Goal: Transaction & Acquisition: Purchase product/service

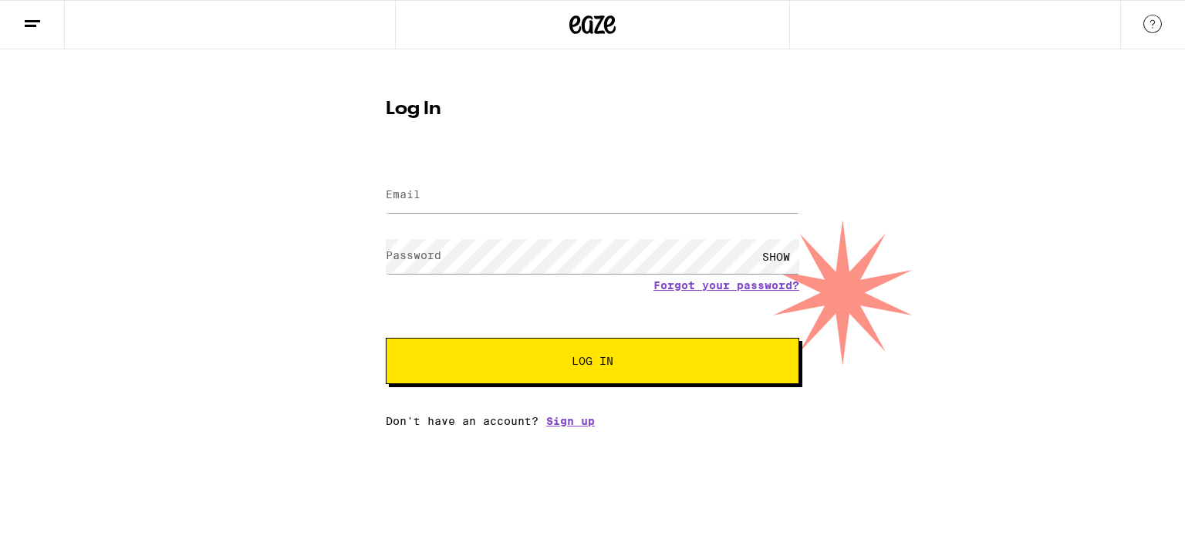
type input "[PERSON_NAME][EMAIL_ADDRESS][PERSON_NAME][DOMAIN_NAME]"
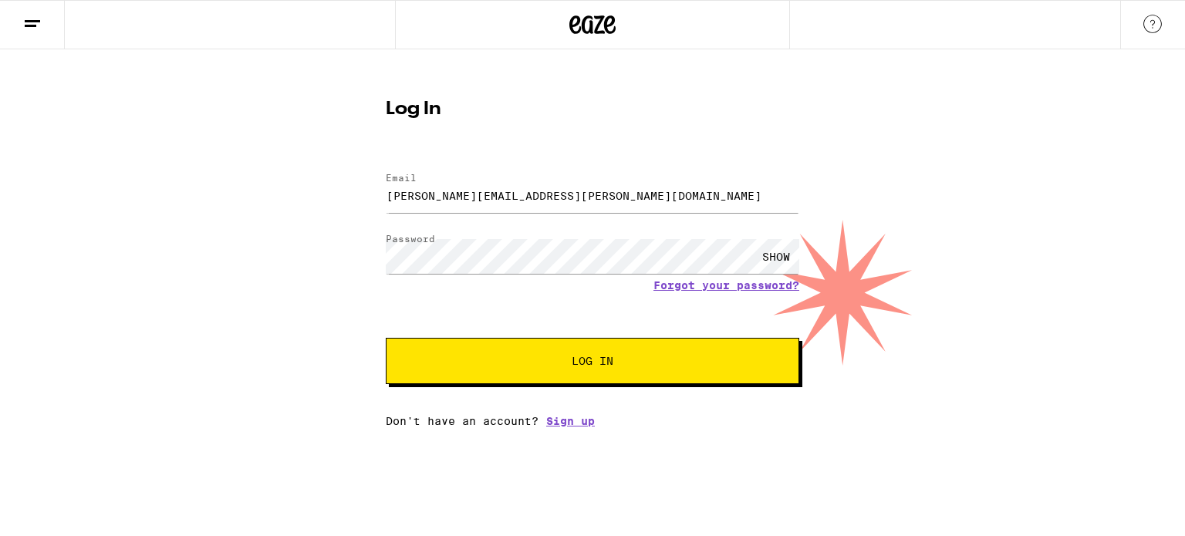
click at [508, 354] on button "Log In" at bounding box center [593, 361] width 414 height 46
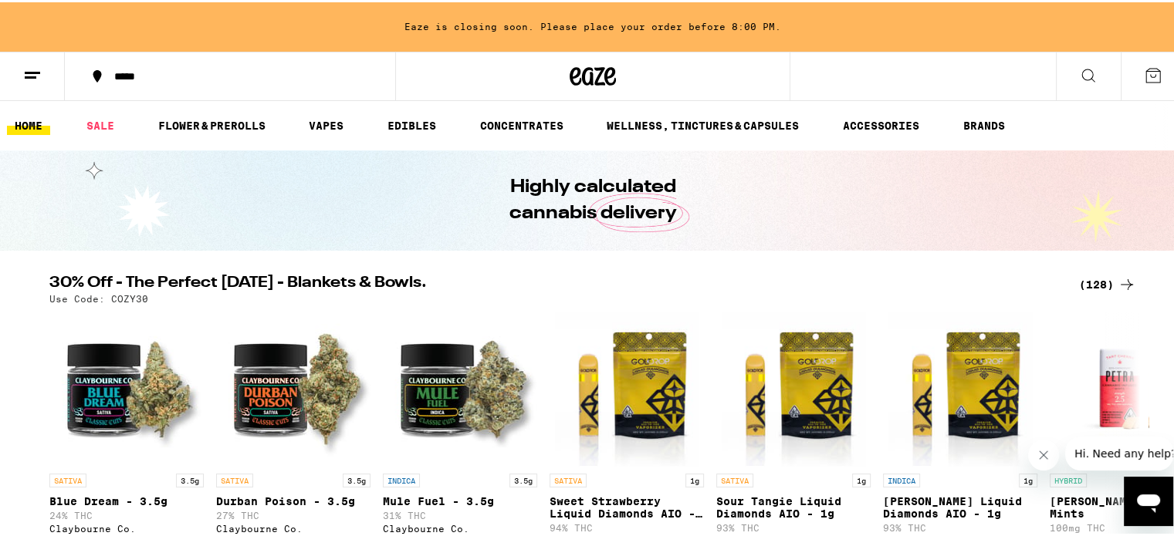
click at [122, 72] on div "*****" at bounding box center [237, 74] width 262 height 11
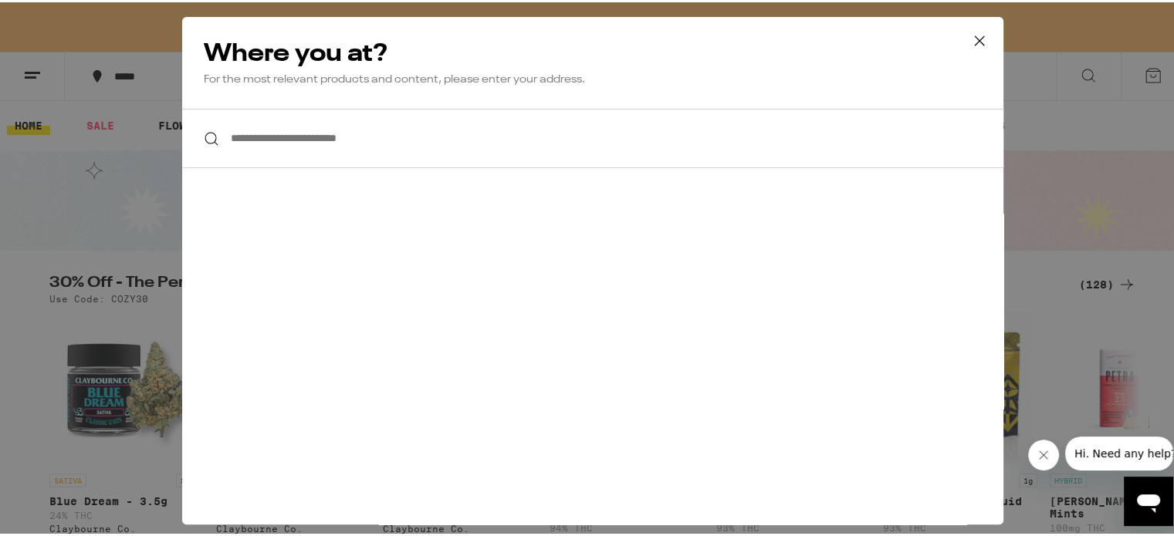
click at [974, 39] on icon at bounding box center [979, 38] width 23 height 23
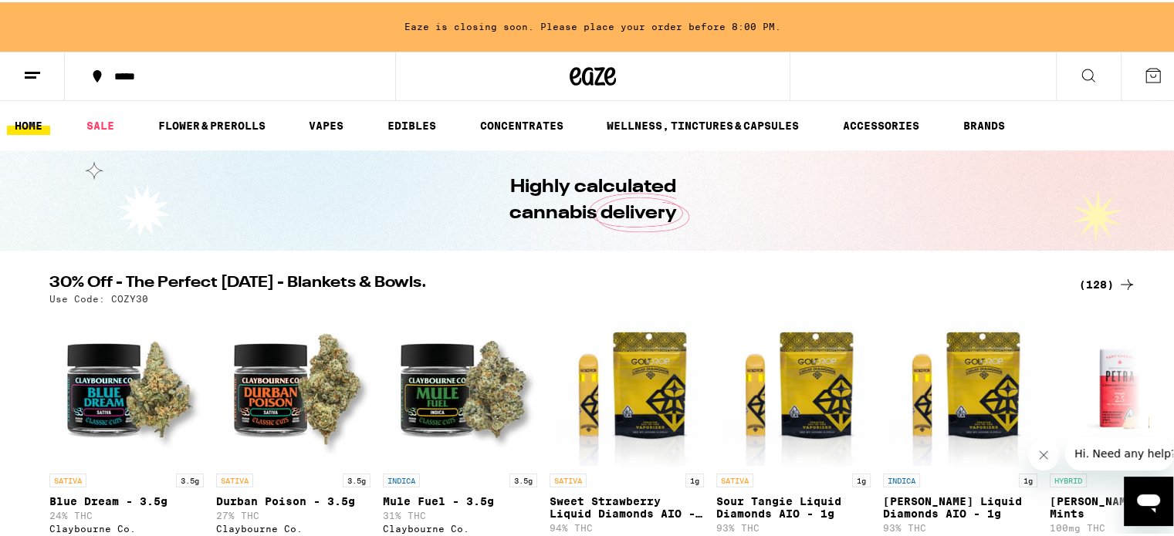
click at [49, 67] on button at bounding box center [32, 74] width 65 height 49
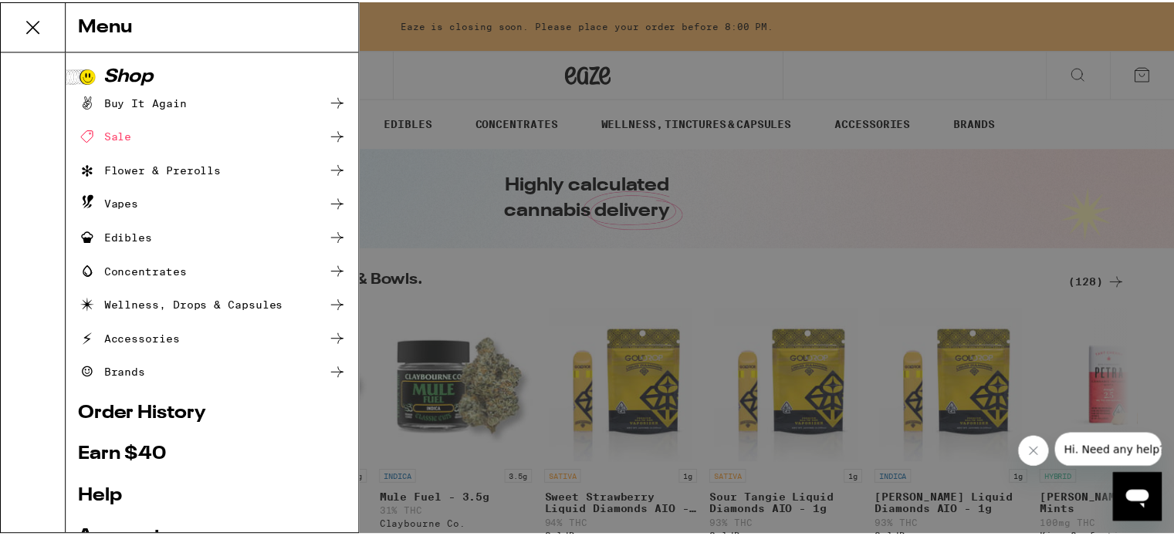
scroll to position [172, 0]
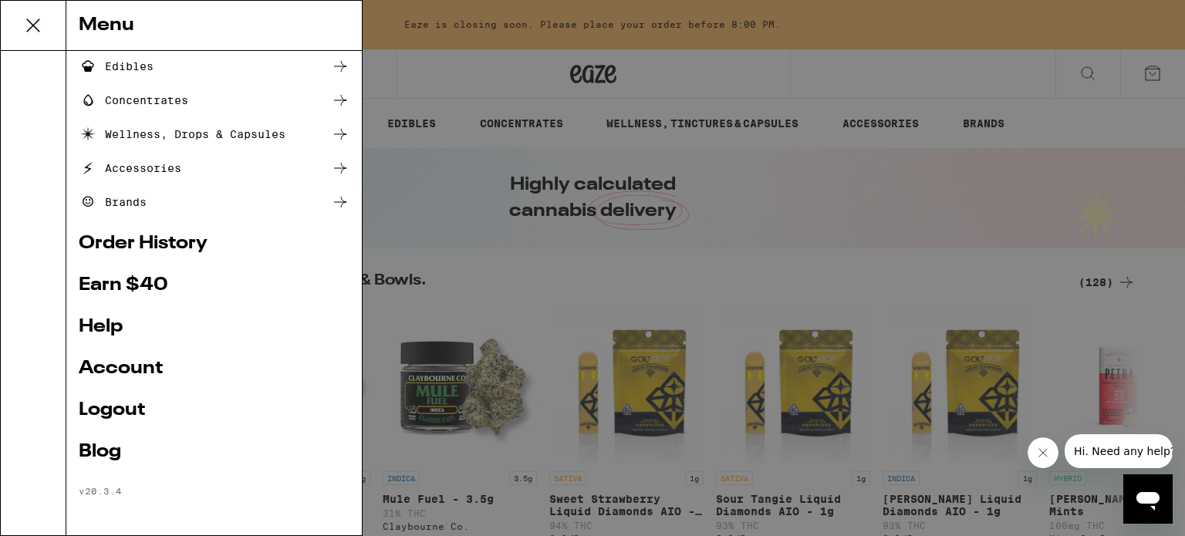
click at [127, 373] on link "Account" at bounding box center [214, 369] width 271 height 19
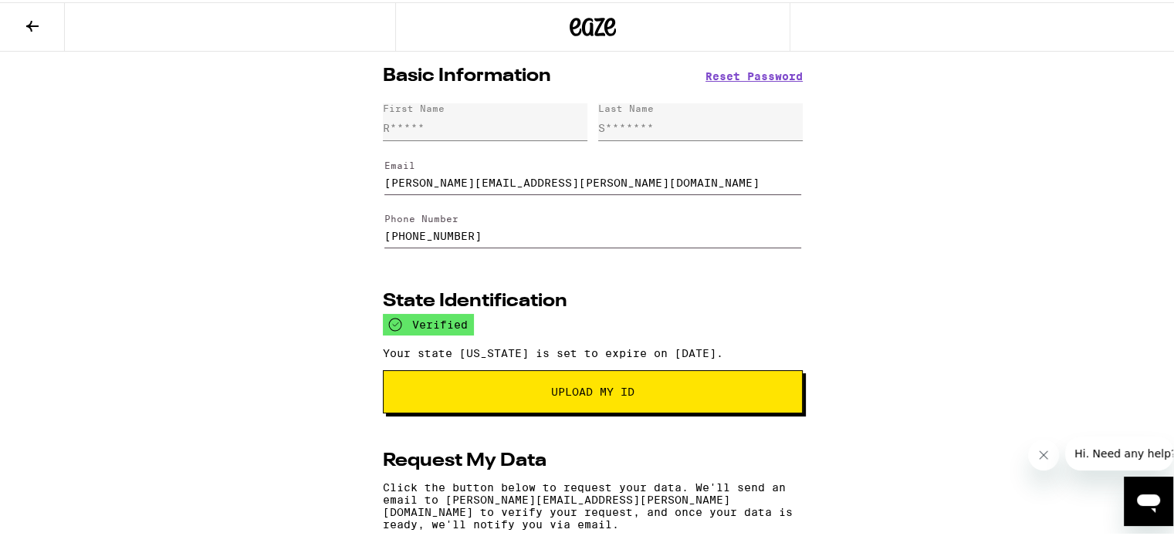
drag, startPoint x: 519, startPoint y: 235, endPoint x: 179, endPoint y: 231, distance: 340.3
click at [179, 231] on div "Basic Information Reset Password First Name R***** Last Name S******* Email rob…" at bounding box center [592, 433] width 1185 height 768
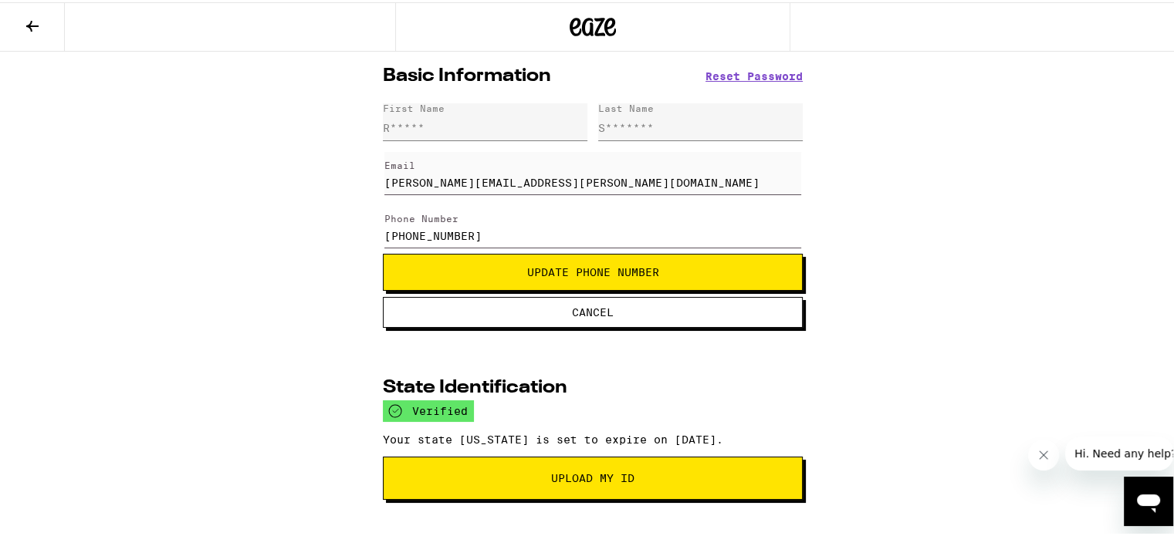
type input "[PHONE_NUMBER]"
click at [658, 267] on button "Update Phone Number" at bounding box center [593, 270] width 420 height 37
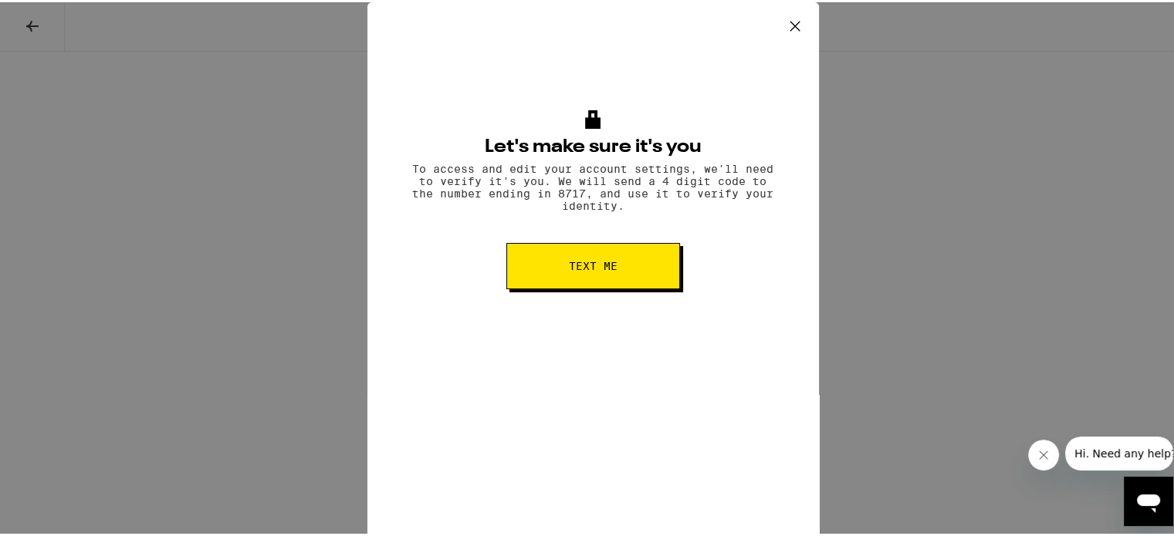
click at [658, 267] on button "Text me" at bounding box center [593, 264] width 174 height 46
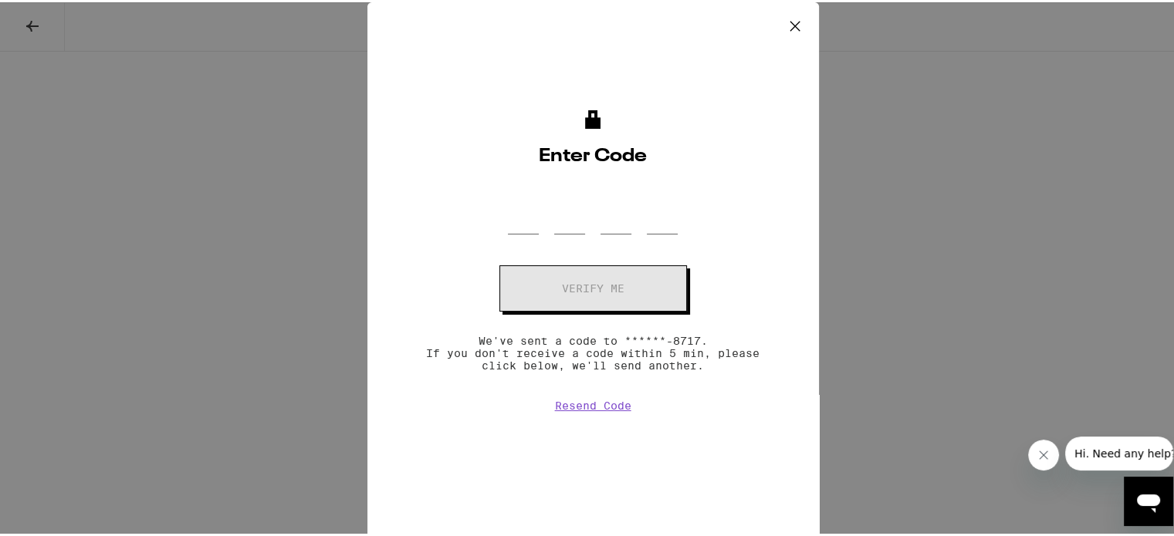
scroll to position [154, 0]
click at [603, 407] on button "Resend Code" at bounding box center [593, 403] width 76 height 12
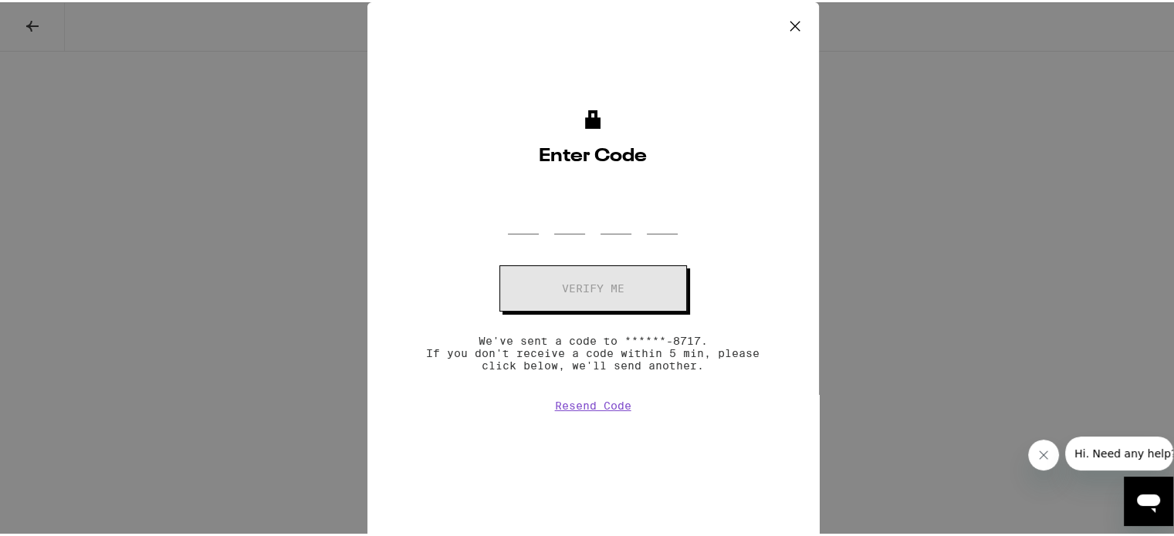
click at [603, 407] on button "Resend Code" at bounding box center [593, 403] width 76 height 12
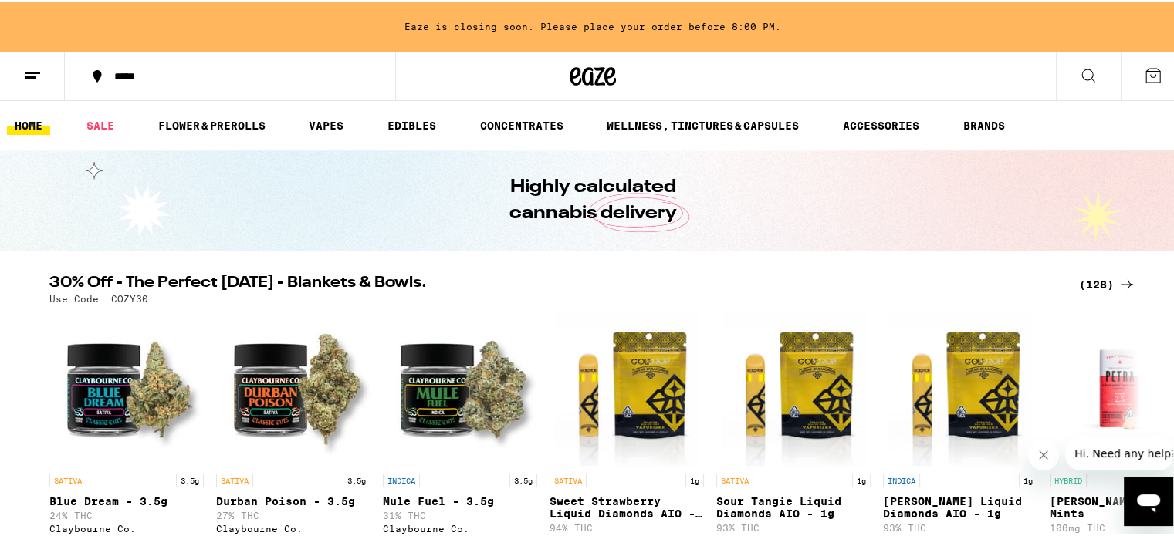
click at [30, 75] on line at bounding box center [31, 75] width 12 height 0
click at [22, 73] on button at bounding box center [32, 74] width 65 height 49
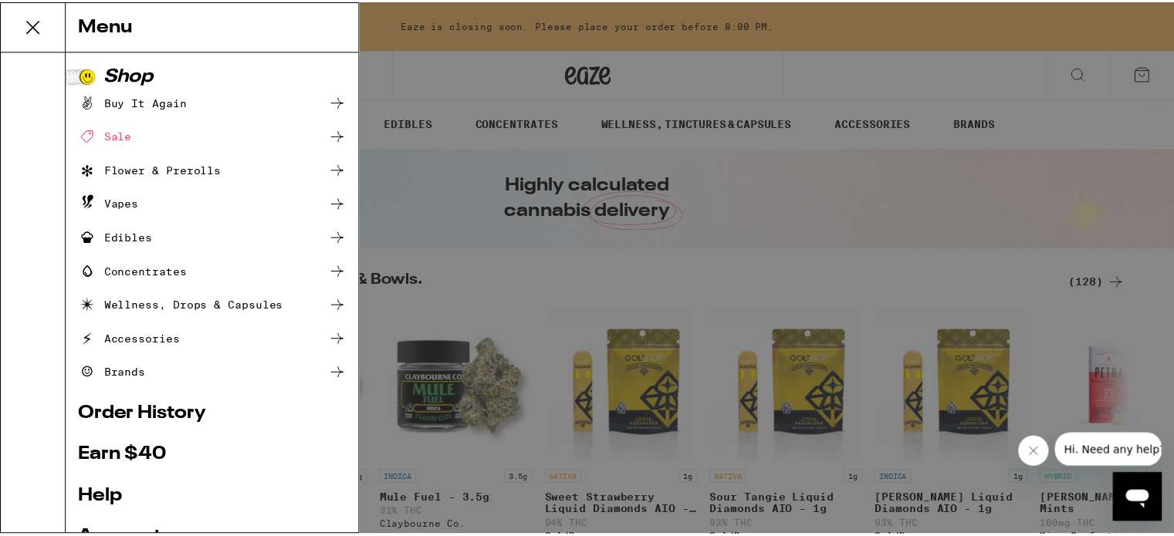
scroll to position [172, 0]
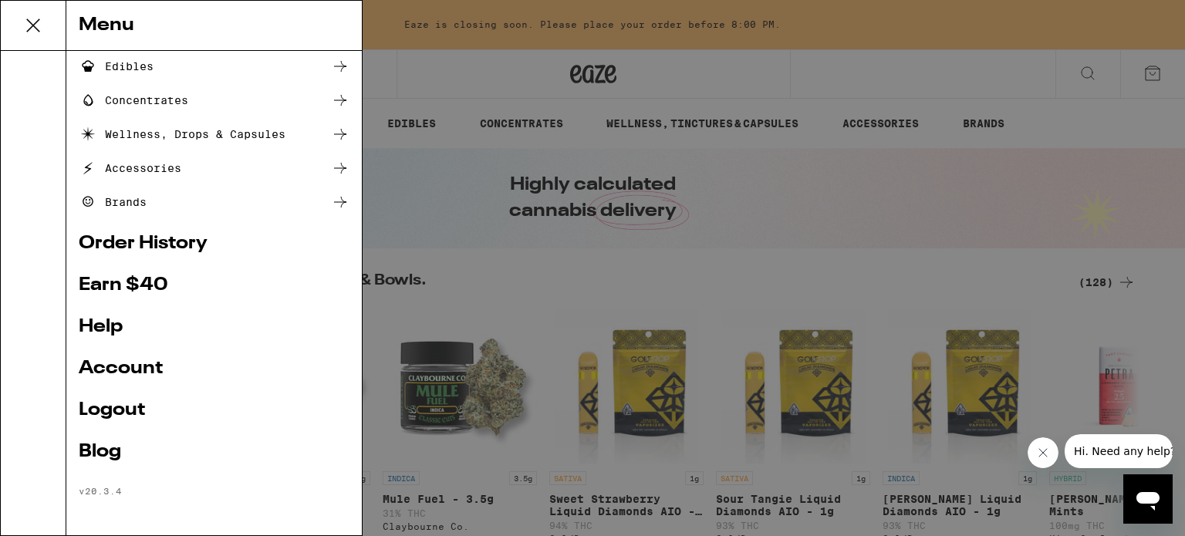
click at [105, 328] on link "Help" at bounding box center [214, 327] width 271 height 19
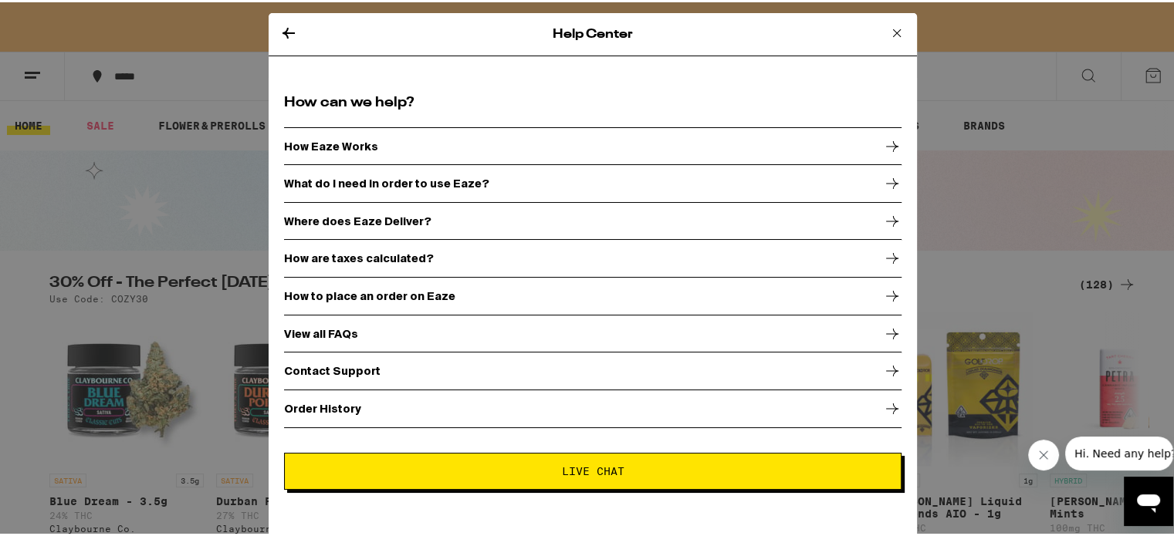
click at [332, 373] on div "Contact Support" at bounding box center [592, 369] width 617 height 39
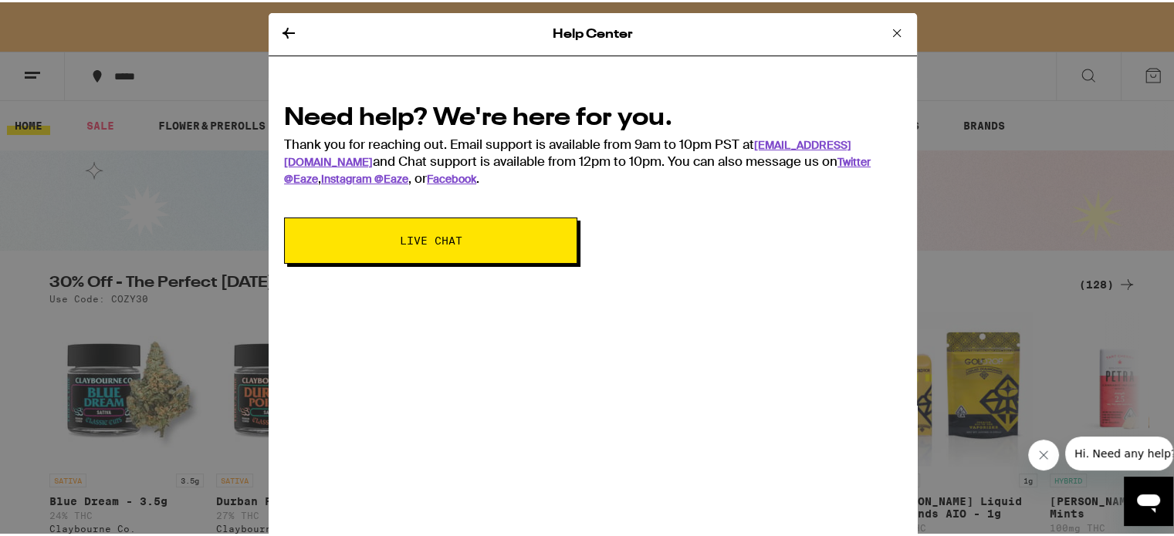
click at [383, 249] on button "Live Chat" at bounding box center [430, 238] width 293 height 46
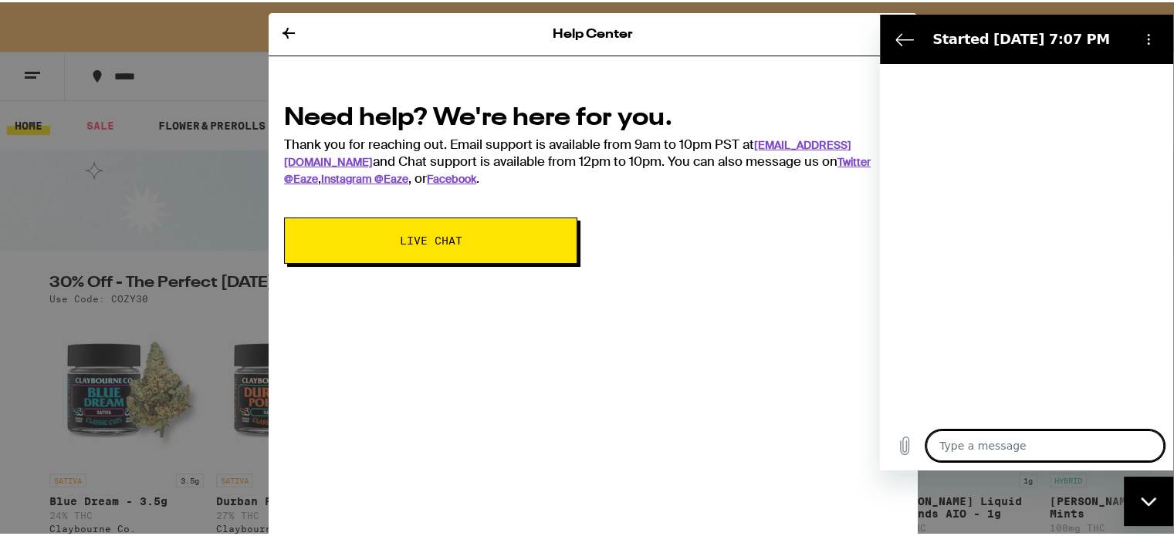
type textarea "x"
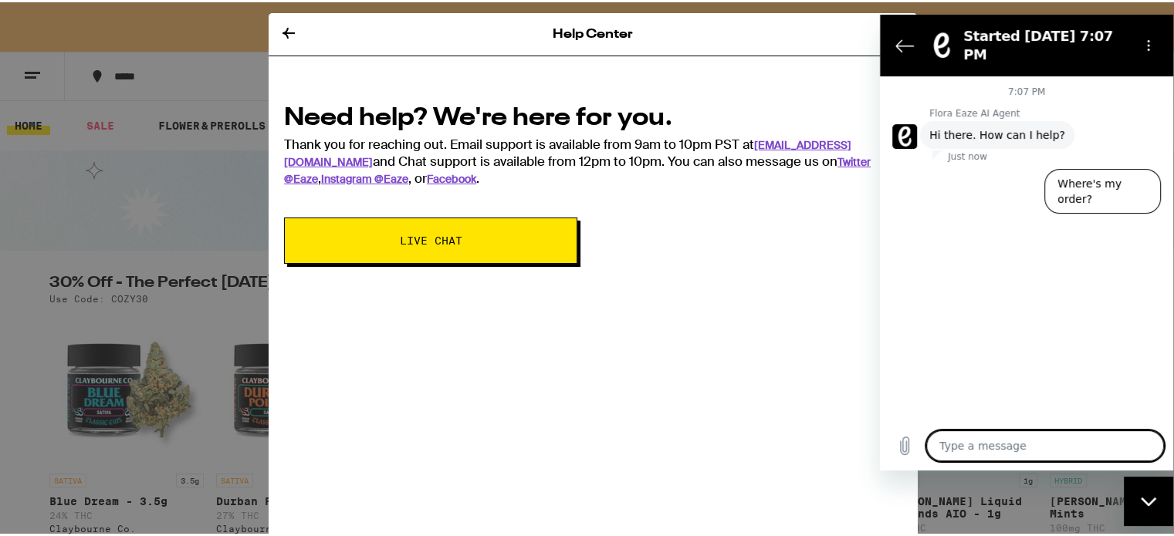
click at [1009, 449] on textarea at bounding box center [1045, 446] width 238 height 31
type textarea "n"
type textarea "x"
type textarea "ne"
type textarea "x"
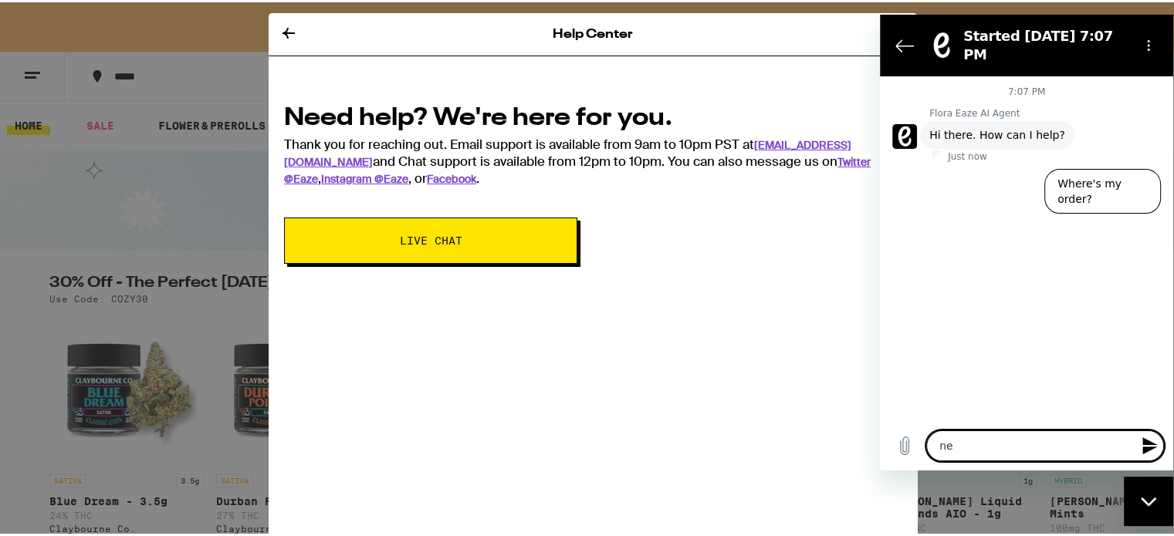
type textarea "nee"
type textarea "x"
type textarea "need"
type textarea "x"
type textarea "need"
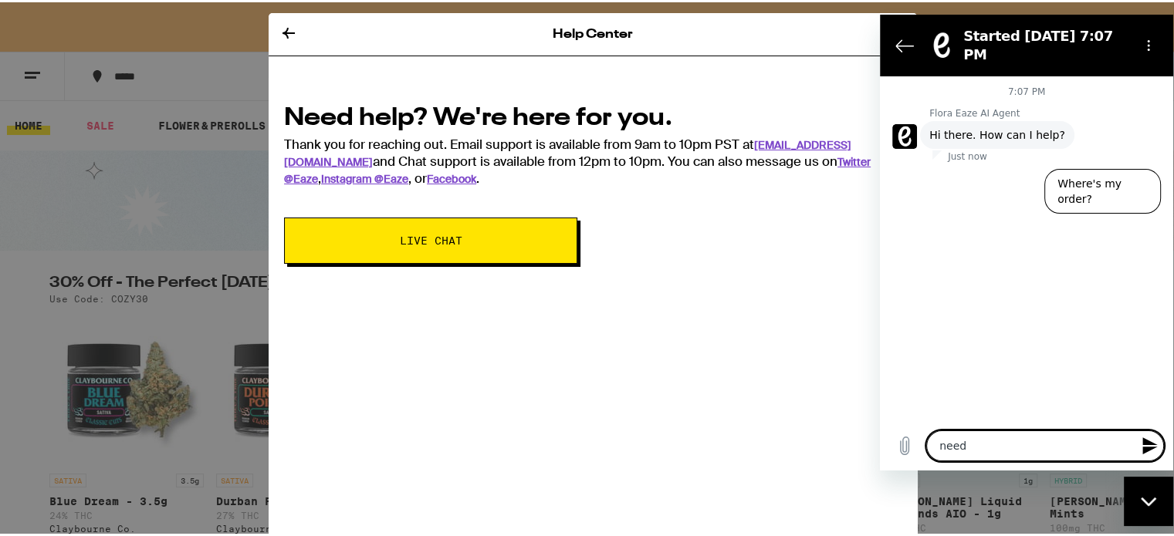
type textarea "x"
type textarea "need m"
type textarea "x"
type textarea "need my"
type textarea "x"
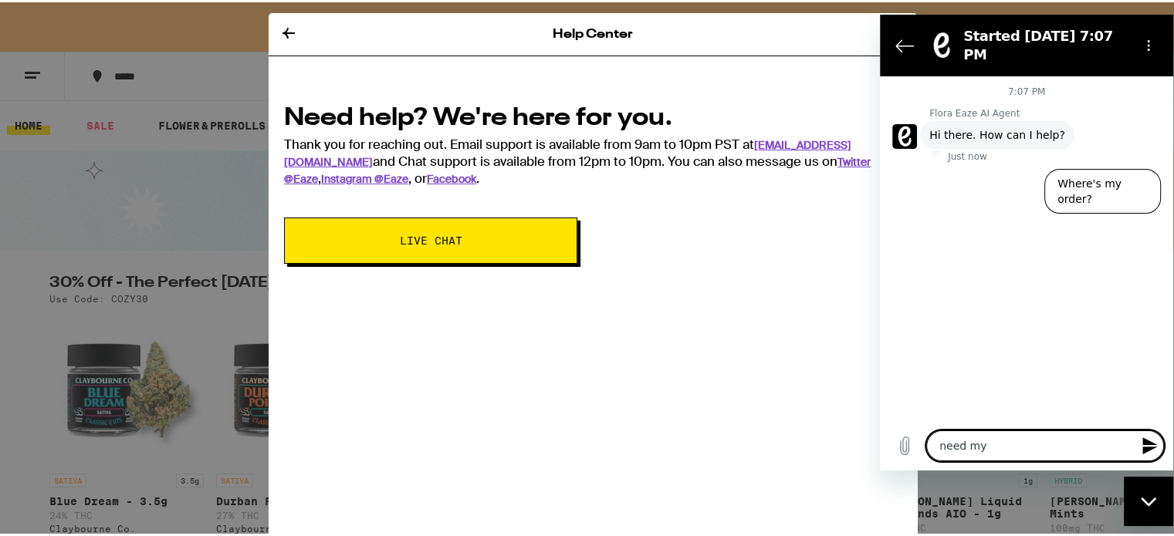
type textarea "need my"
type textarea "x"
type textarea "need my p"
type textarea "x"
type textarea "need my ph"
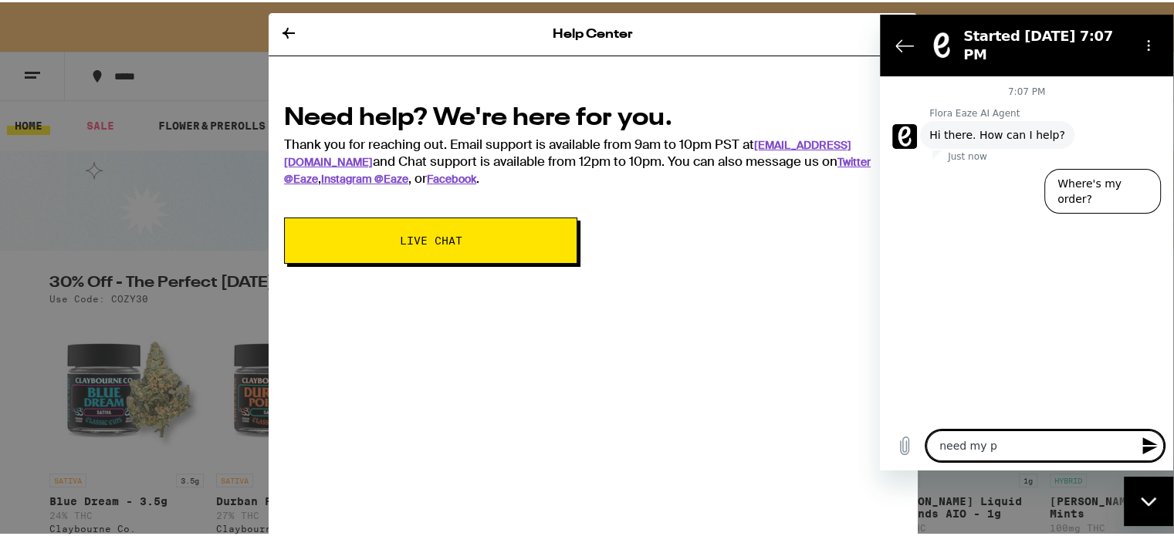
type textarea "x"
type textarea "need my pho"
type textarea "x"
type textarea "need my phon"
type textarea "x"
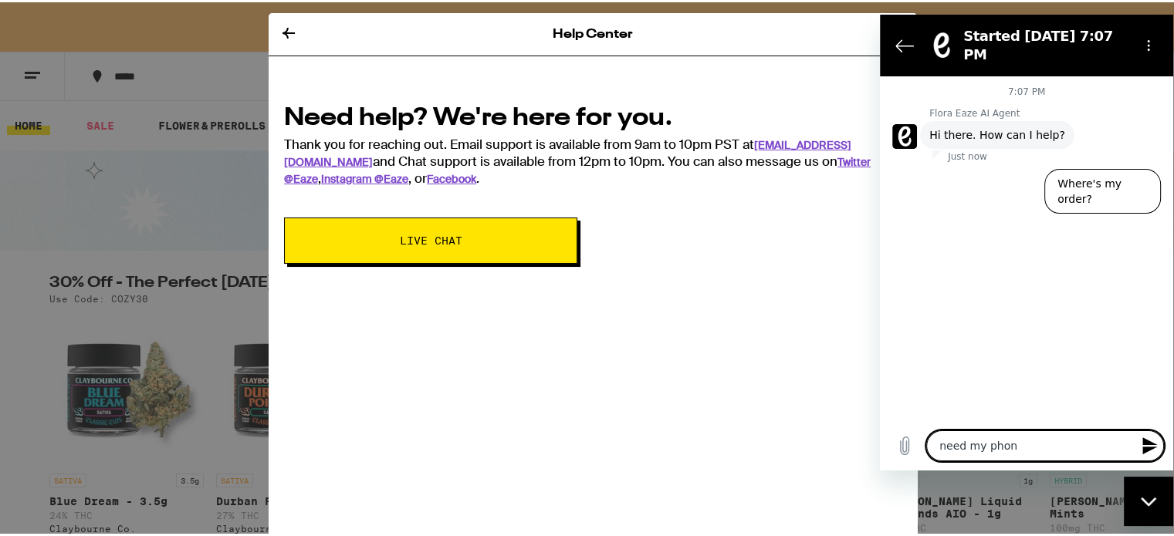
type textarea "need my phone"
type textarea "x"
type textarea "need my phone"
type textarea "x"
type textarea "need my phone n"
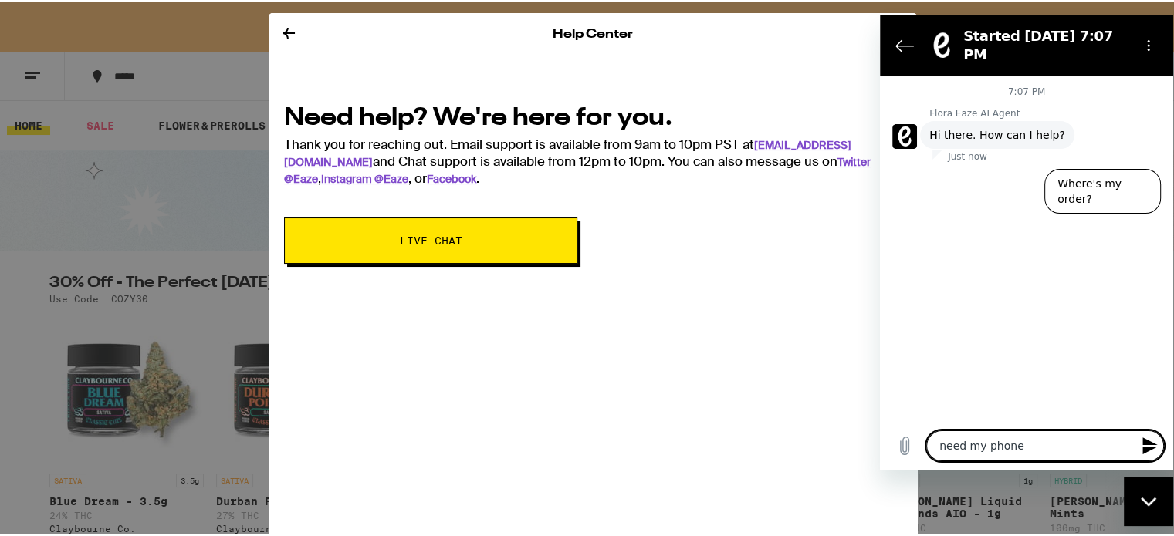
type textarea "x"
type textarea "need my phone nu"
type textarea "x"
type textarea "need my phone num"
type textarea "x"
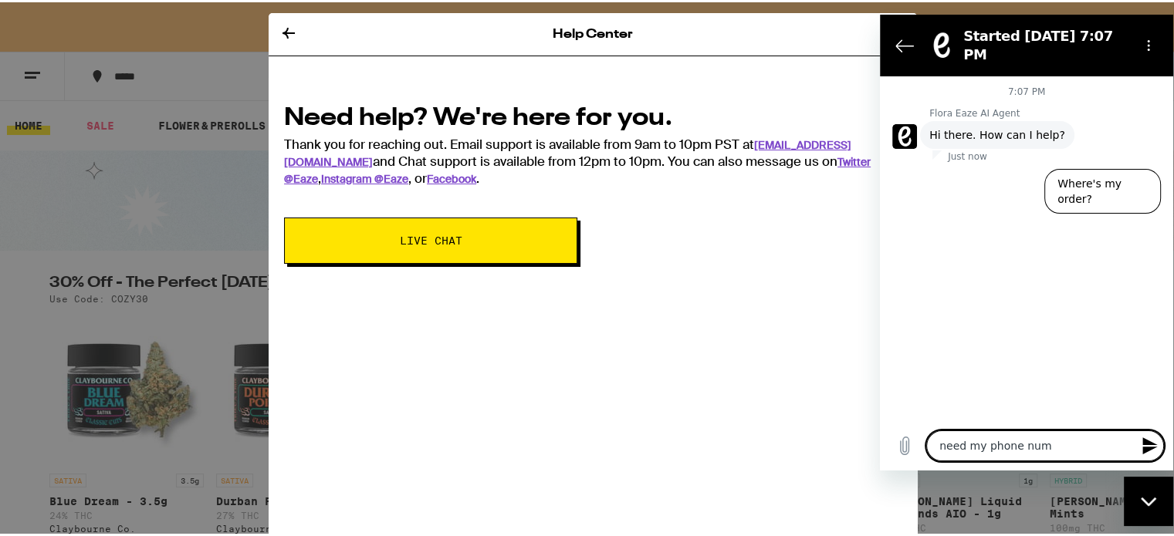
type textarea "need my phone numb"
type textarea "x"
type textarea "need my phone numbe"
type textarea "x"
type textarea "need my phone number"
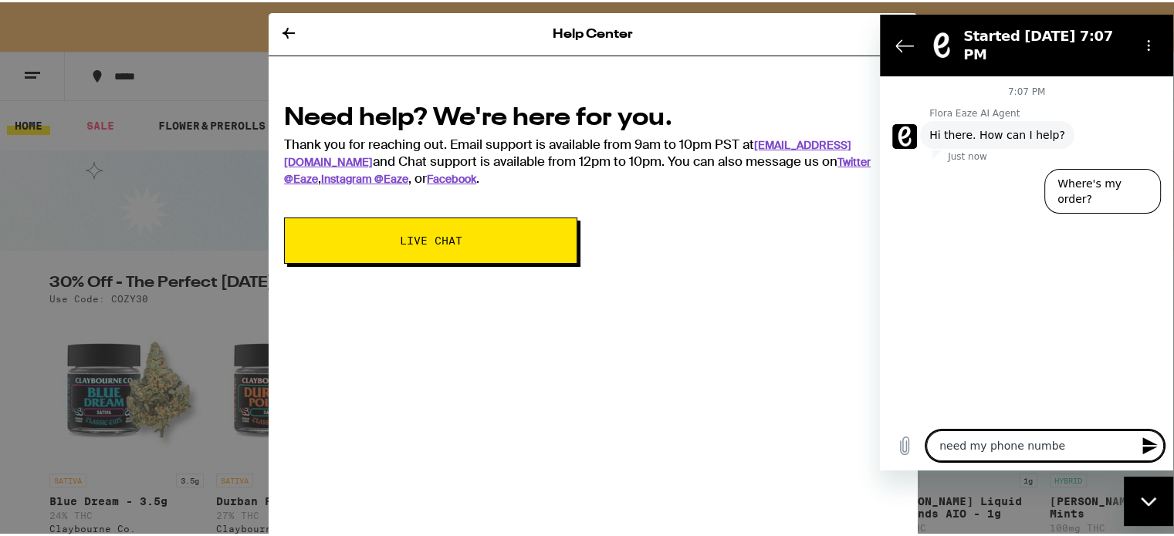
type textarea "x"
type textarea "need my phone number"
type textarea "x"
type textarea "need my phone number c"
type textarea "x"
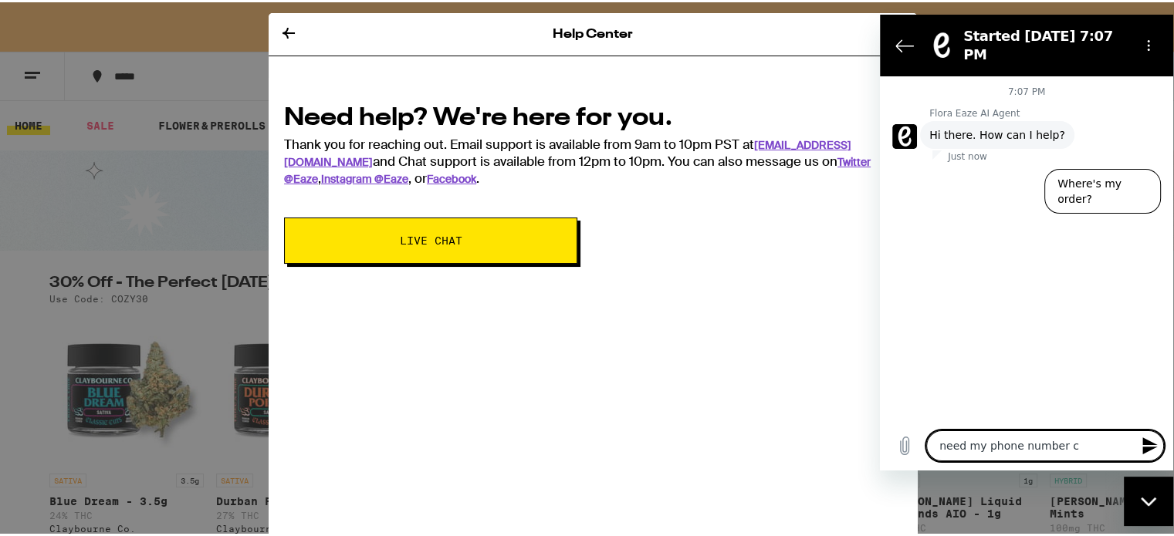
type textarea "need my phone number ch"
type textarea "x"
type textarea "need my phone number cha"
type textarea "x"
type textarea "need my phone number chab"
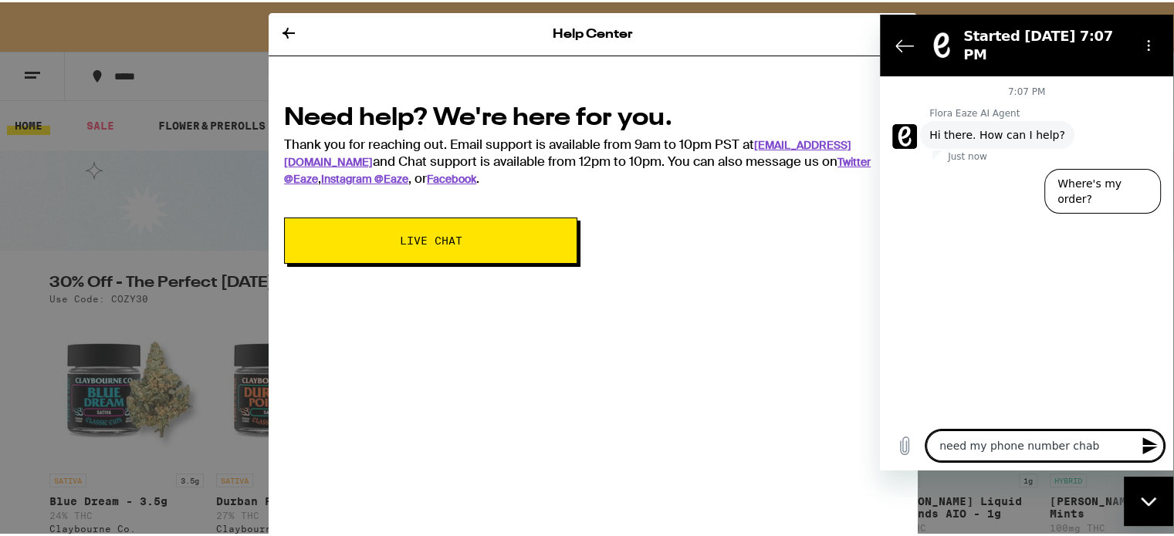
type textarea "x"
type textarea "need my phone number cha"
type textarea "x"
type textarea "need my phone number chan"
type textarea "x"
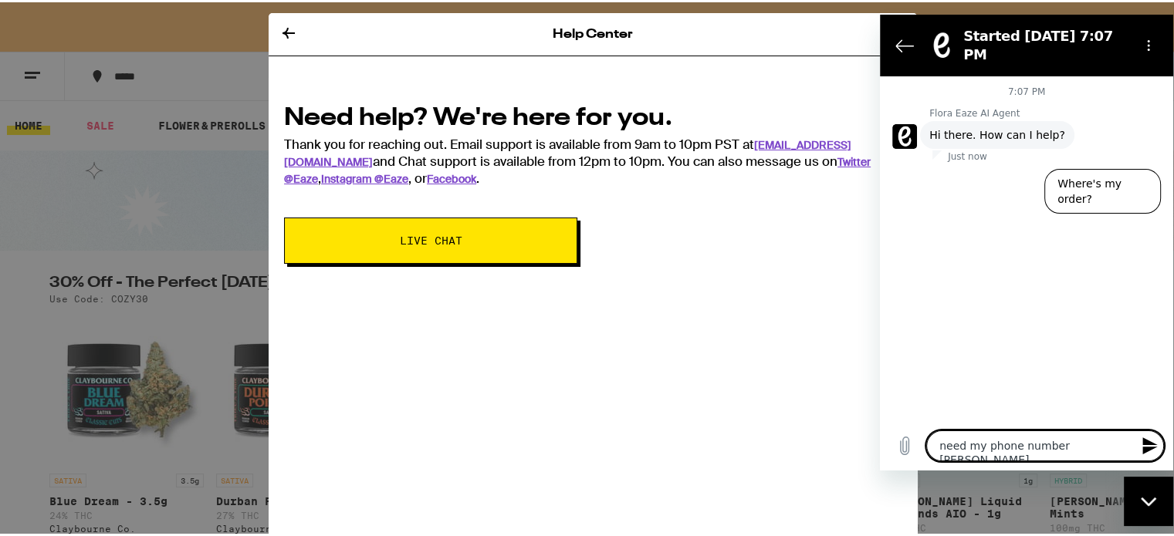
type textarea "need my phone number chang"
type textarea "x"
type textarea "need my phone number changr"
type textarea "x"
type textarea "need my phone number changrd"
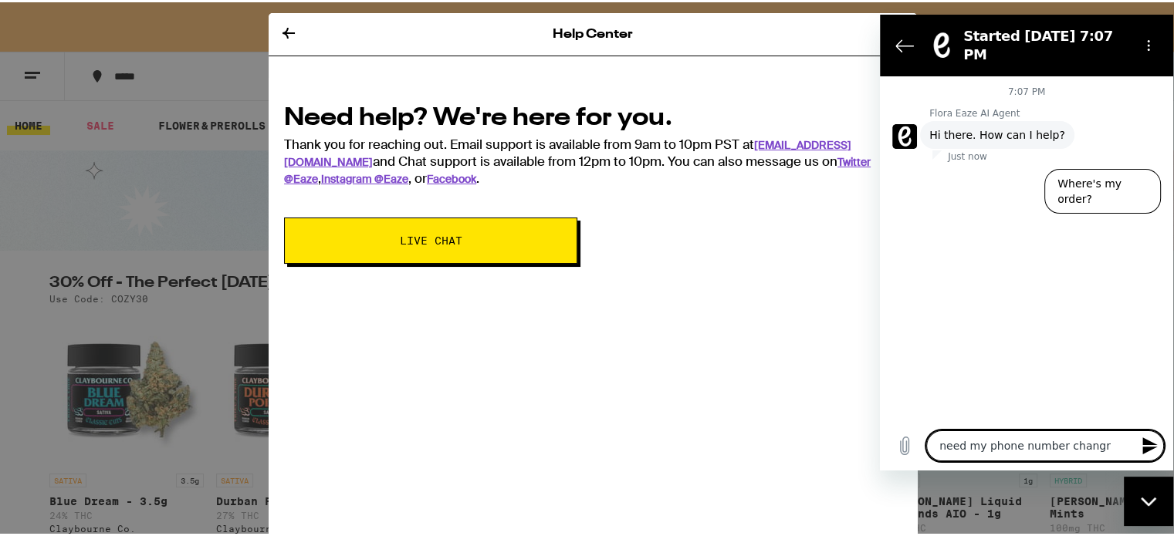
type textarea "x"
type textarea "need my phone number changr"
type textarea "x"
type textarea "need my phone number chang"
type textarea "x"
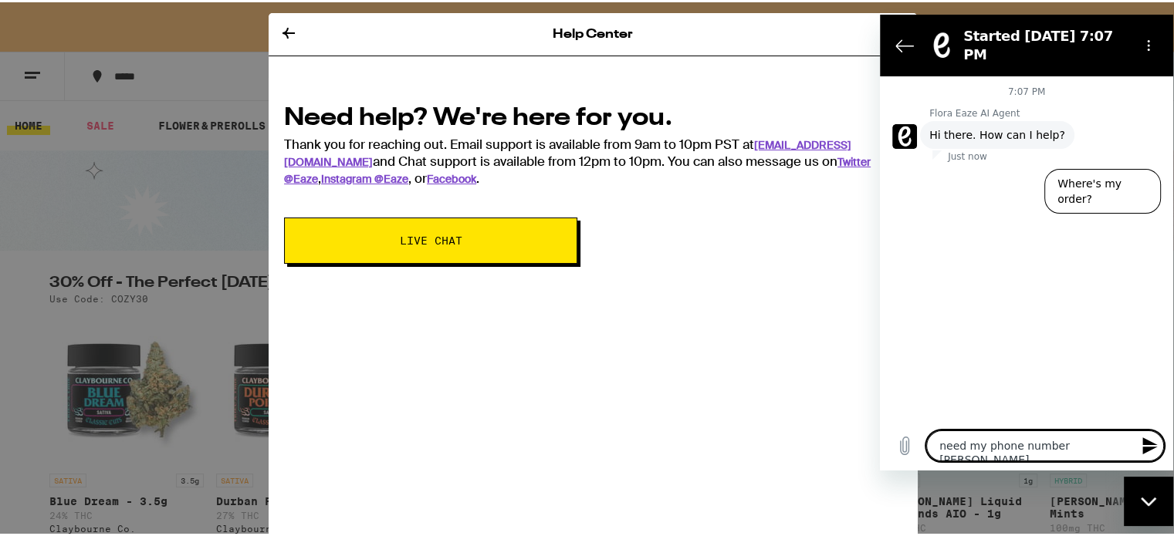
type textarea "need my phone number change"
type textarea "x"
type textarea "need my phone number changed"
type textarea "x"
type textarea "need my phone number changedo"
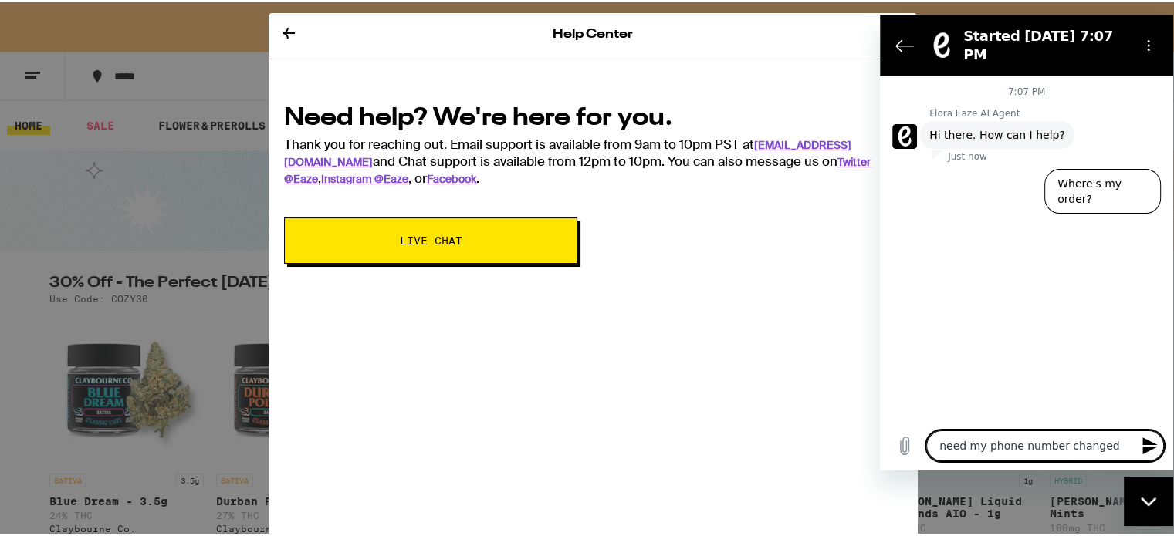
type textarea "x"
type textarea "need my phone number changed"
type textarea "x"
type textarea "need my phone number changed"
type textarea "x"
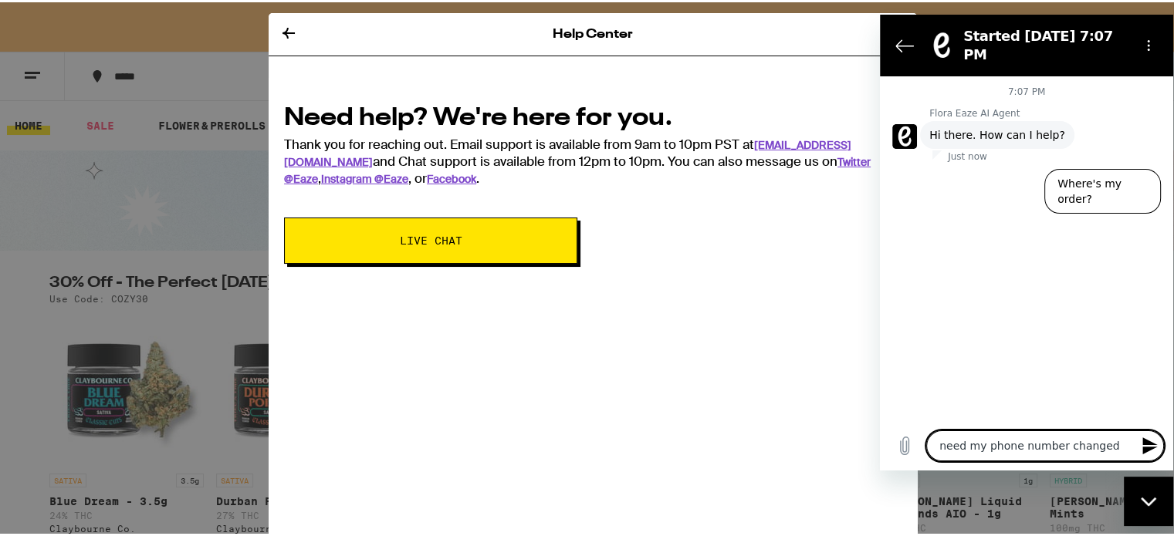
type textarea "need my phone number changed o"
type textarea "x"
type textarea "need my phone number changed on"
type textarea "x"
type textarea "need my phone number changed on"
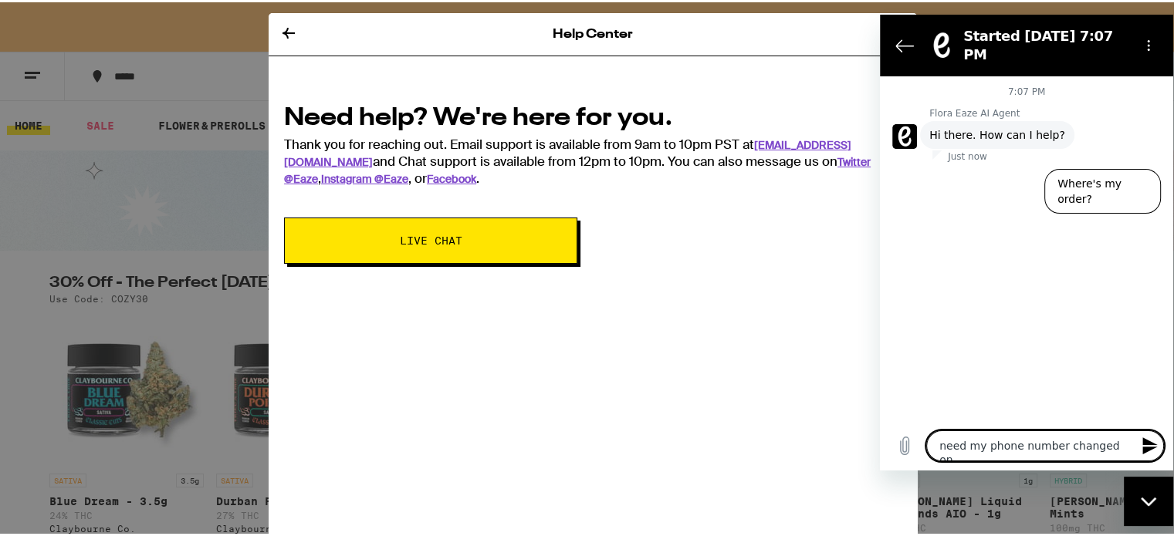
type textarea "x"
type textarea "need my phone number changed on m"
type textarea "x"
type textarea "need my phone number changed on my"
type textarea "x"
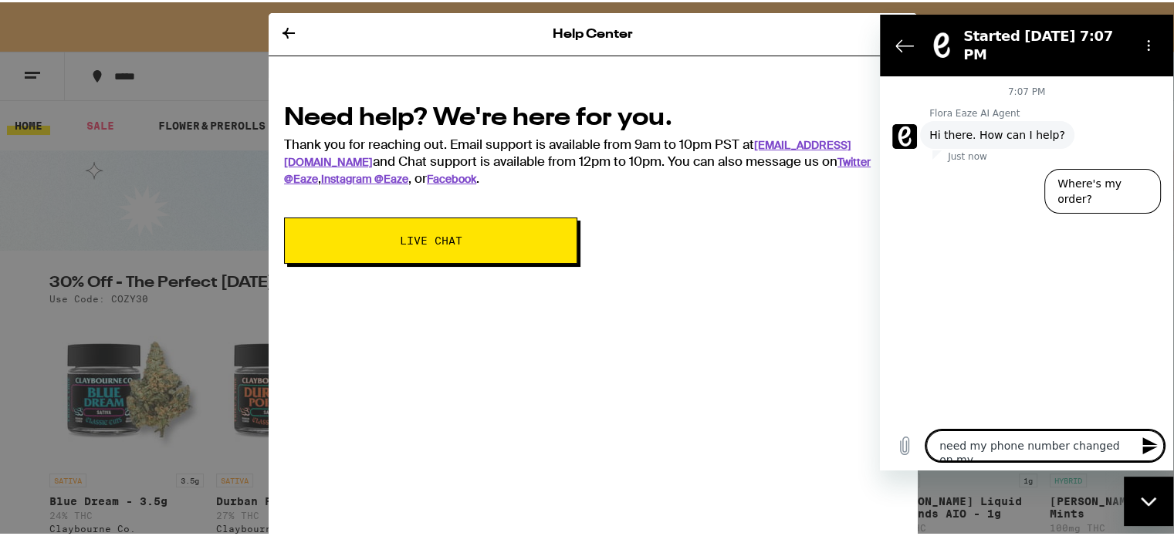
type textarea "need my phone number changed on my"
type textarea "x"
type textarea "need my phone number changed on my a"
type textarea "x"
type textarea "need my phone number changed on my ac"
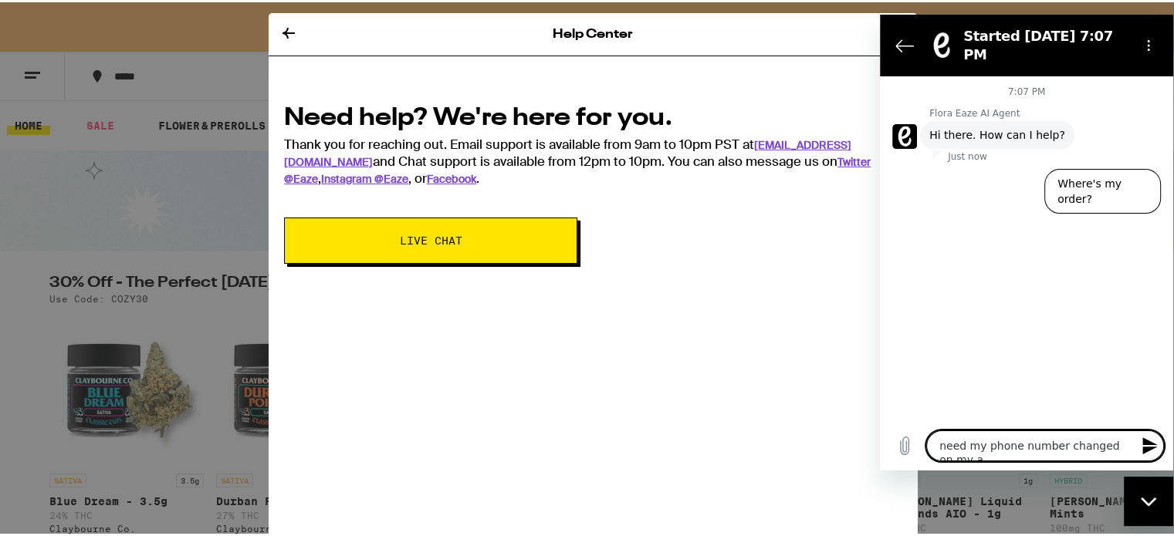
type textarea "x"
type textarea "need my phone number changed on my acc"
type textarea "x"
type textarea "need my phone number changed on my acco"
type textarea "x"
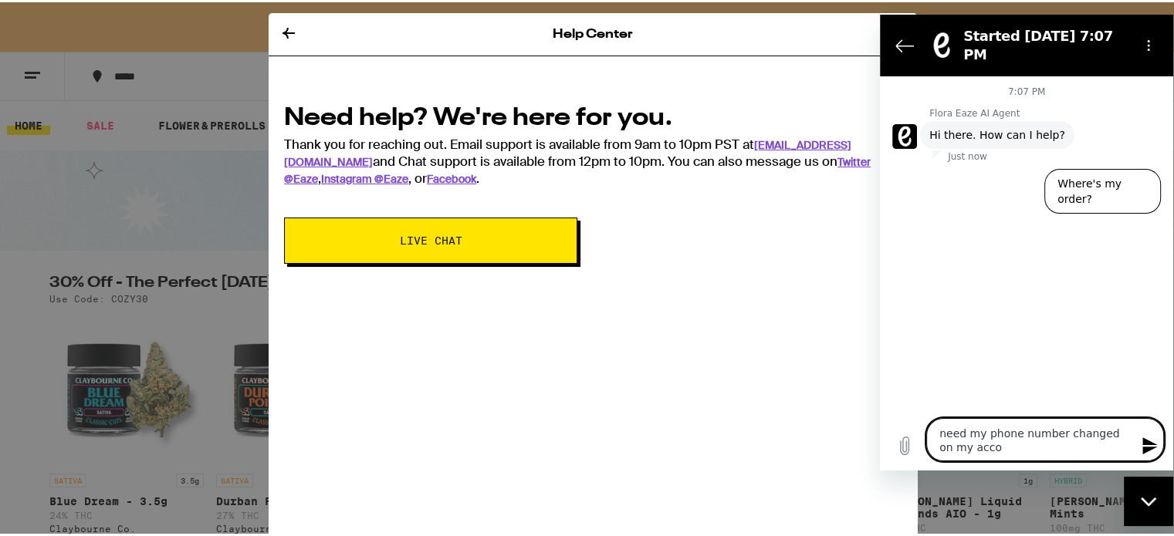
type textarea "need my phone number changed on my accou"
type textarea "x"
type textarea "need my phone number changed on my accoun"
type textarea "x"
type textarea "need my phone number changed on my account"
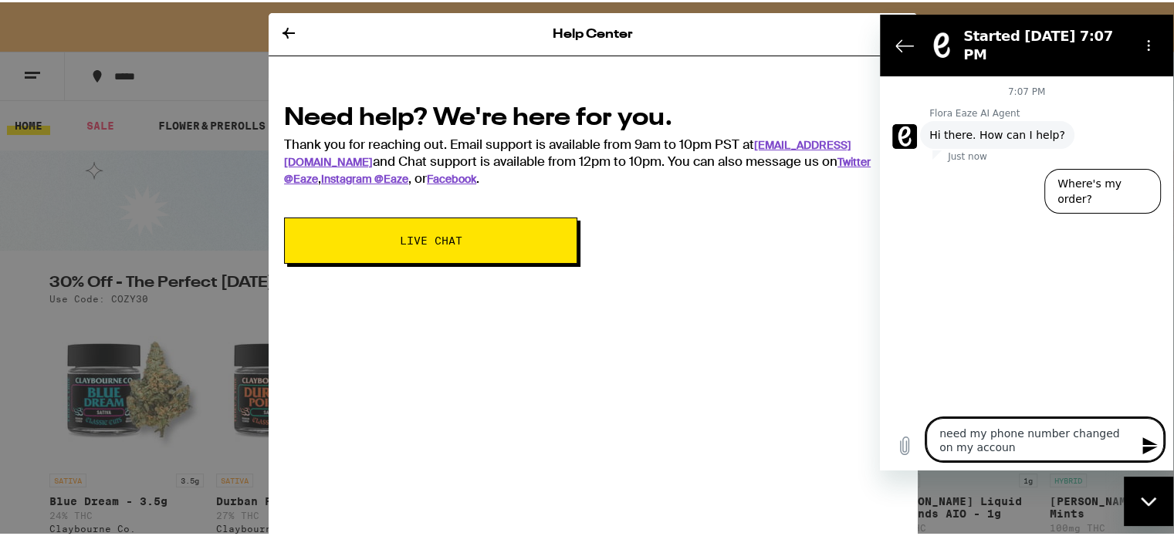
type textarea "x"
type textarea "need my phone number changed on my account"
type textarea "x"
type textarea "need my phone number changed on my account i"
type textarea "x"
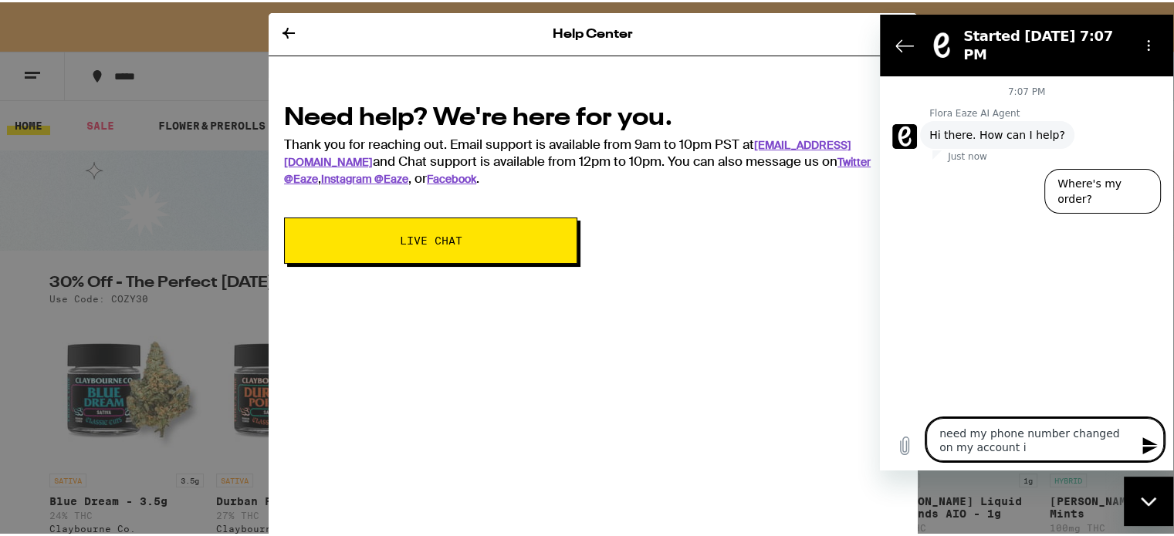
type textarea "need my phone number changed on my account i"
type textarea "x"
type textarea "need my phone number changed on my account i d"
type textarea "x"
type textarea "need my phone number changed on my account i do"
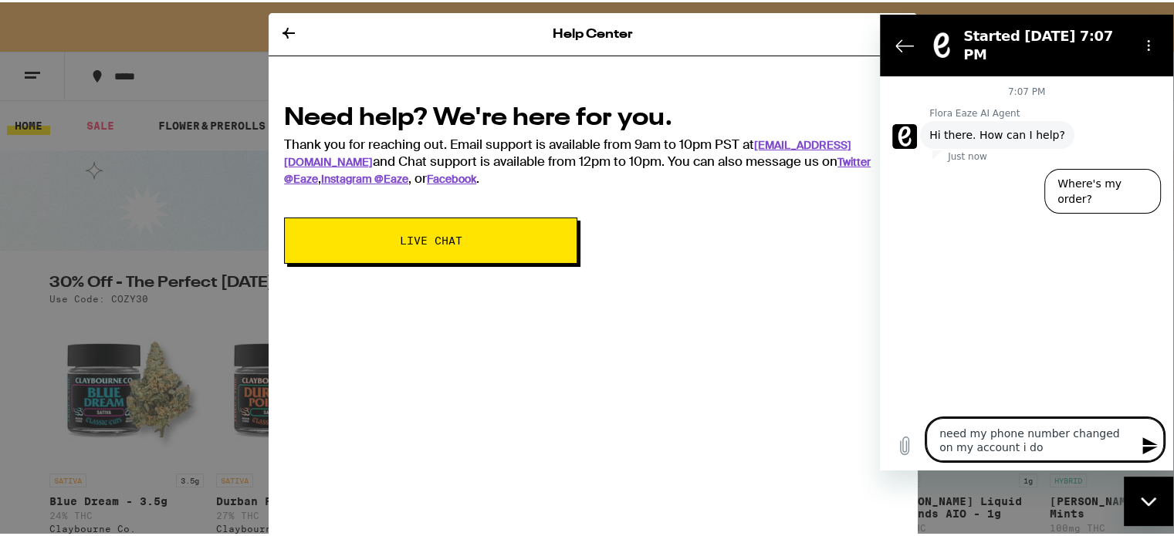
type textarea "x"
type textarea "need my phone number changed on my account i do"
type textarea "x"
type textarea "need my phone number changed on my account i do n"
type textarea "x"
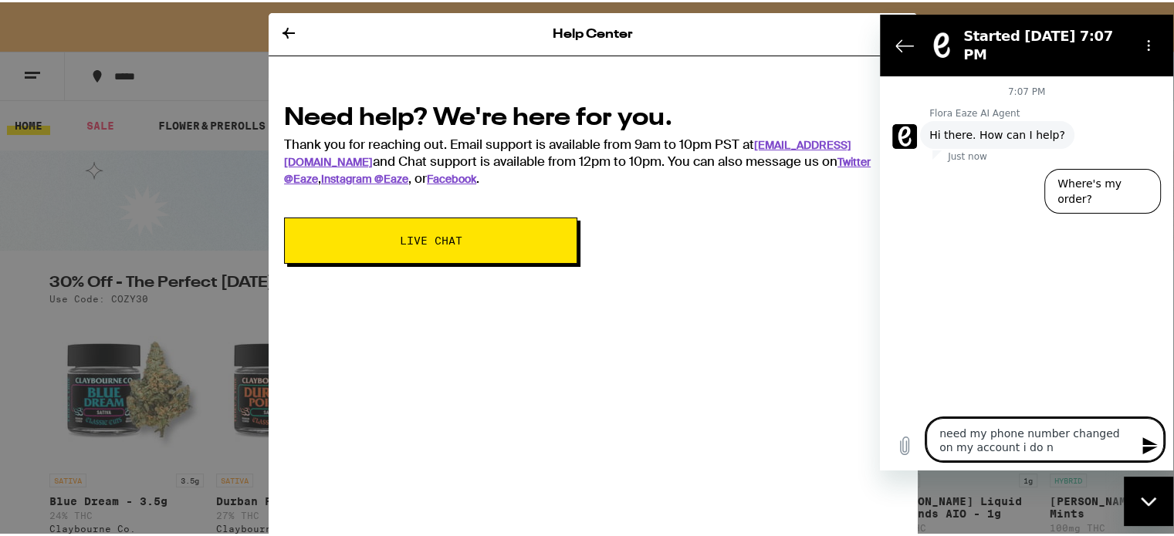
type textarea "need my phone number changed on my account i do no"
type textarea "x"
type textarea "need my phone number changed on my account i do not"
type textarea "x"
type textarea "need my phone number changed on my account i do not"
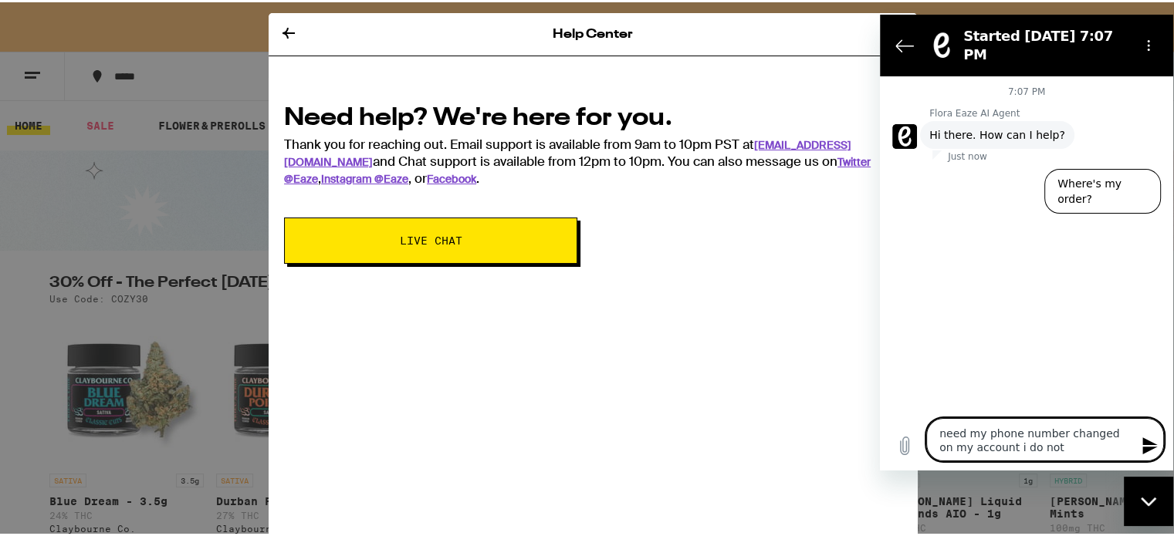
type textarea "x"
type textarea "need my phone number changed on my account i do not h"
type textarea "x"
type textarea "need my phone number changed on my account i do not hav"
type textarea "x"
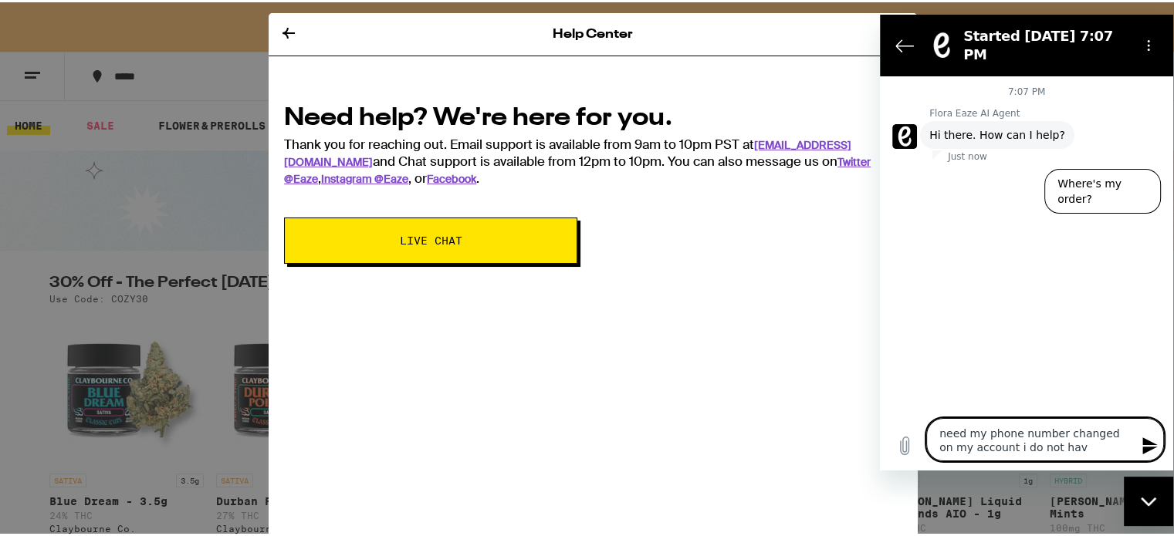
type textarea "need my phone number changed on my account i do not have"
type textarea "x"
type textarea "need my phone number changed on my account i do not have"
type textarea "x"
type textarea "need my phone number changed on my account i do not have a"
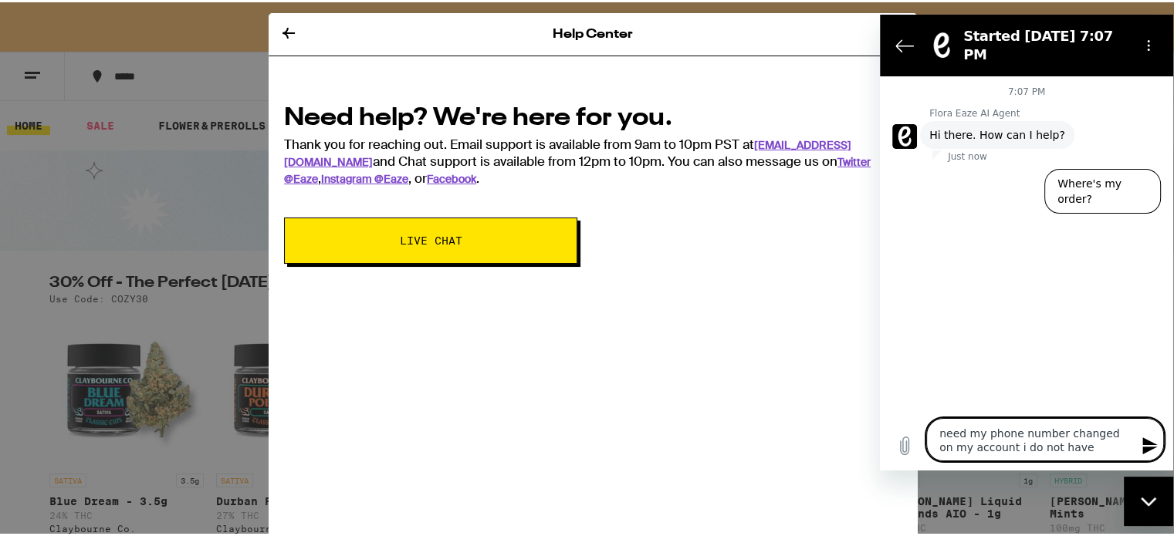
type textarea "x"
type textarea "need my phone number changed on my account i do not have ac"
type textarea "x"
type textarea "need my phone number changed on my account i do not have acc"
type textarea "x"
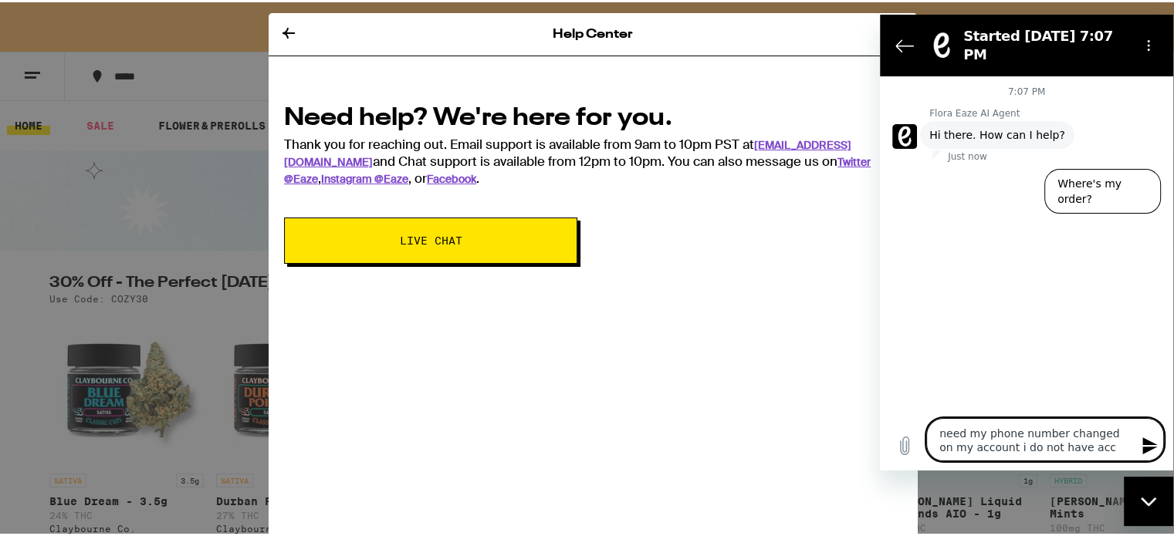
type textarea "need my phone number changed on my account i do not have acce"
type textarea "x"
type textarea "need my phone number changed on my account i do not have acces"
type textarea "x"
type textarea "need my phone number changed on my account i do not have access"
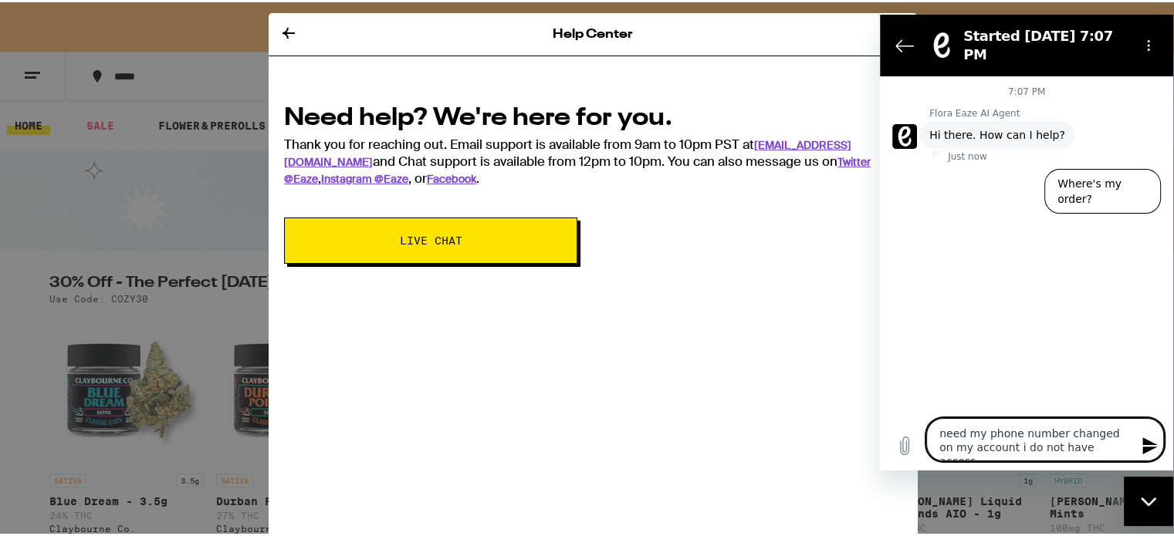
type textarea "x"
type textarea "need my phone number changed on my account i do not have access"
type textarea "x"
type textarea "need my phone number changed on my account i do not have access t"
type textarea "x"
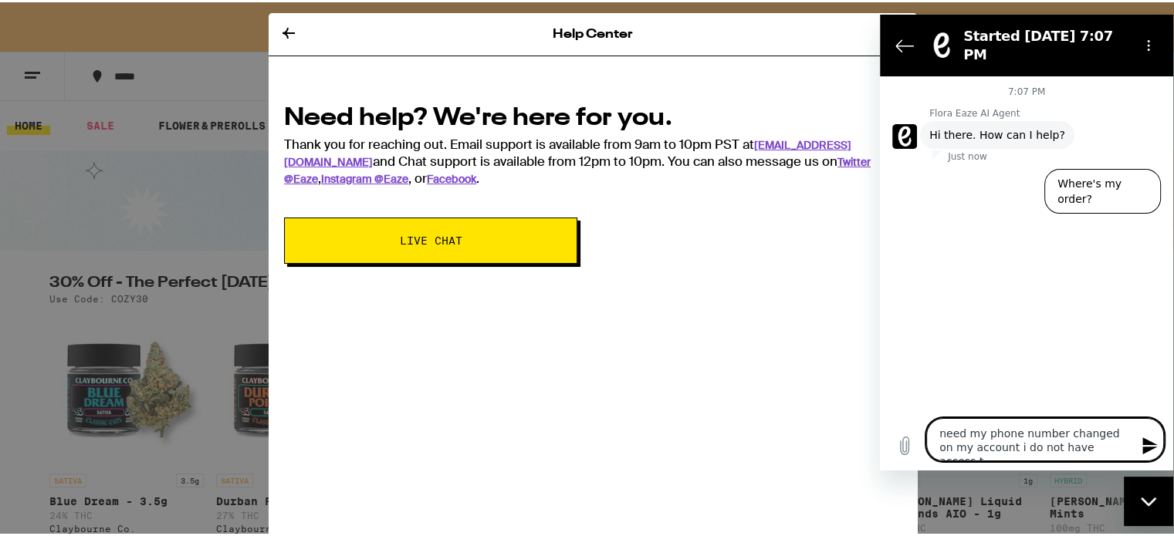
type textarea "need my phone number changed on my account i do not have access to"
type textarea "x"
type textarea "need my phone number changed on my account i do not have access to"
type textarea "x"
type textarea "need my phone number changed on my account i do not have access to t"
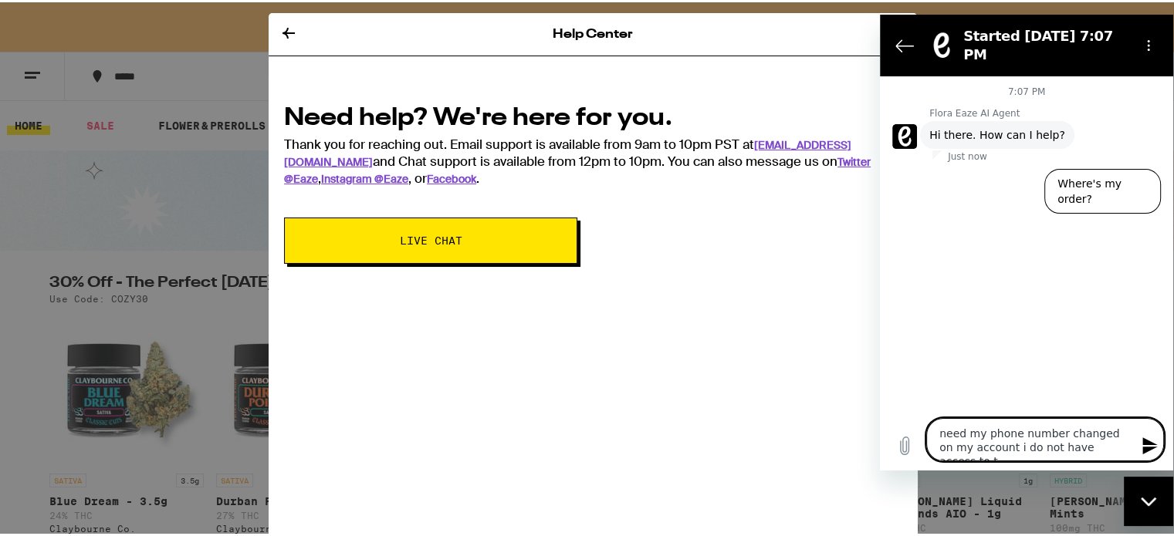
type textarea "x"
type textarea "need my phone number changed on my account i do not have access to th"
type textarea "x"
type textarea "need my phone number changed on my account i do not have access to the"
type textarea "x"
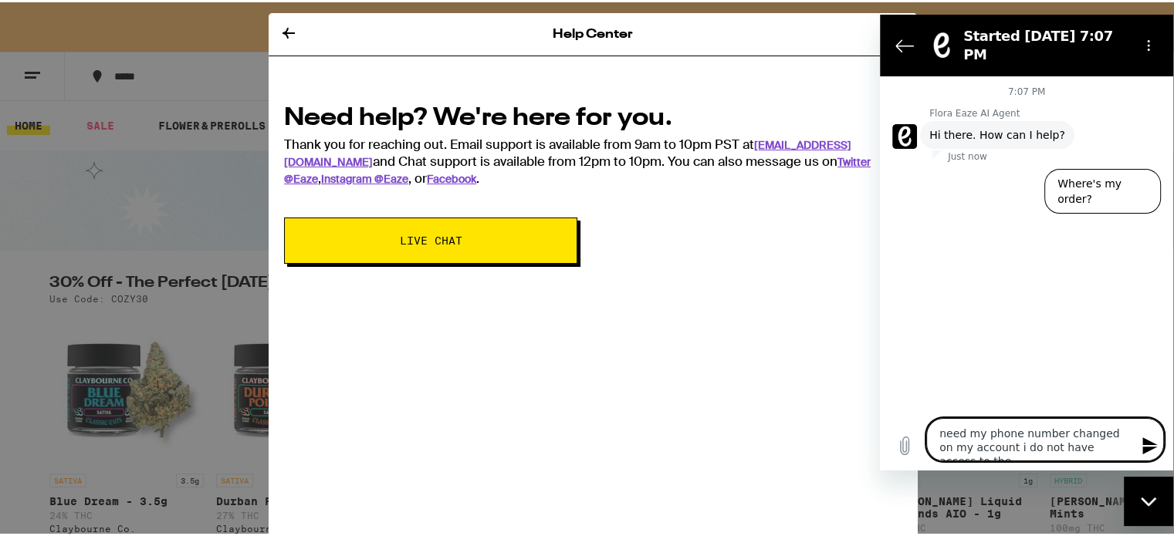
type textarea "need my phone number changed on my account i do not have access to the"
type textarea "x"
type textarea "need my phone number changed on my account i do not have access to the o"
type textarea "x"
type textarea "need my phone number changed on my account i do not have access to the ol"
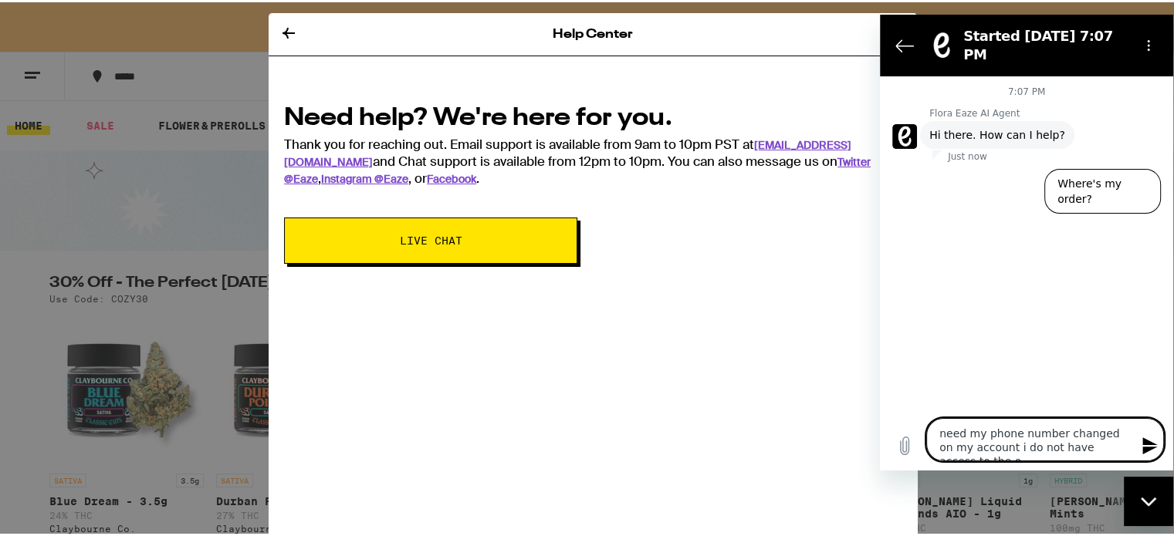
type textarea "x"
type textarea "need my phone number changed on my account i do not have access to the old"
type textarea "x"
type textarea "need my phone number changed on my account i do not have access to the old"
type textarea "x"
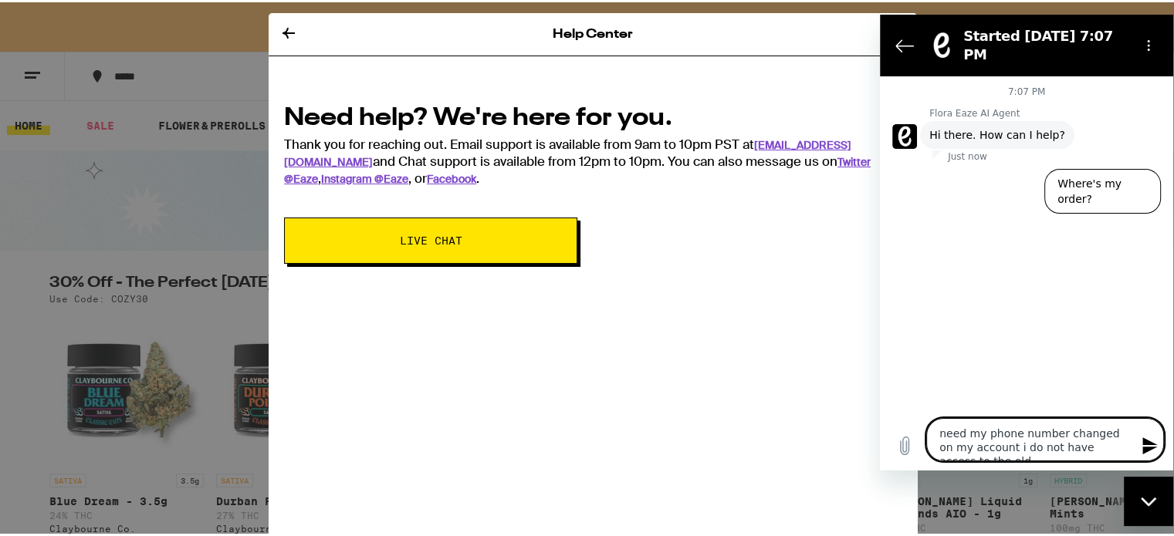
type textarea "need my phone number changed on my account i do not have access to the old n"
type textarea "x"
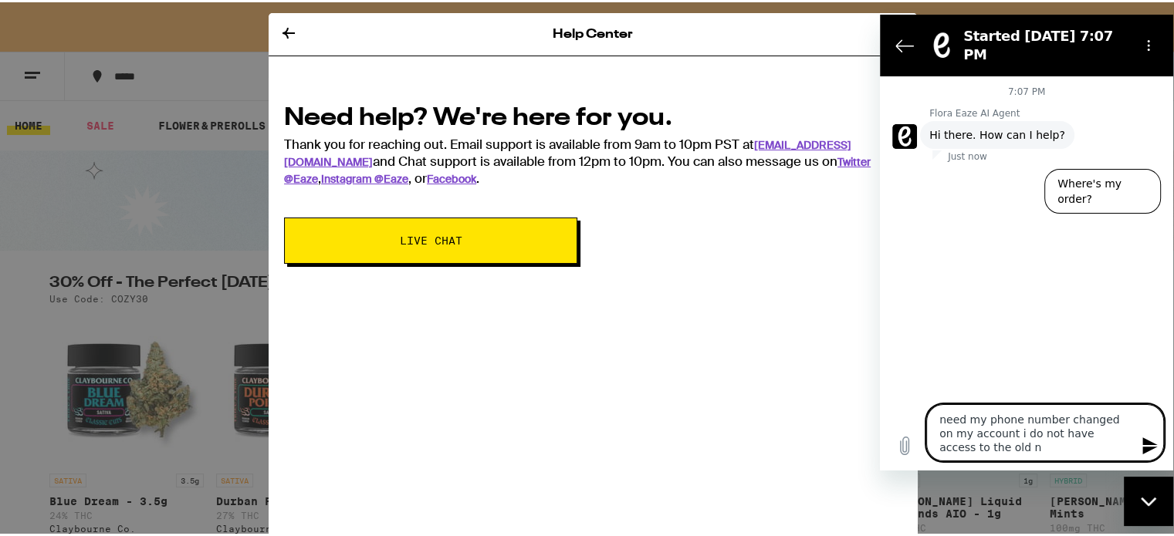
type textarea "need my phone number changed on my account i do not have access to the old nu"
type textarea "x"
type textarea "need my phone number changed on my account i do not have access to the old nun"
type textarea "x"
type textarea "need my phone number changed on my account i do not have access to the old nunb"
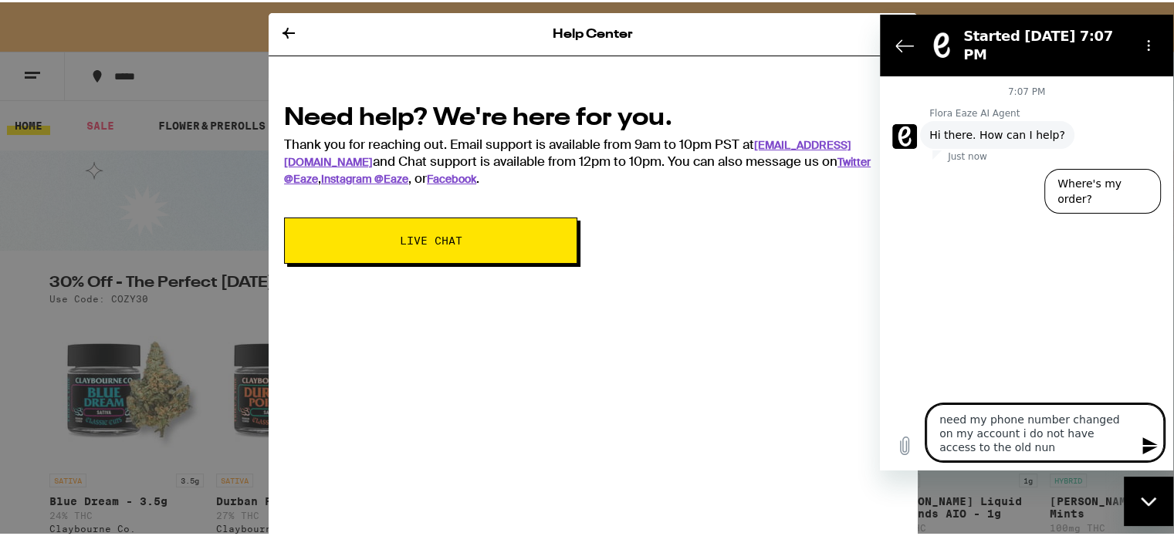
type textarea "x"
type textarea "need my phone number changed on my account i do not have access to the old nunbe"
type textarea "x"
type textarea "need my phone number changed on my account i do not have access to the old nunb…"
type textarea "x"
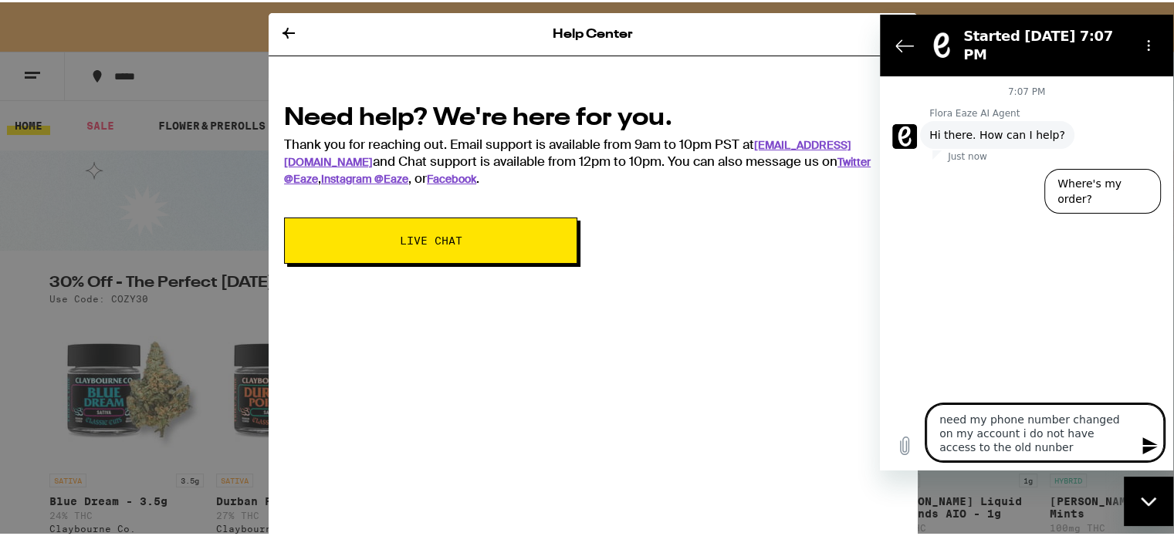
type textarea "need my phone number changed on my account i do not have access to the old nunbe"
type textarea "x"
type textarea "need my phone number changed on my account i do not have access to the old nunb"
type textarea "x"
type textarea "need my phone number changed on my account i do not have access to the old nun"
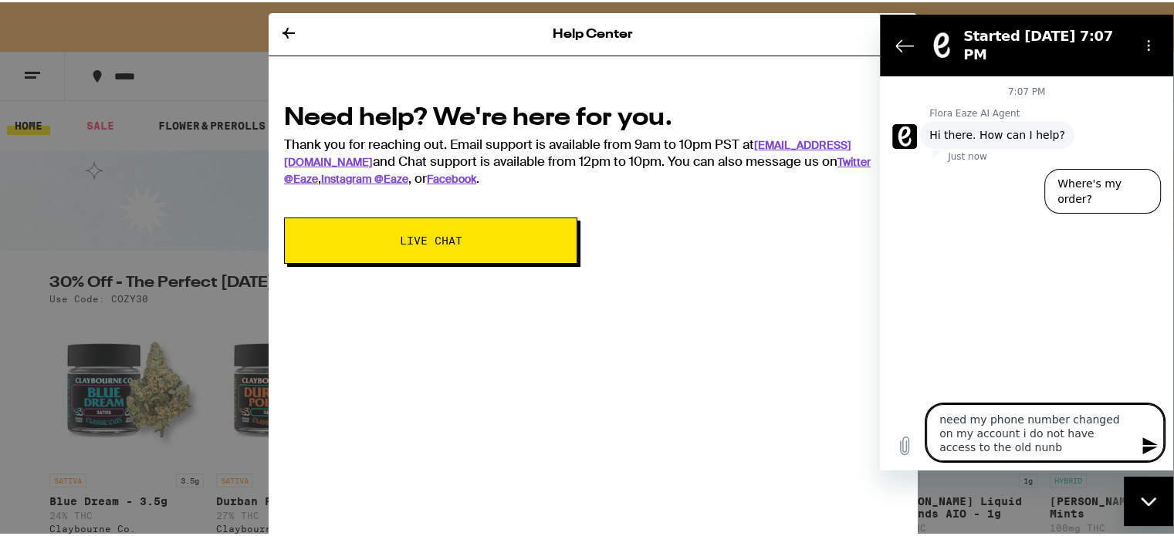
type textarea "x"
type textarea "need my phone number changed on my account i do not have access to the old nu"
type textarea "x"
type textarea "need my phone number changed on my account i do not have access to the old n"
type textarea "x"
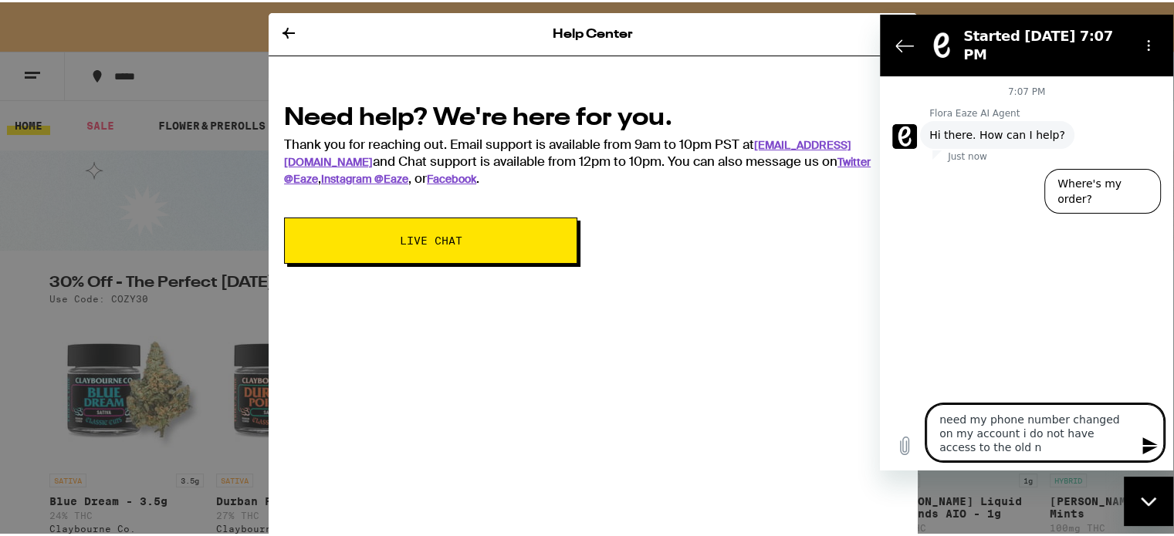
type textarea "need my phone number changed on my account i do not have access to the old"
type textarea "x"
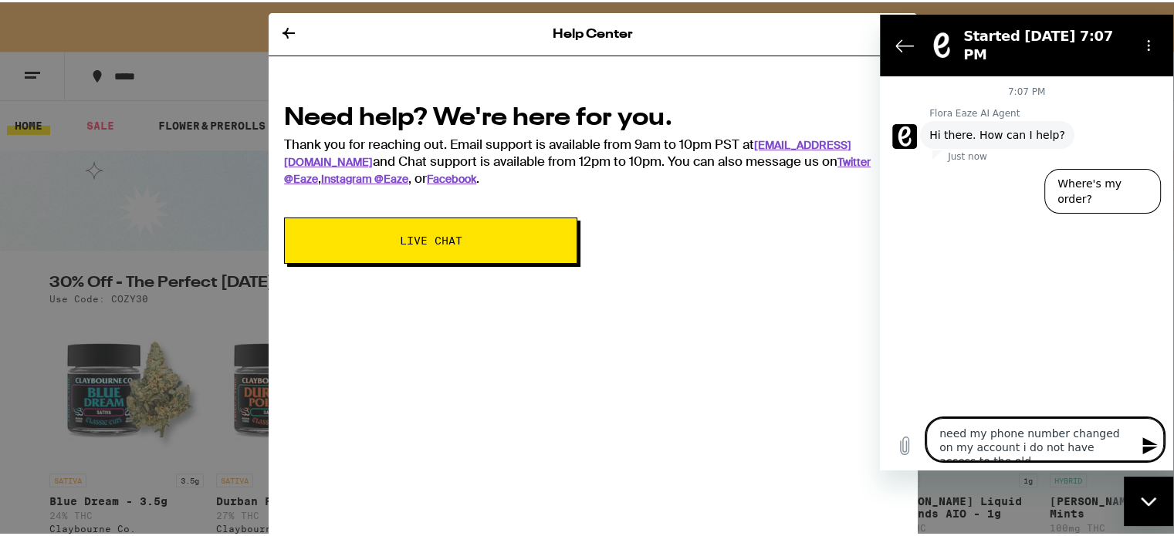
type textarea "need my phone number changed on my account i do not have access to the old p"
type textarea "x"
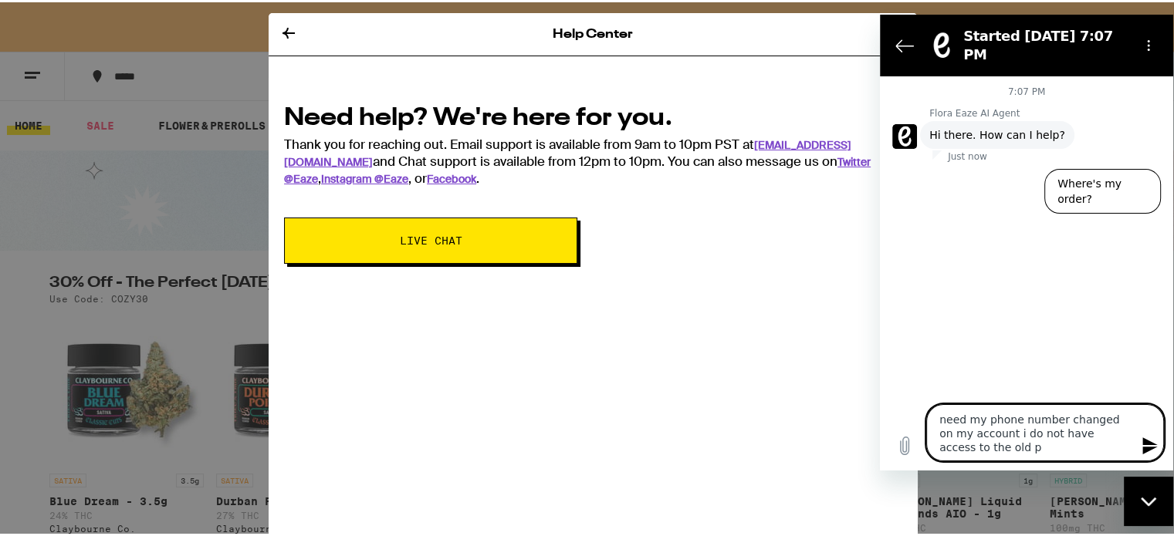
type textarea "need my phone number changed on my account i do not have access to the old ph"
type textarea "x"
type textarea "need my phone number changed on my account i do not have access to the old pho"
type textarea "x"
type textarea "need my phone number changed on my account i do not have access to the old phon"
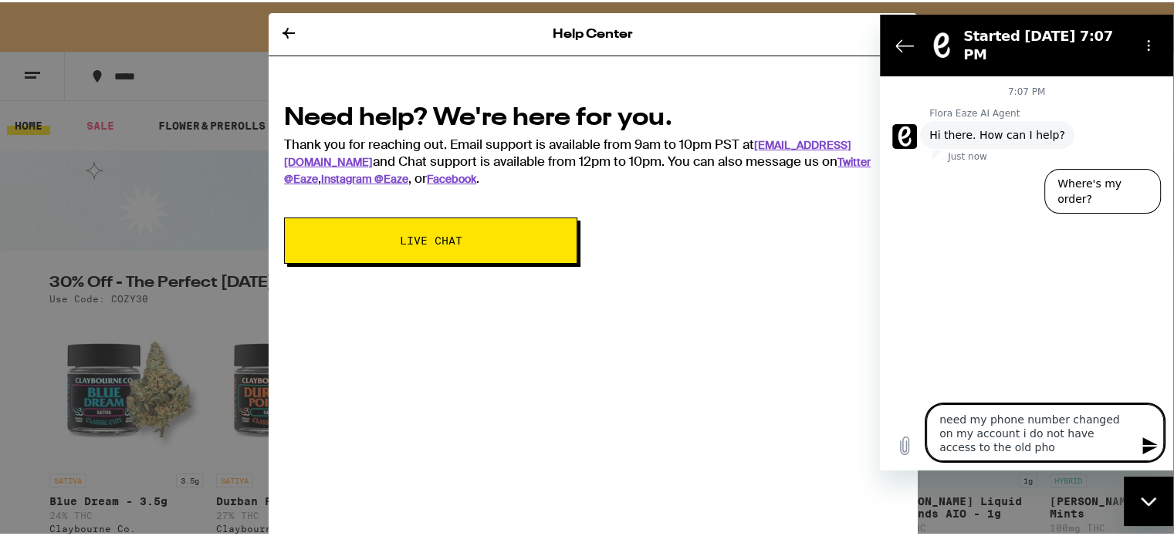
type textarea "x"
type textarea "need my phone number changed on my account i do not have access to the old phone"
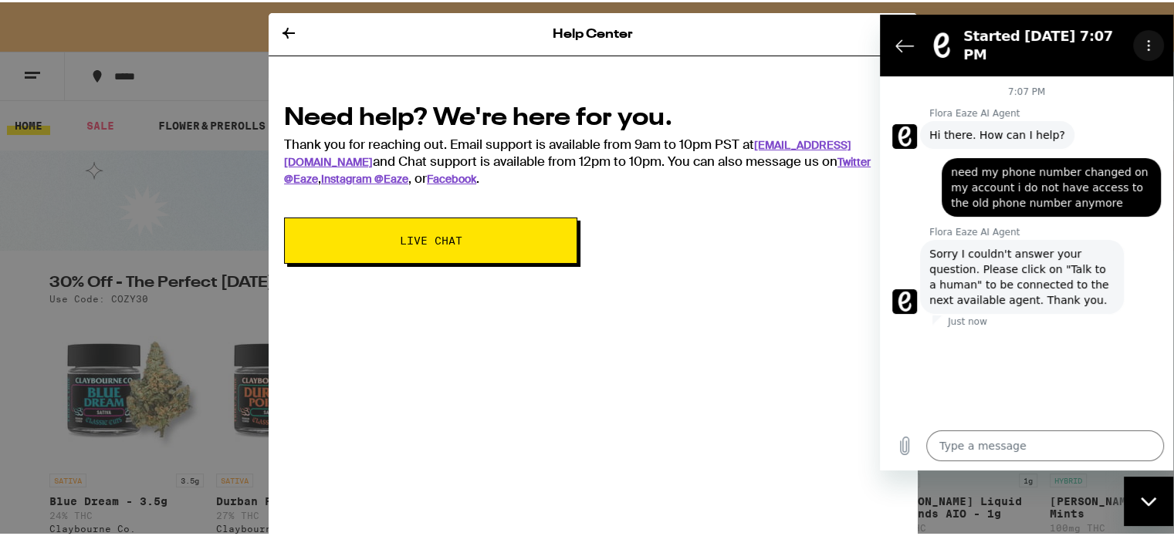
click at [1143, 42] on icon "Options menu" at bounding box center [1148, 45] width 12 height 12
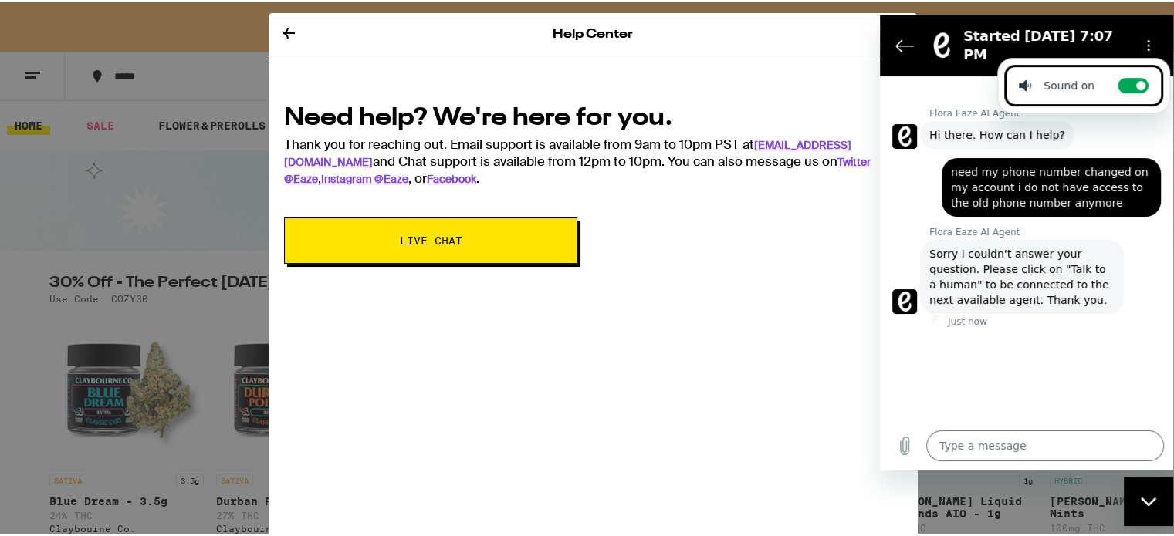
click at [1093, 267] on span "Sorry I couldn't answer your question. Please click on "Talk to a human" to be …" at bounding box center [1021, 277] width 185 height 62
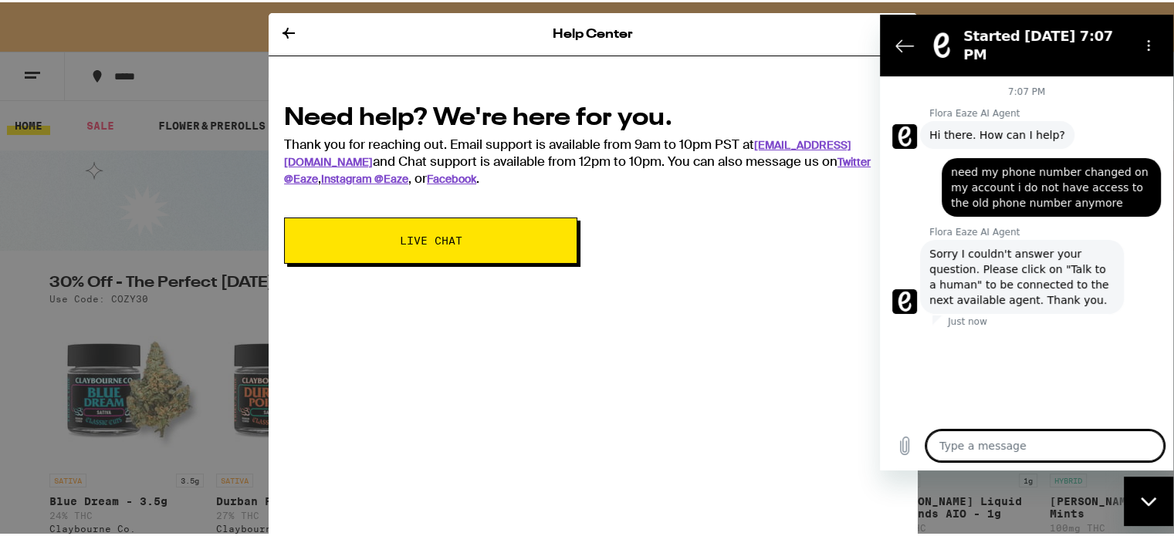
click at [1002, 452] on textarea at bounding box center [1045, 446] width 238 height 31
click at [1141, 502] on icon "Close messaging window" at bounding box center [1148, 502] width 16 height 10
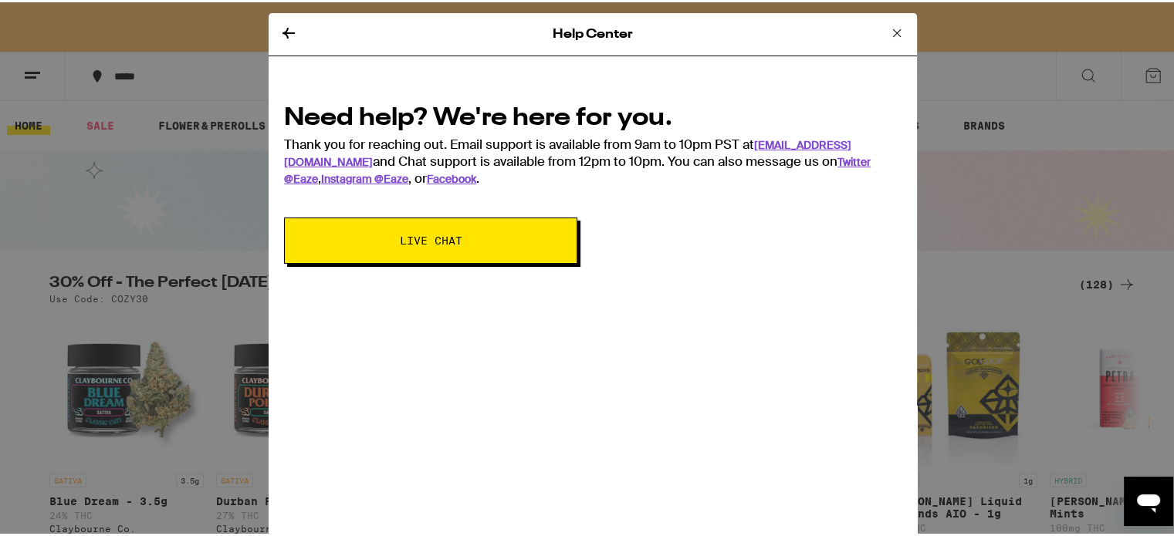
click at [1141, 502] on icon "Open messaging window" at bounding box center [1148, 504] width 23 height 19
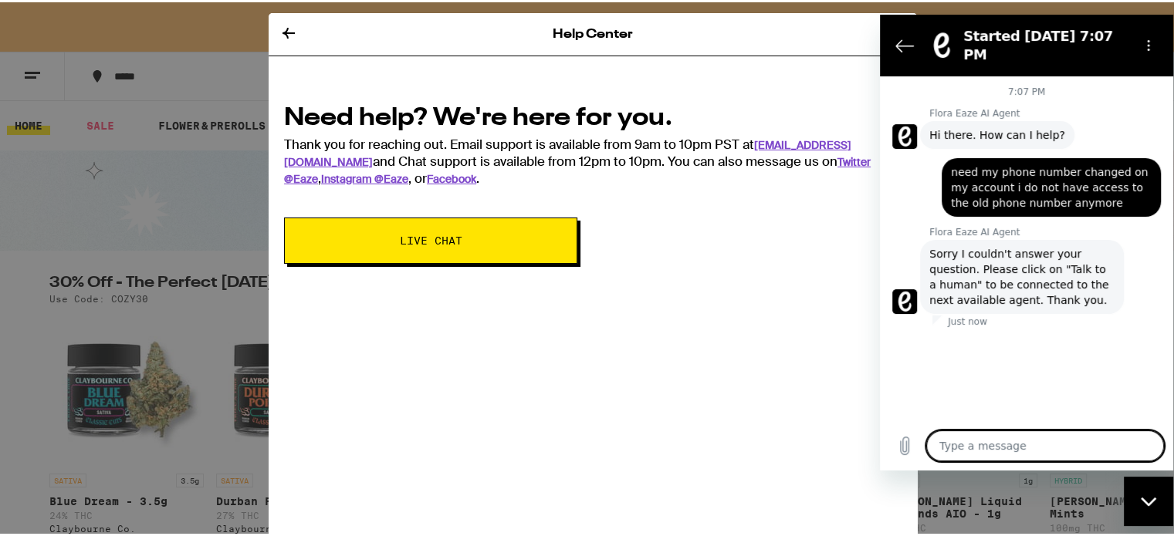
click at [1022, 271] on span "Sorry I couldn't answer your question. Please click on "Talk to a human" to be …" at bounding box center [1021, 277] width 185 height 62
click at [990, 438] on textarea at bounding box center [1045, 446] width 238 height 31
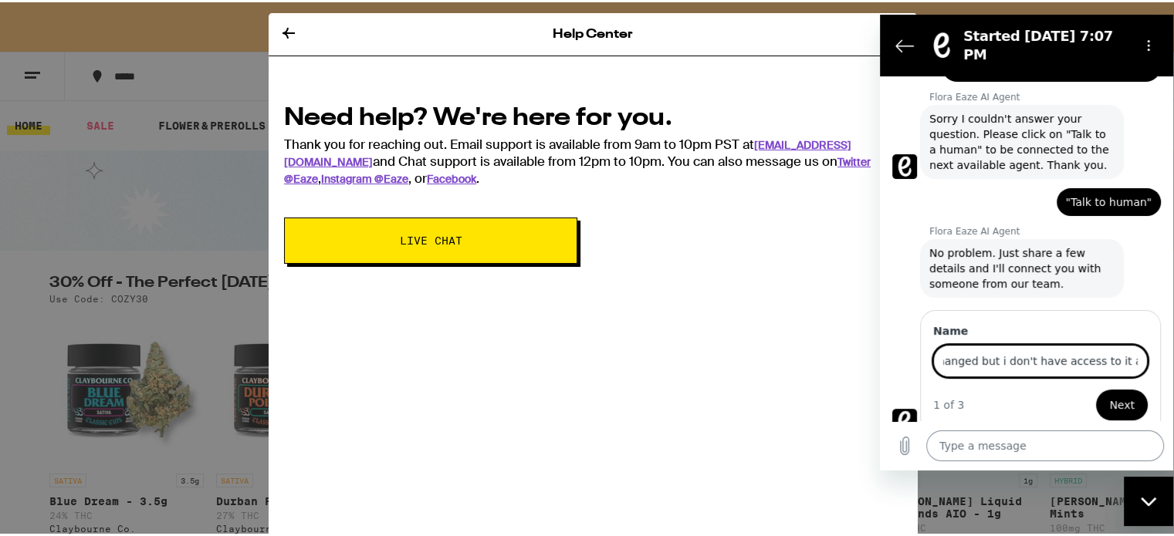
scroll to position [0, 227]
click at [1096, 390] on button "Next" at bounding box center [1122, 405] width 52 height 31
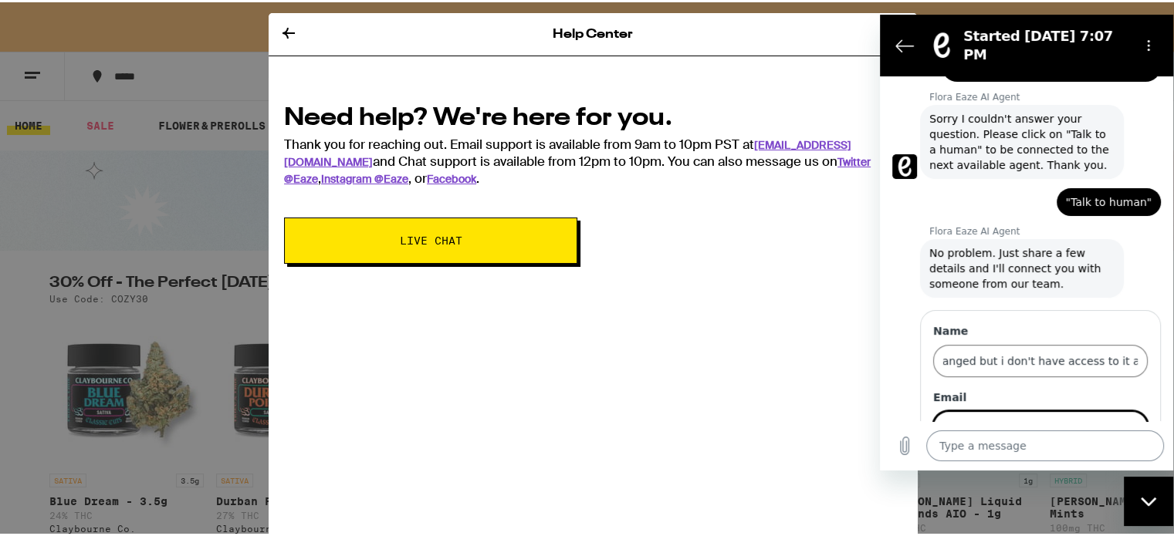
scroll to position [201, 0]
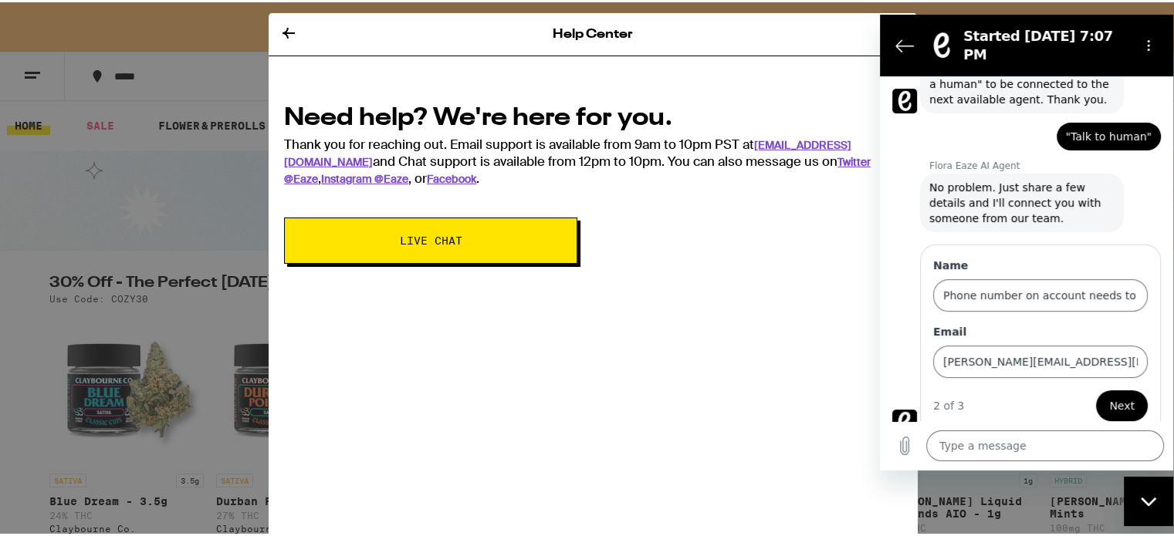
click at [1109, 397] on span "Next" at bounding box center [1121, 406] width 25 height 19
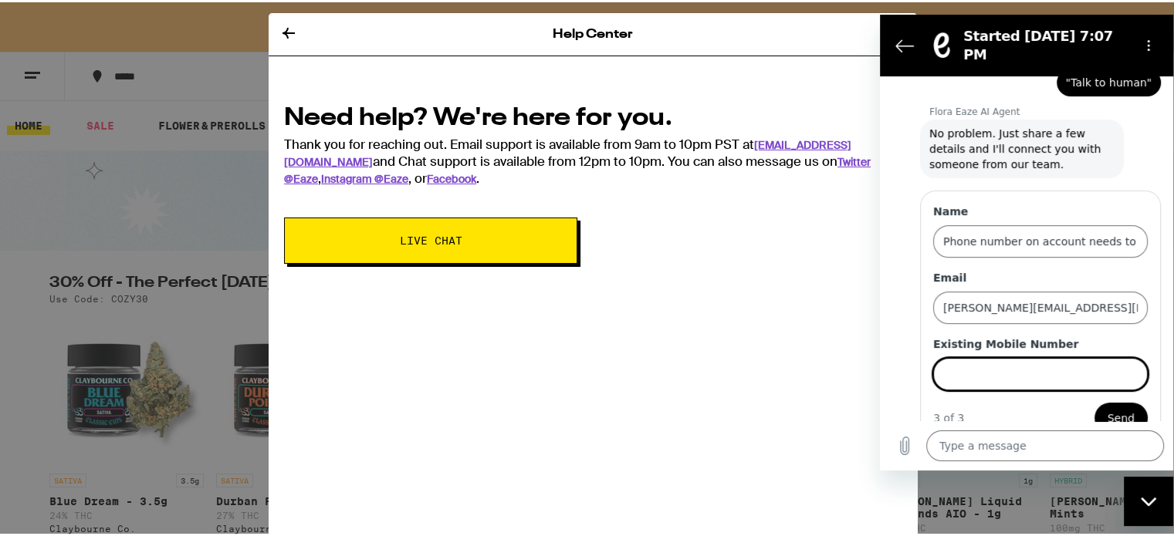
scroll to position [267, 0]
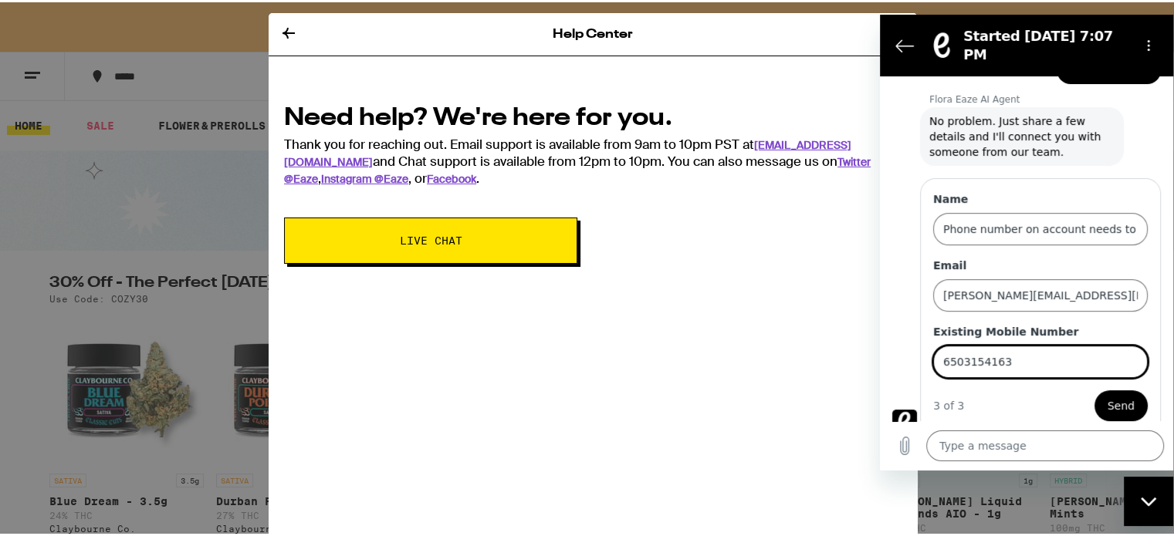
click at [1113, 397] on span "Send" at bounding box center [1120, 406] width 27 height 19
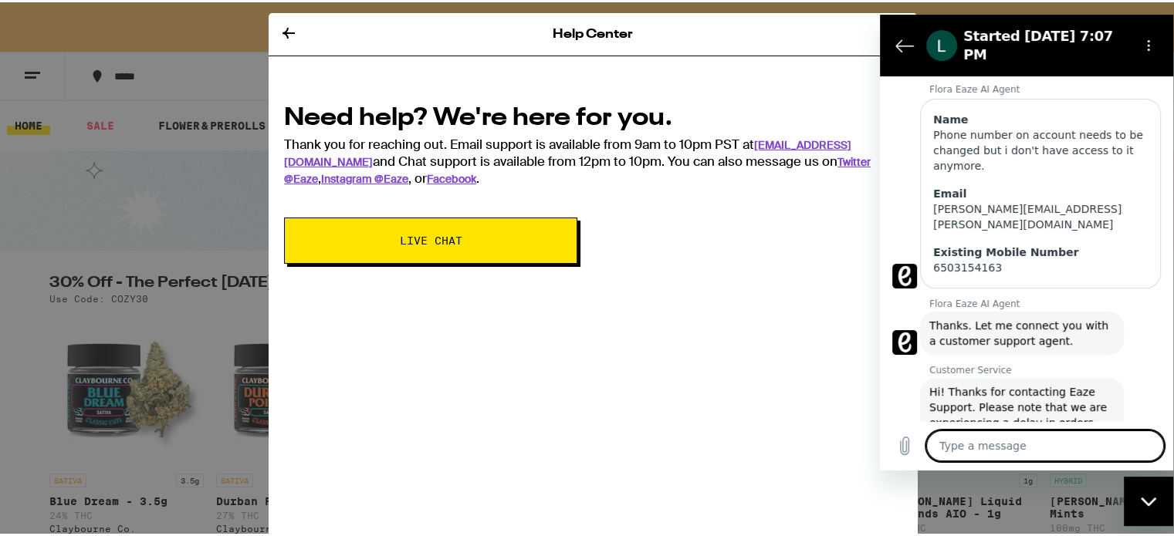
scroll to position [217, 0]
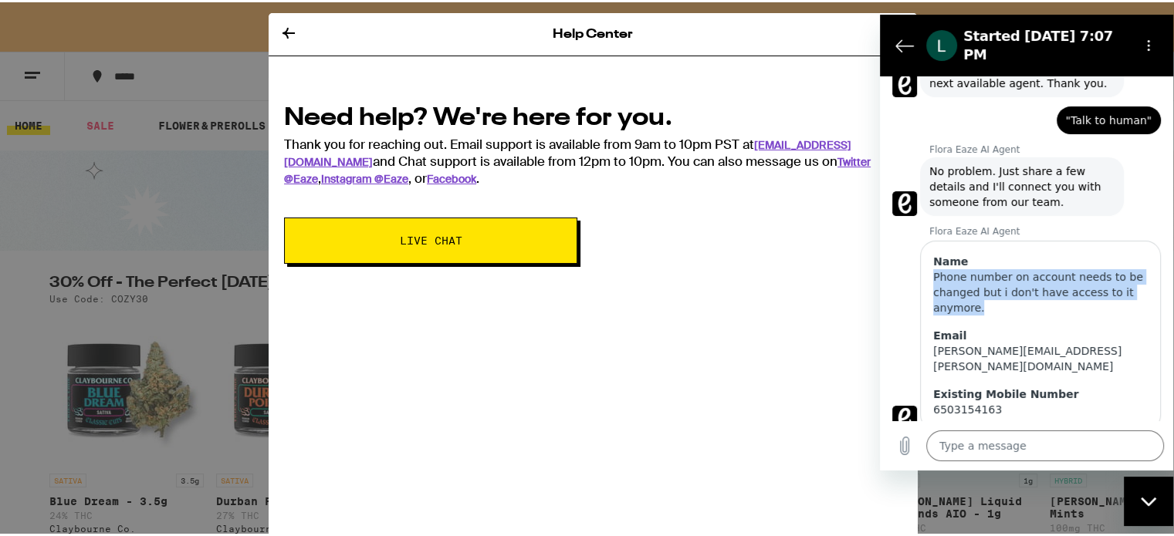
drag, startPoint x: 934, startPoint y: 262, endPoint x: 1004, endPoint y: 296, distance: 78.0
click at [1004, 296] on div "Phone number on account needs to be changed but i don't have access to it anymo…" at bounding box center [1040, 292] width 214 height 46
copy div "Phone number on account needs to be changed but i don't have access to it anymo…"
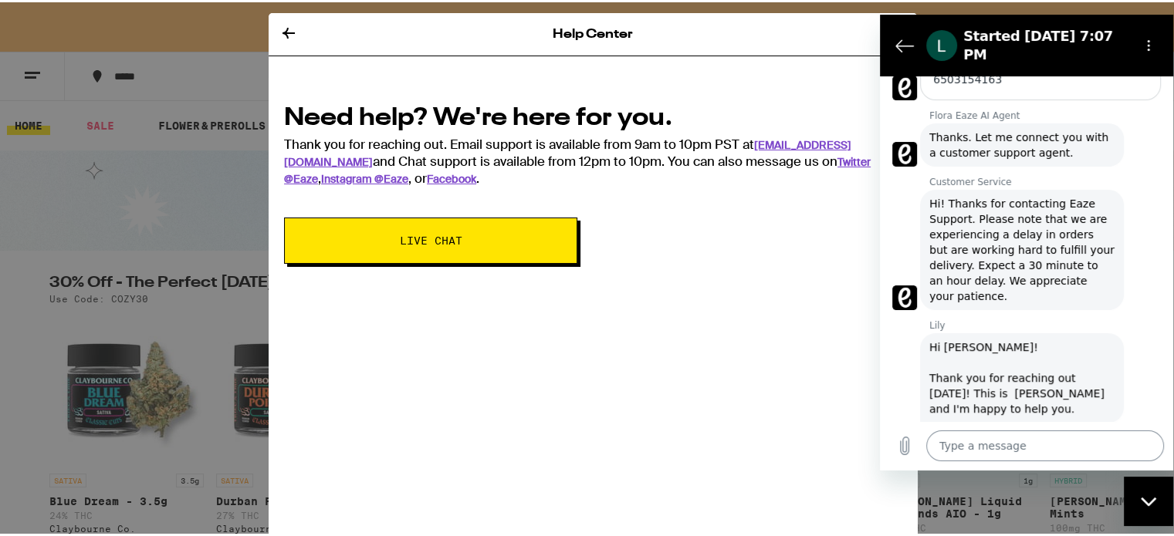
click at [988, 440] on textarea at bounding box center [1045, 446] width 238 height 31
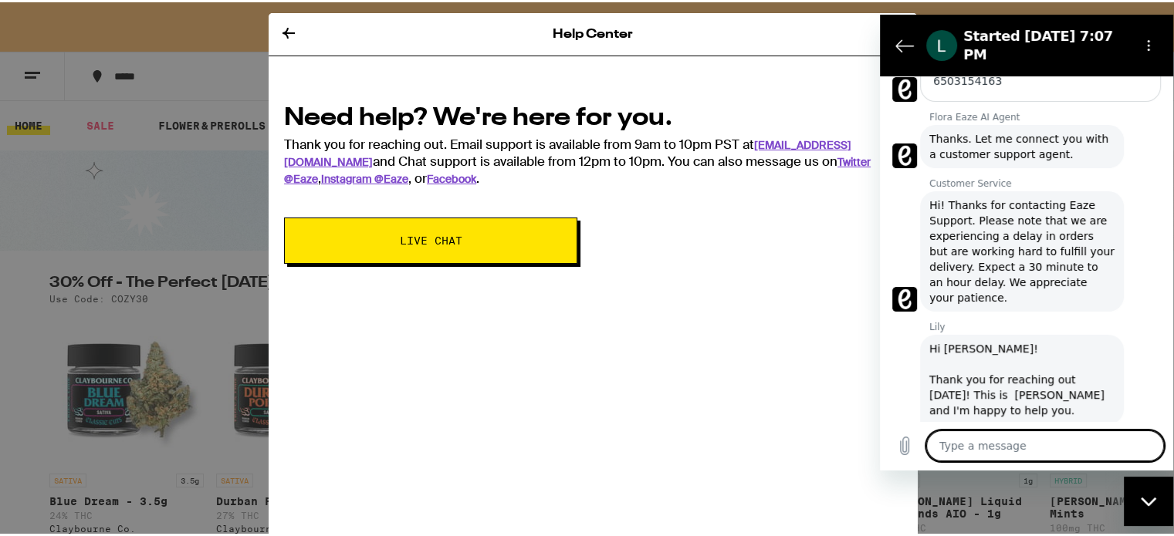
paste textarea "Phone number on account needs to be changed but i don't have access to it anymo…"
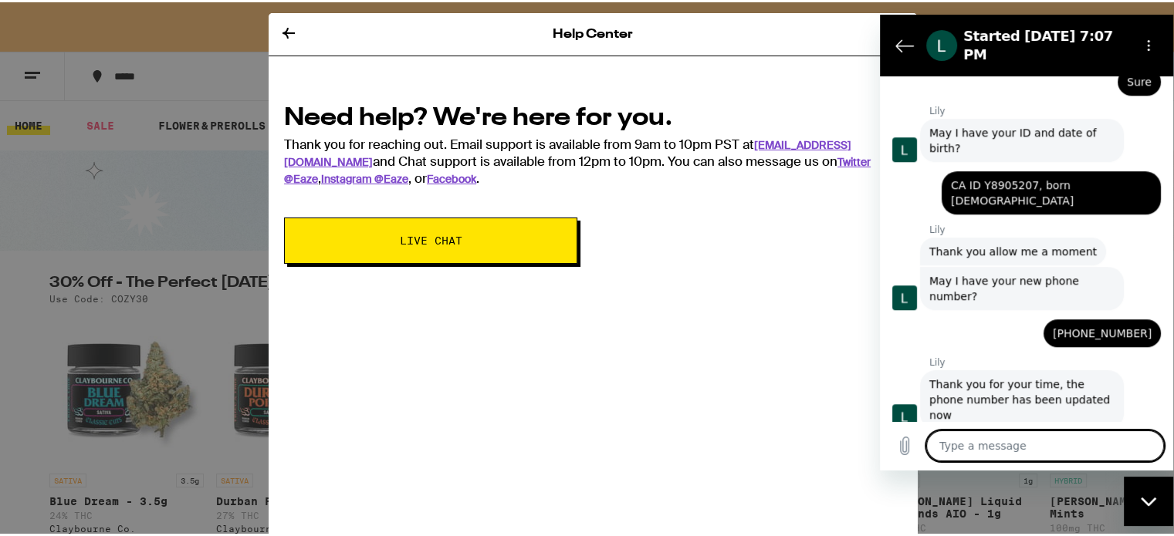
scroll to position [1126, 0]
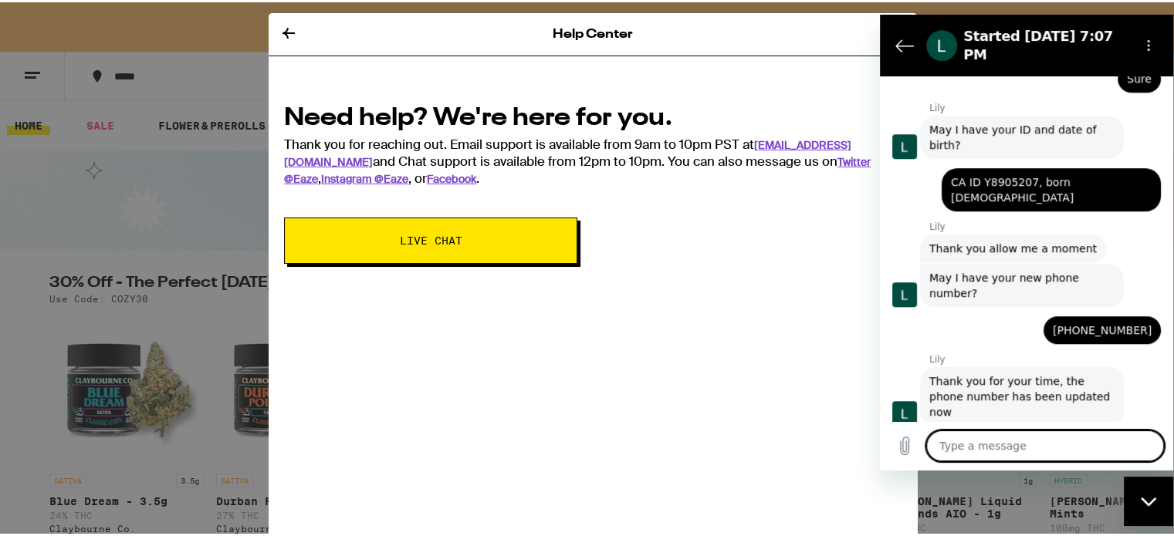
click at [282, 32] on icon at bounding box center [288, 30] width 12 height 11
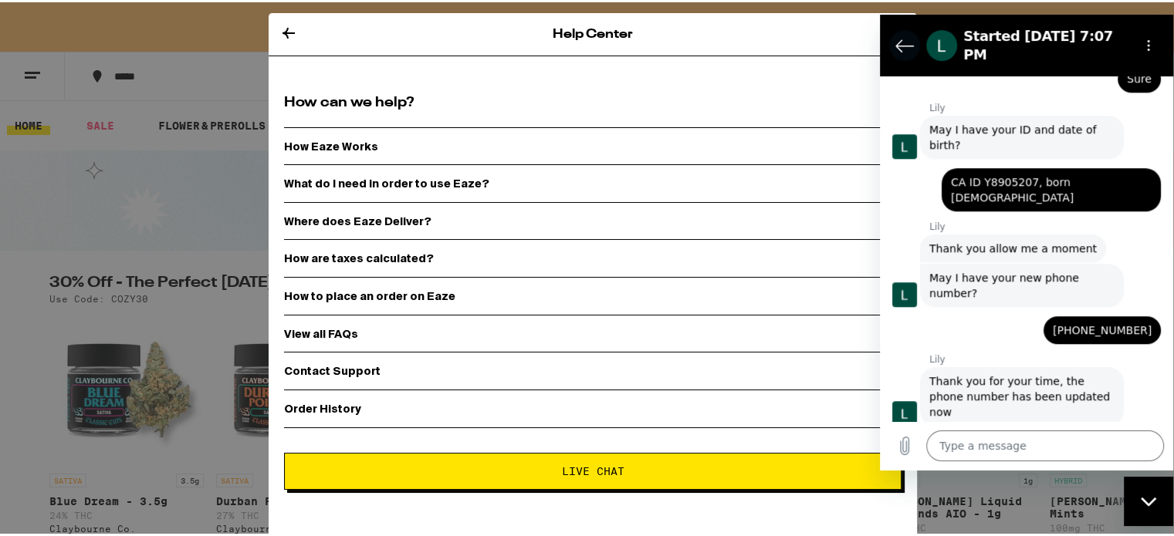
click at [900, 45] on icon "Back to the conversation list" at bounding box center [904, 46] width 17 height 12
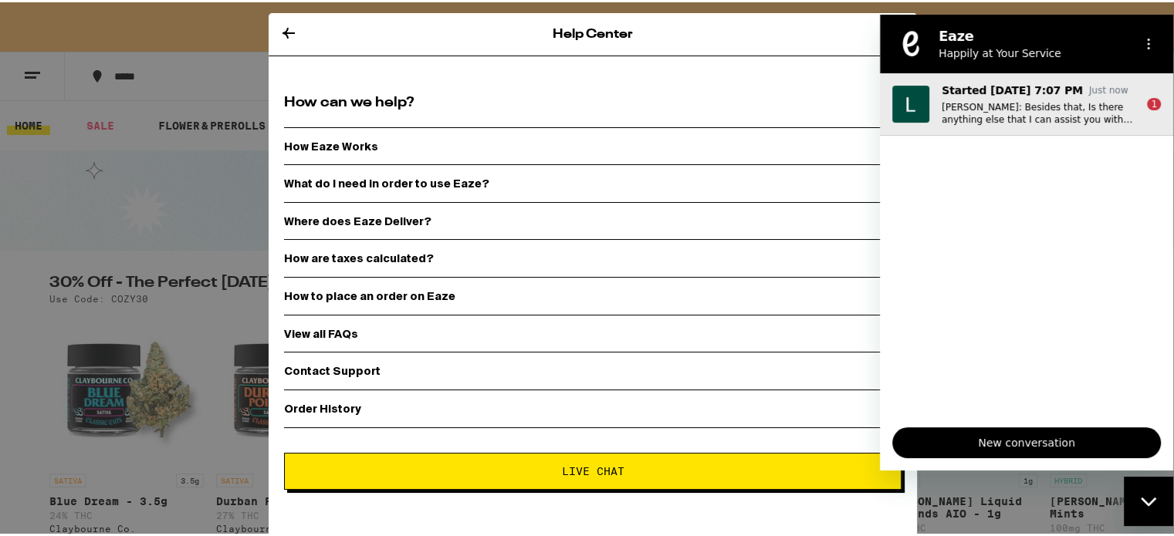
click at [1022, 104] on p "Lily: Besides that, Is there anything else that I can assist you with today?" at bounding box center [1037, 113] width 193 height 25
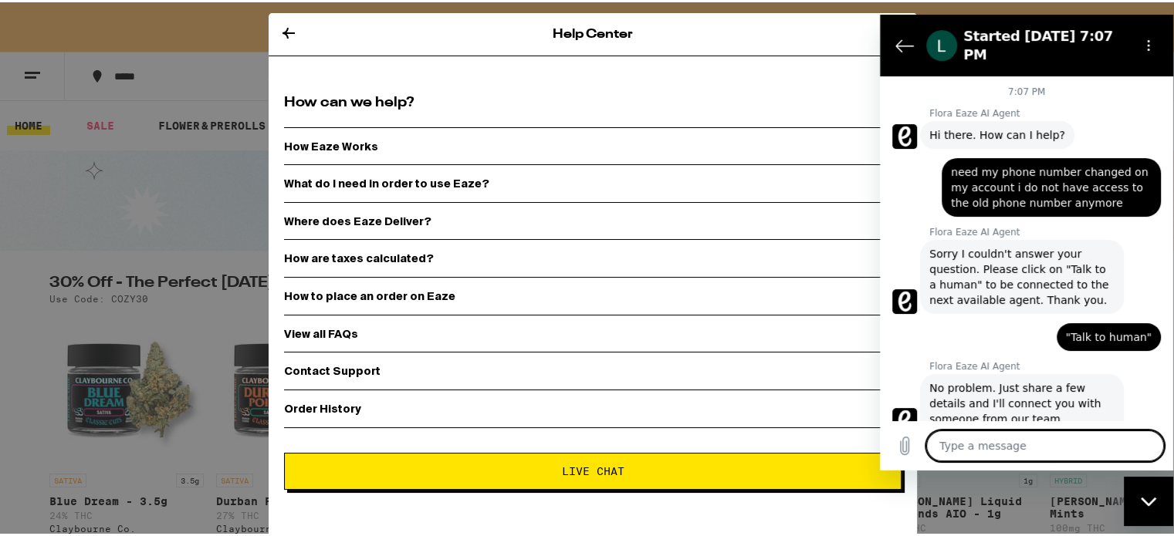
scroll to position [1217, 0]
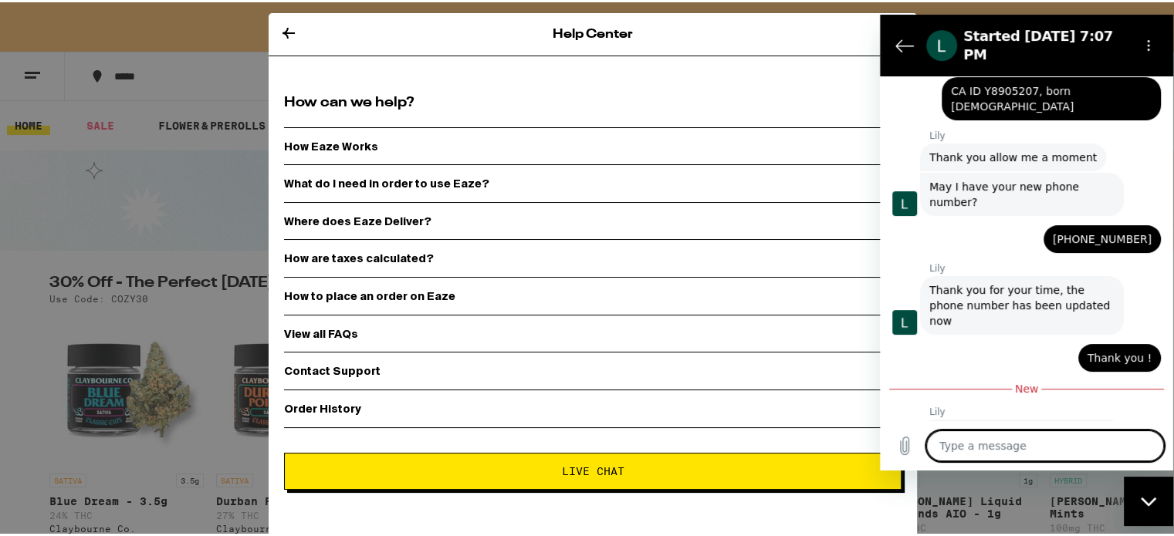
click at [1029, 452] on textarea at bounding box center [1045, 446] width 238 height 31
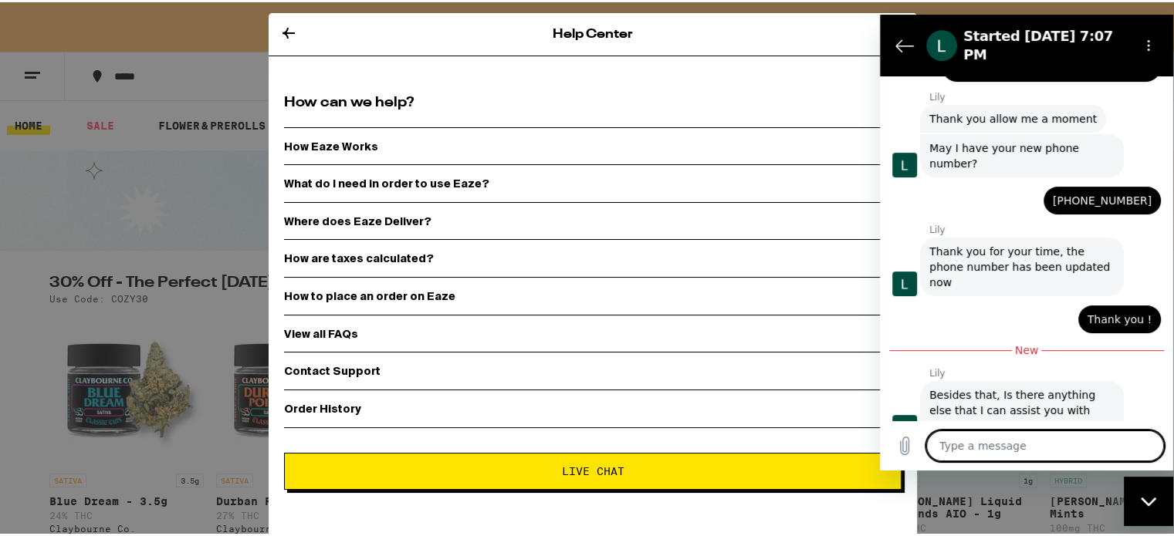
scroll to position [1254, 0]
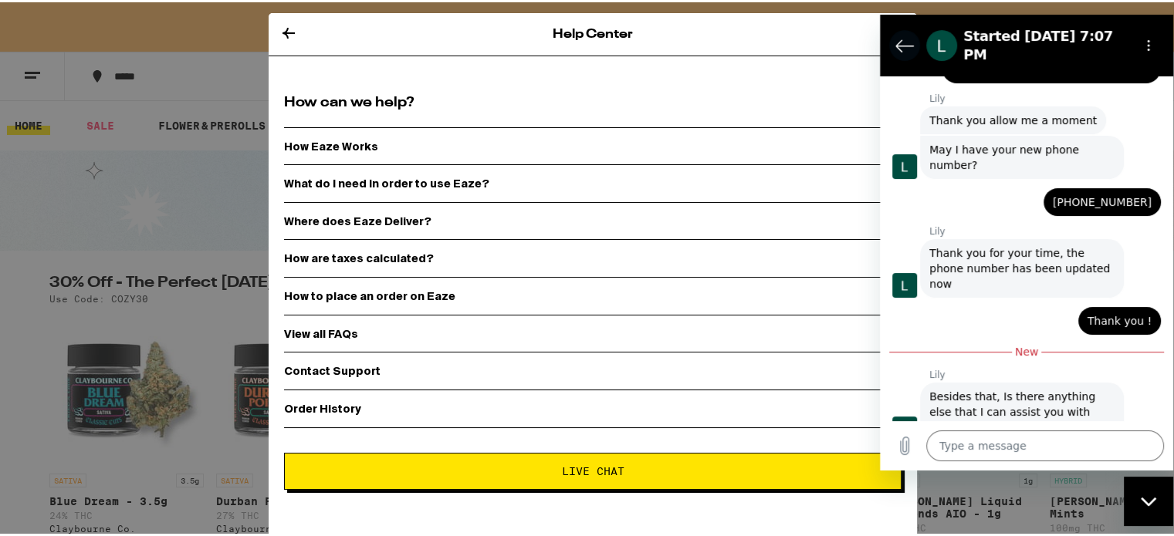
click at [898, 43] on icon "Back to the conversation list" at bounding box center [904, 46] width 17 height 12
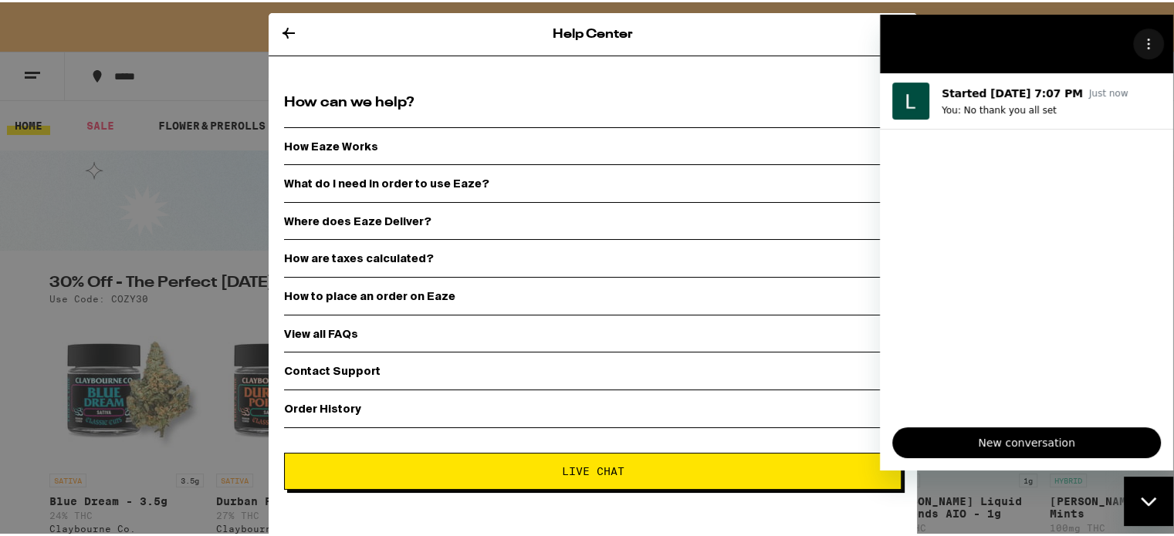
click at [1153, 48] on icon "Options menu" at bounding box center [1148, 44] width 12 height 12
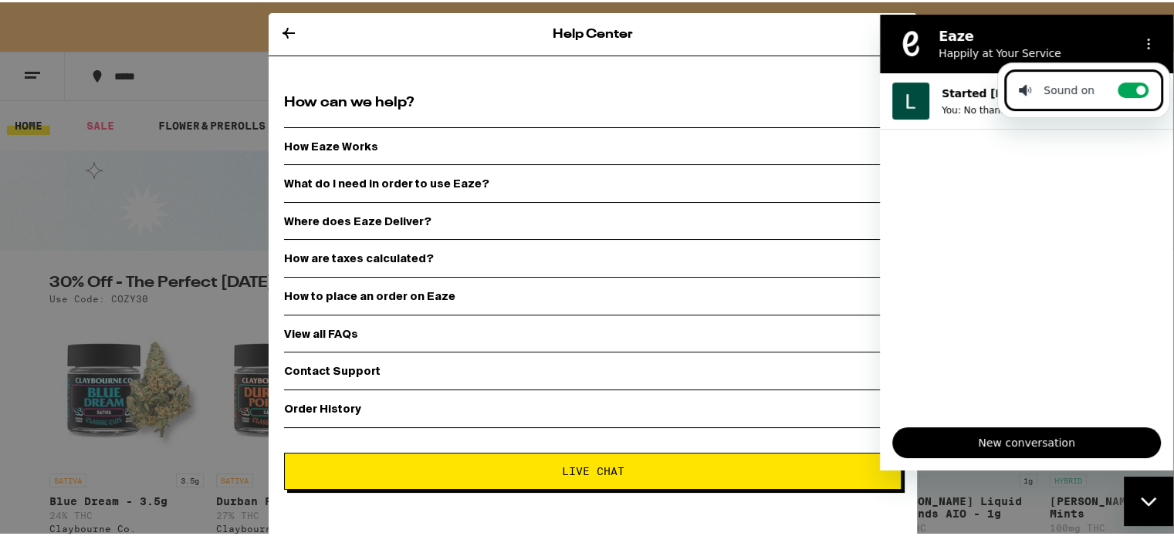
click at [279, 32] on icon at bounding box center [288, 31] width 19 height 19
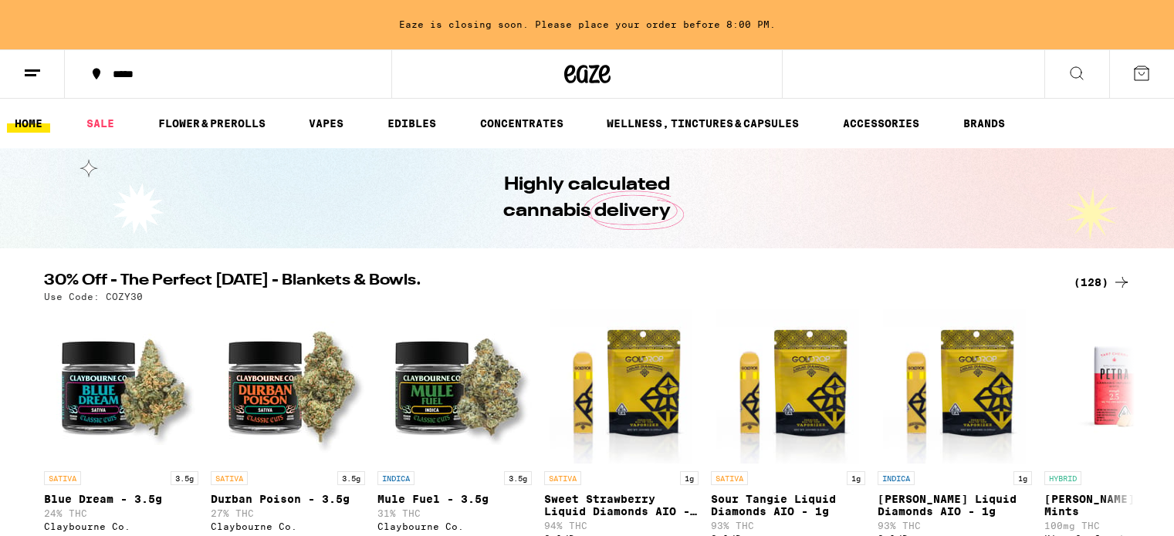
click at [45, 70] on button at bounding box center [32, 74] width 65 height 49
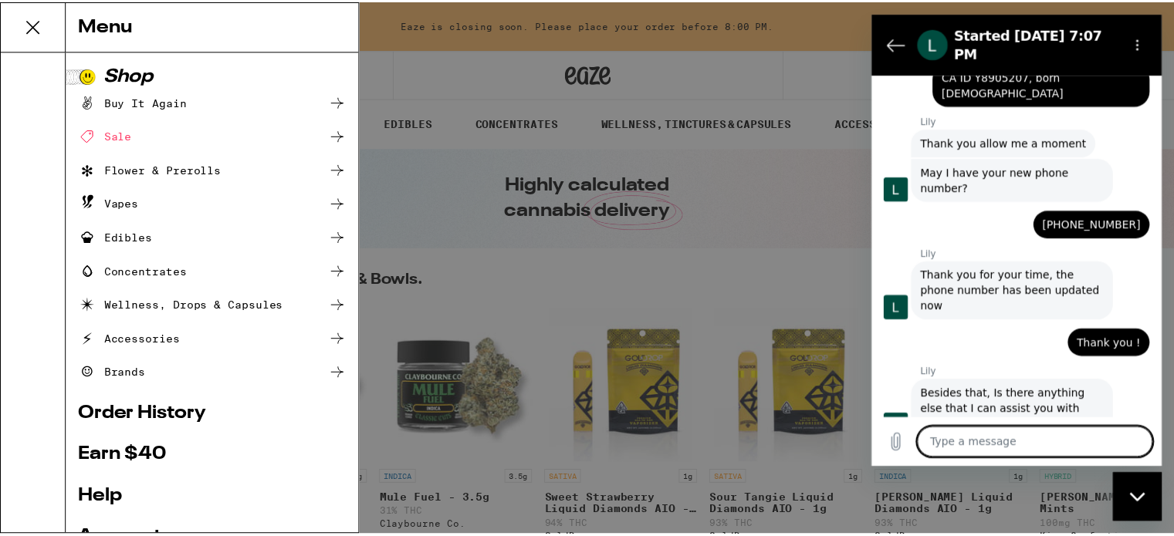
scroll to position [172, 0]
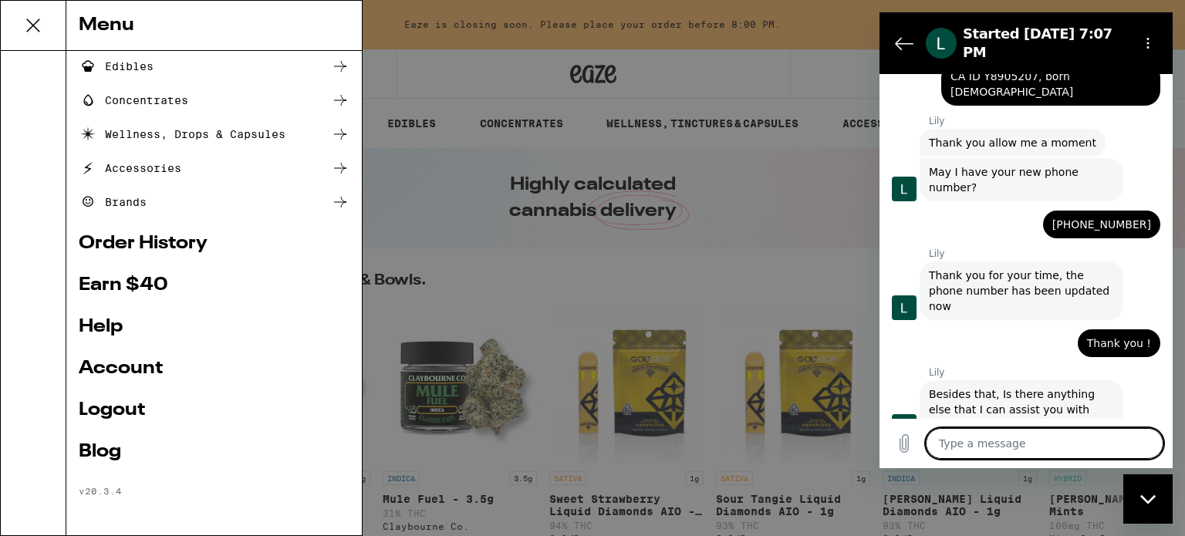
click at [139, 376] on link "Account" at bounding box center [214, 369] width 271 height 19
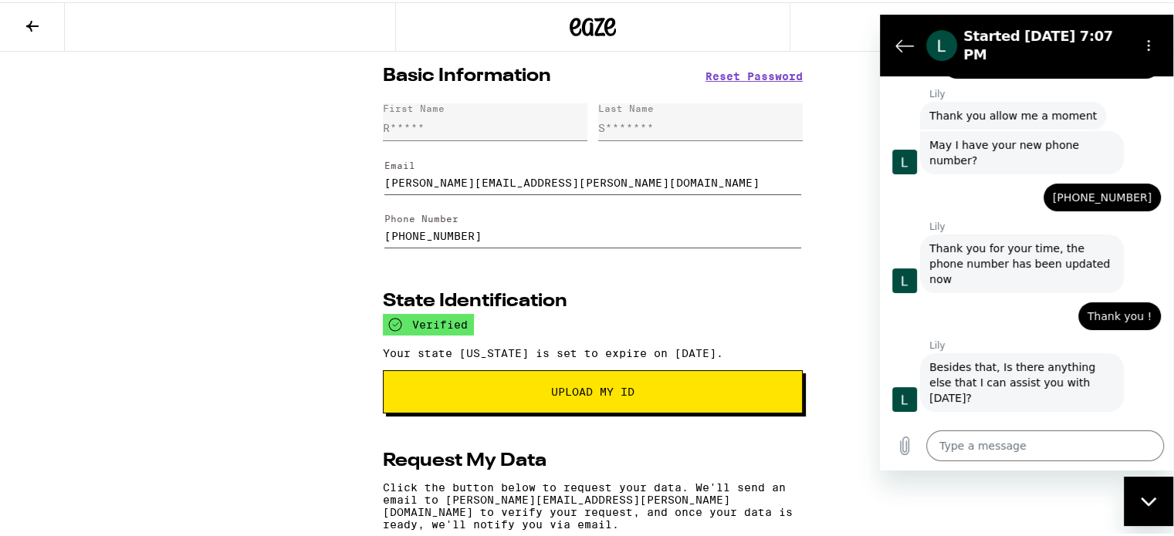
click at [138, 248] on div "Basic Information Reset Password First Name R***** Last Name S******* Email [PE…" at bounding box center [592, 433] width 1185 height 768
type textarea "x"
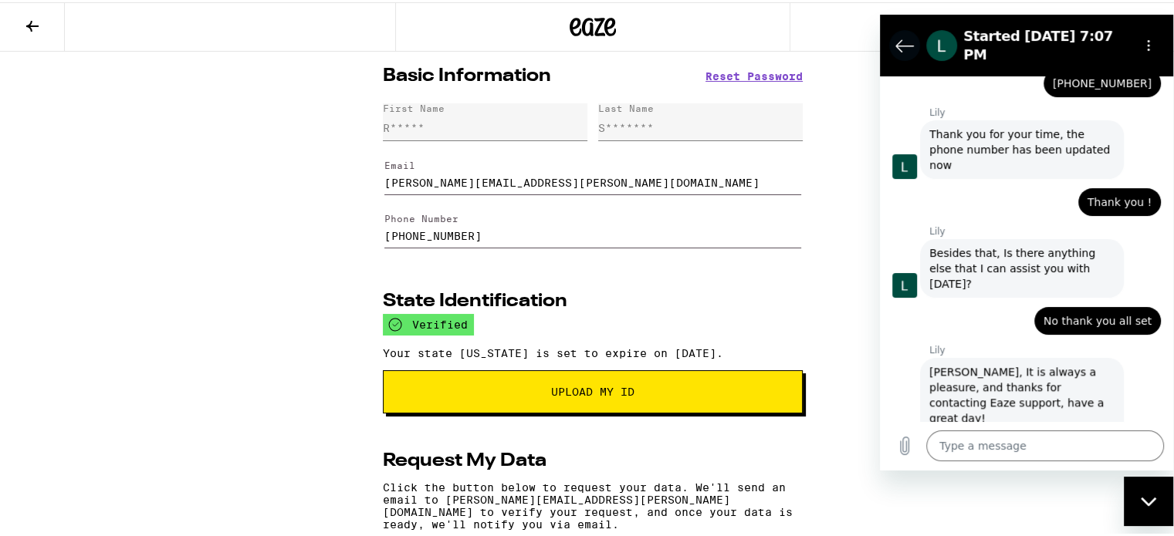
click at [907, 48] on icon "Back to the conversation list" at bounding box center [904, 45] width 19 height 19
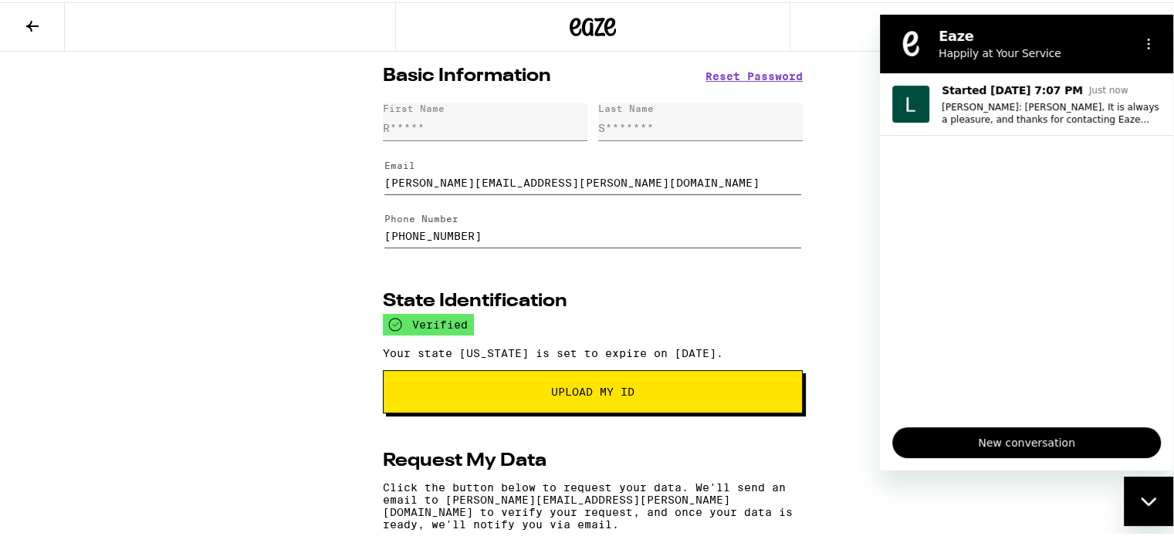
click at [1145, 491] on div "Close messaging window" at bounding box center [1148, 501] width 46 height 46
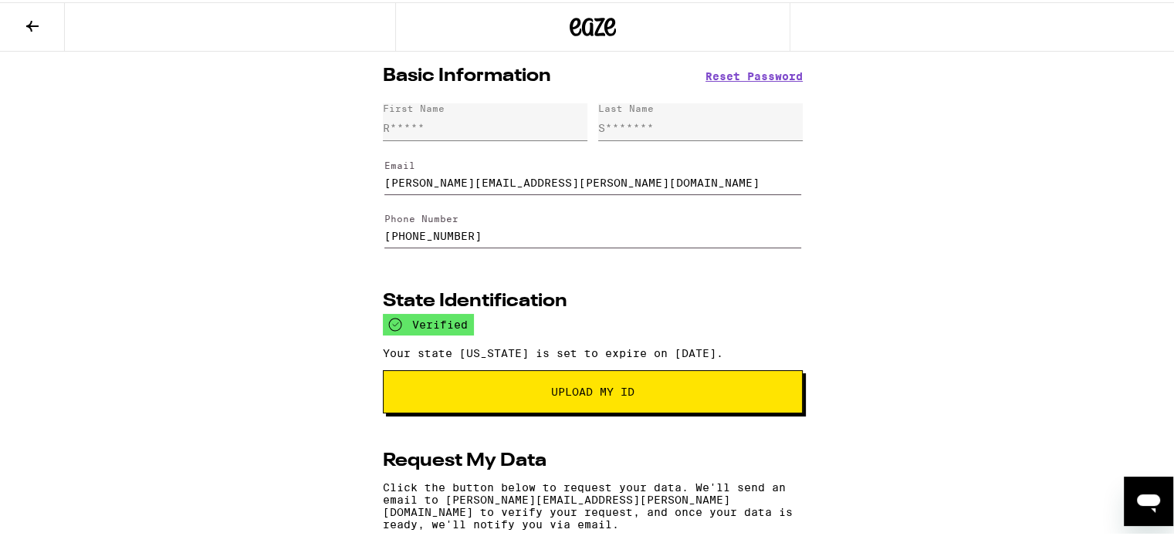
click at [41, 23] on icon at bounding box center [32, 24] width 19 height 19
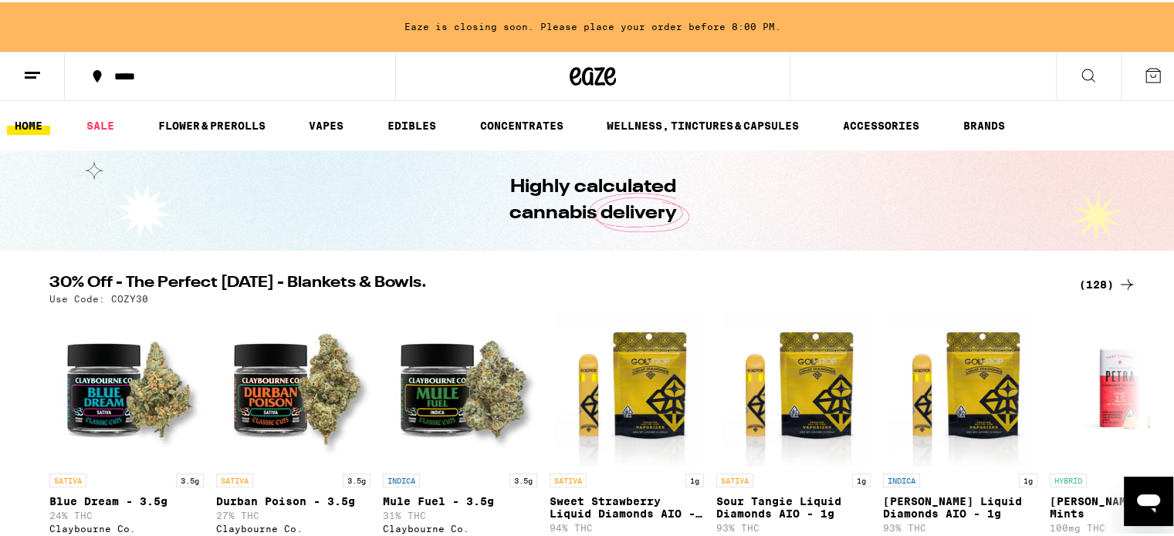
click at [113, 76] on div "*****" at bounding box center [237, 74] width 262 height 11
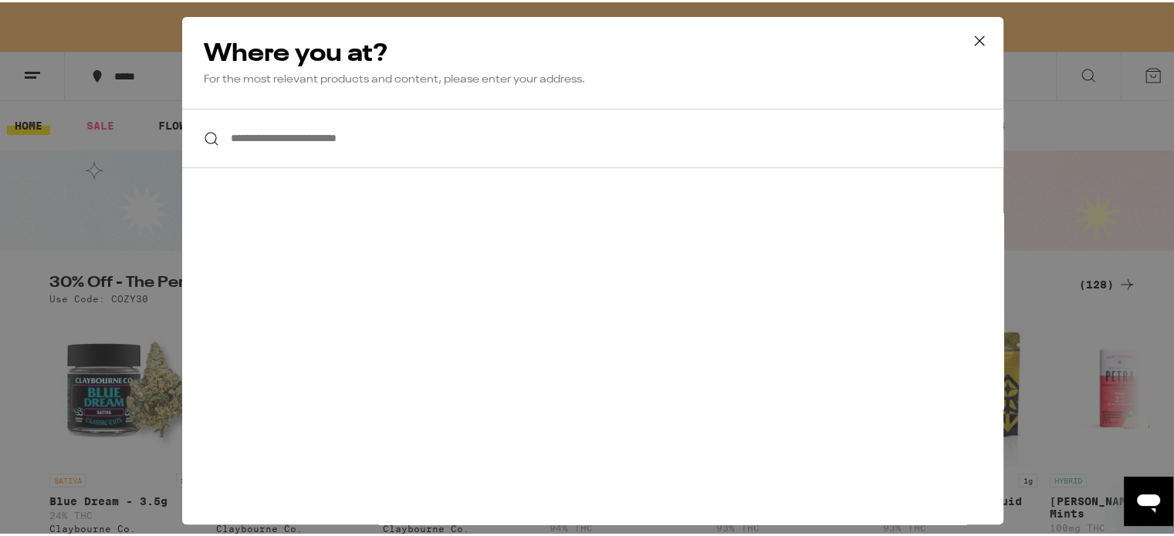
click at [359, 147] on input "**********" at bounding box center [592, 135] width 821 height 59
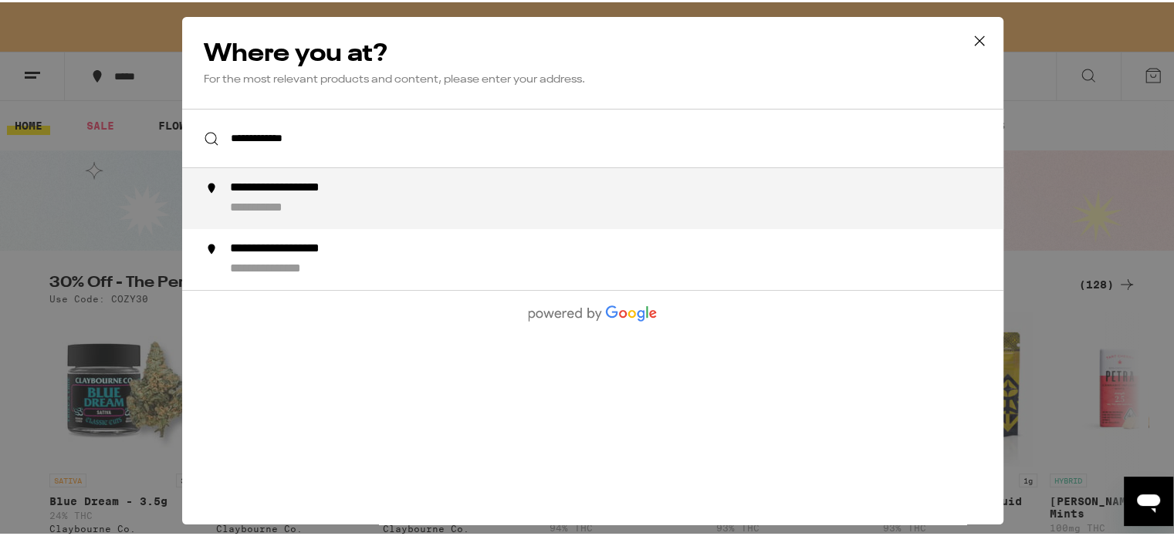
click at [358, 190] on div "**********" at bounding box center [305, 186] width 151 height 16
type input "**********"
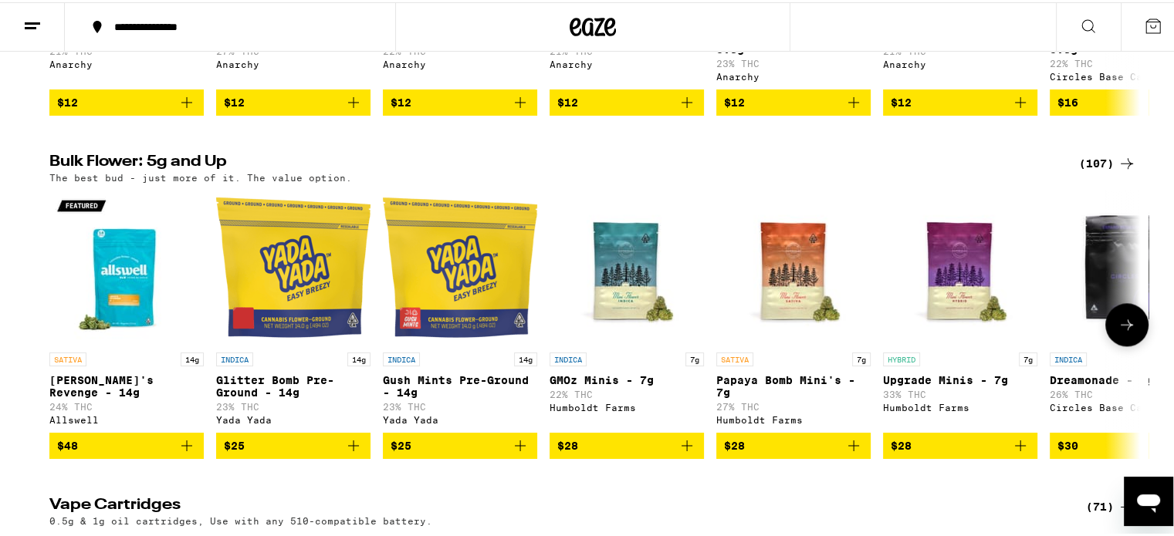
scroll to position [1947, 0]
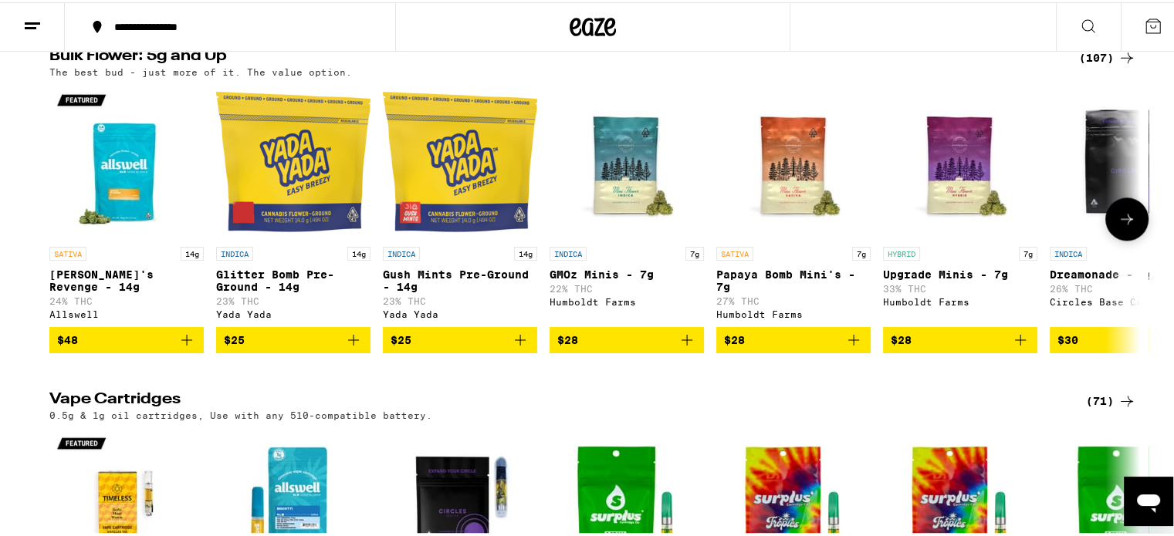
click at [349, 347] on icon "Add to bag" at bounding box center [353, 338] width 19 height 19
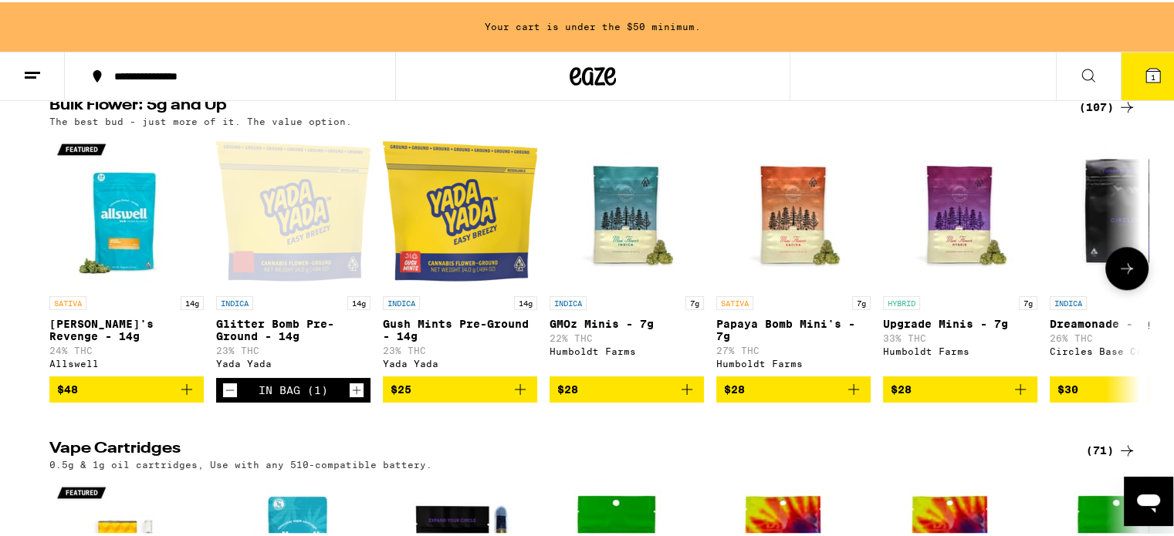
scroll to position [1996, 0]
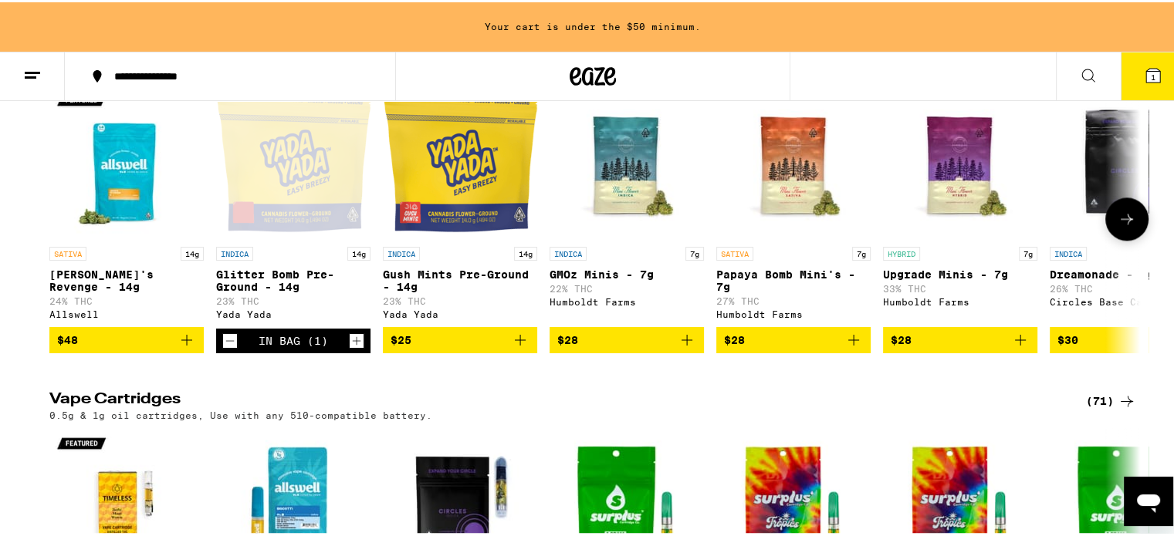
click at [516, 347] on icon "Add to bag" at bounding box center [520, 338] width 19 height 19
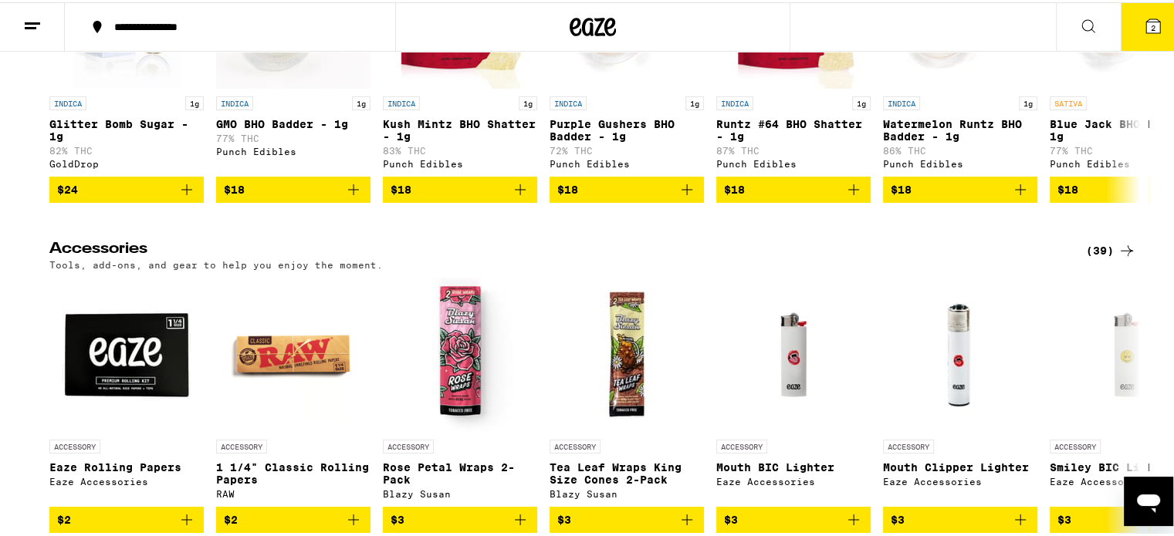
scroll to position [6643, 0]
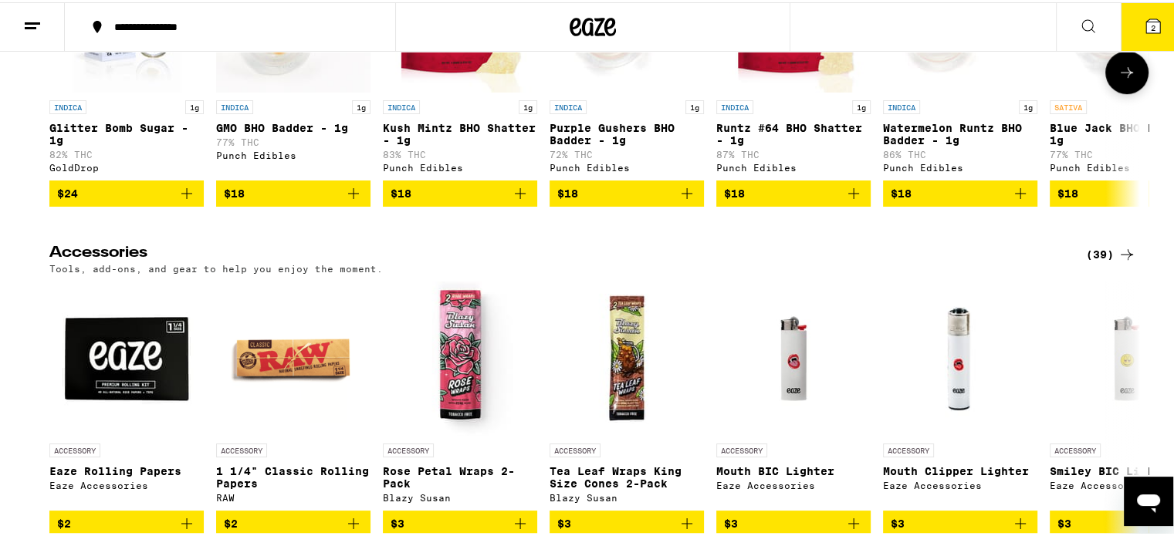
click at [520, 201] on icon "Add to bag" at bounding box center [520, 191] width 19 height 19
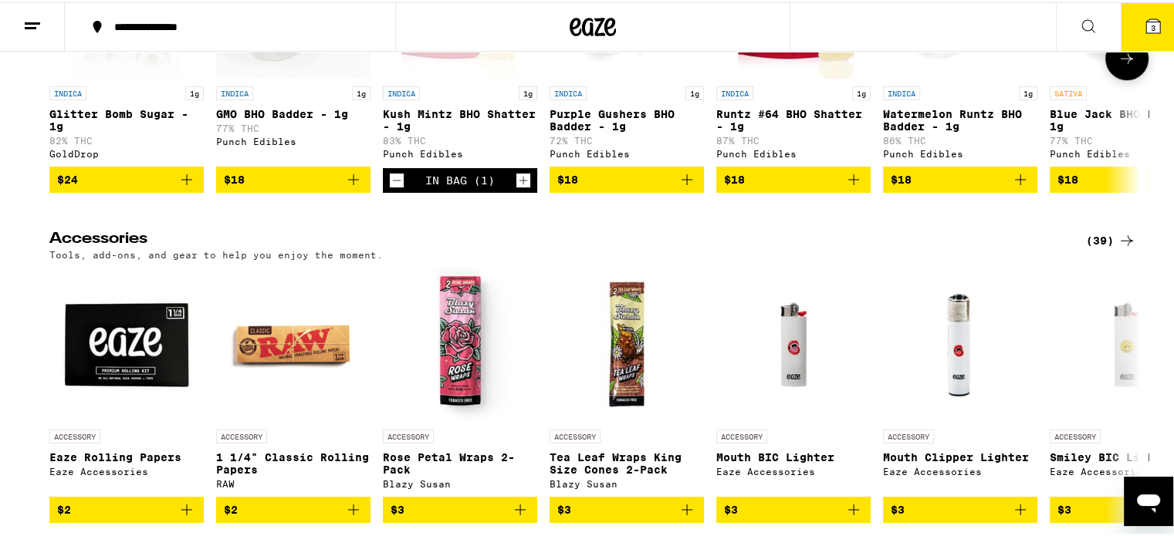
scroll to position [6659, 0]
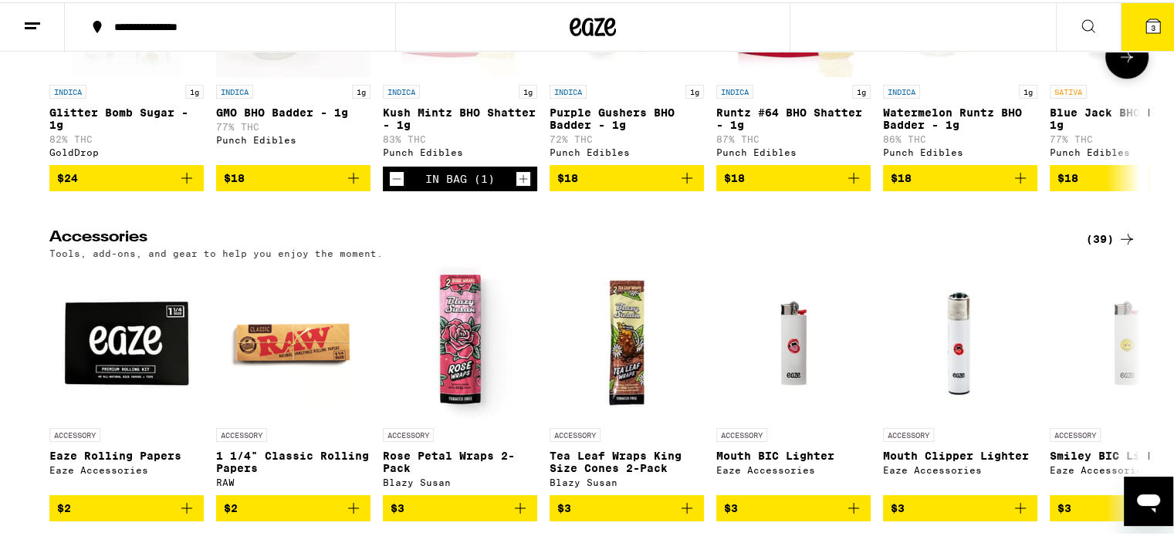
click at [844, 185] on icon "Add to bag" at bounding box center [853, 176] width 19 height 19
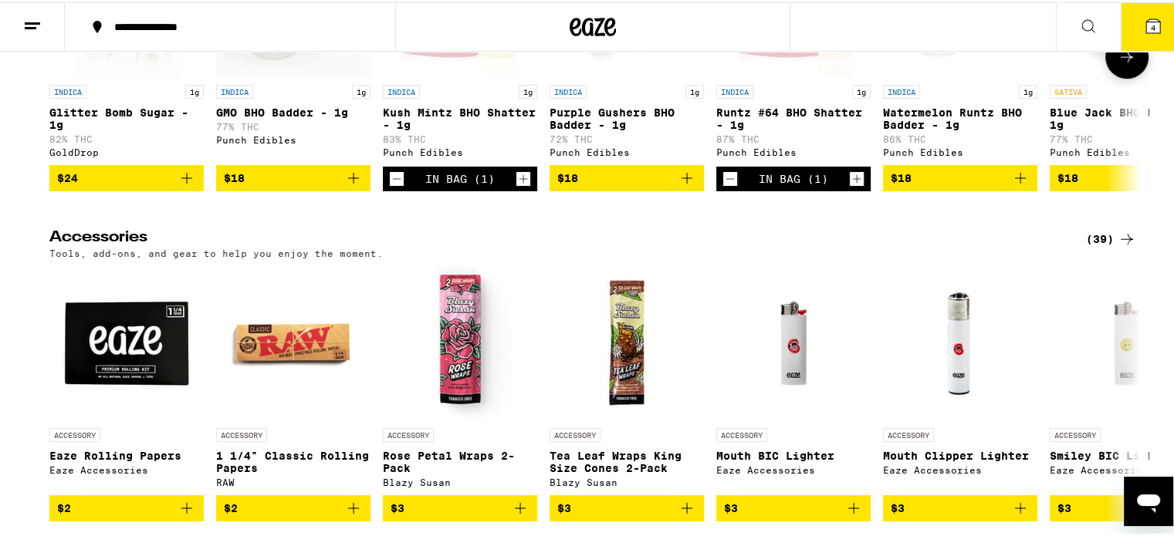
click at [1120, 60] on icon at bounding box center [1126, 54] width 12 height 11
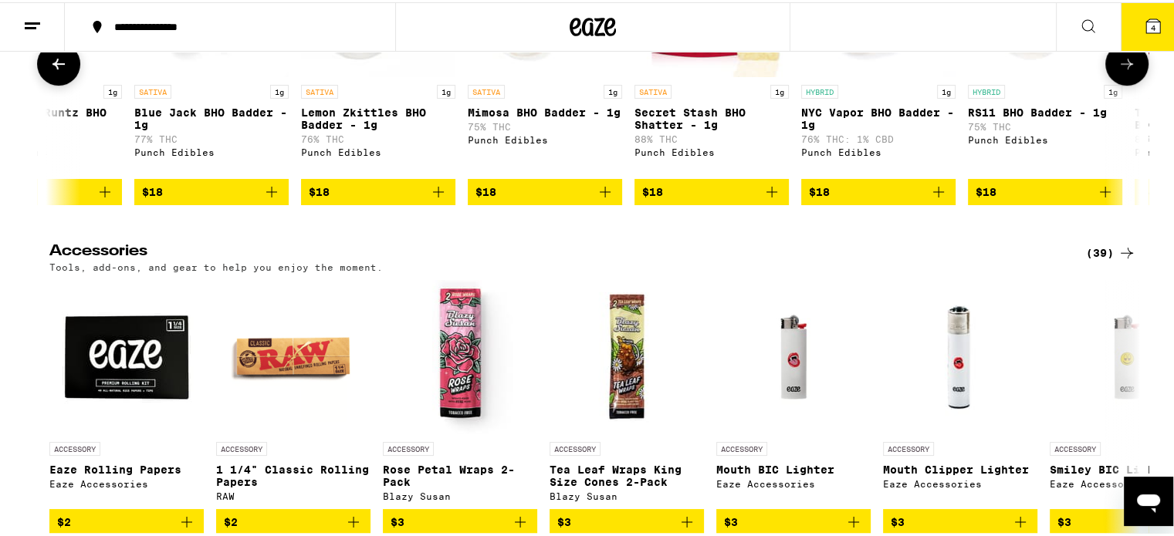
scroll to position [0, 918]
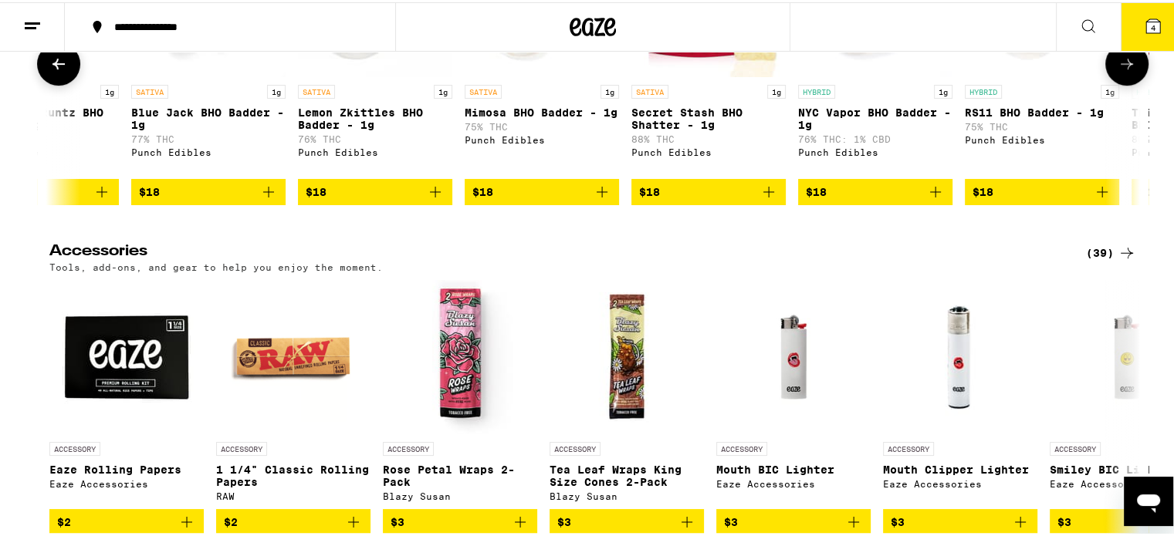
click at [1117, 71] on icon at bounding box center [1126, 61] width 19 height 19
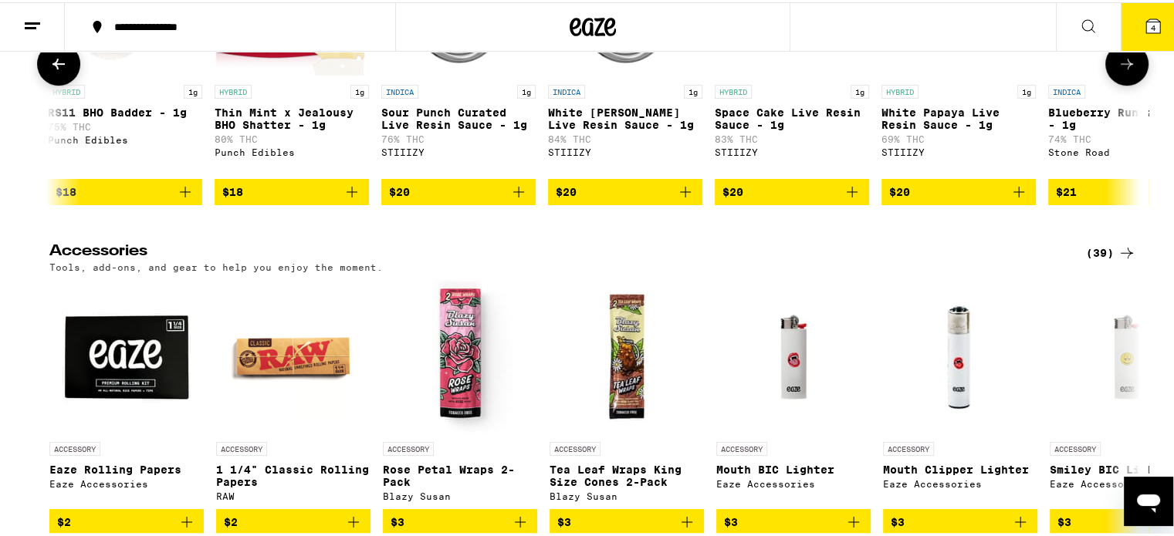
scroll to position [0, 1836]
click at [1117, 71] on icon at bounding box center [1126, 61] width 19 height 19
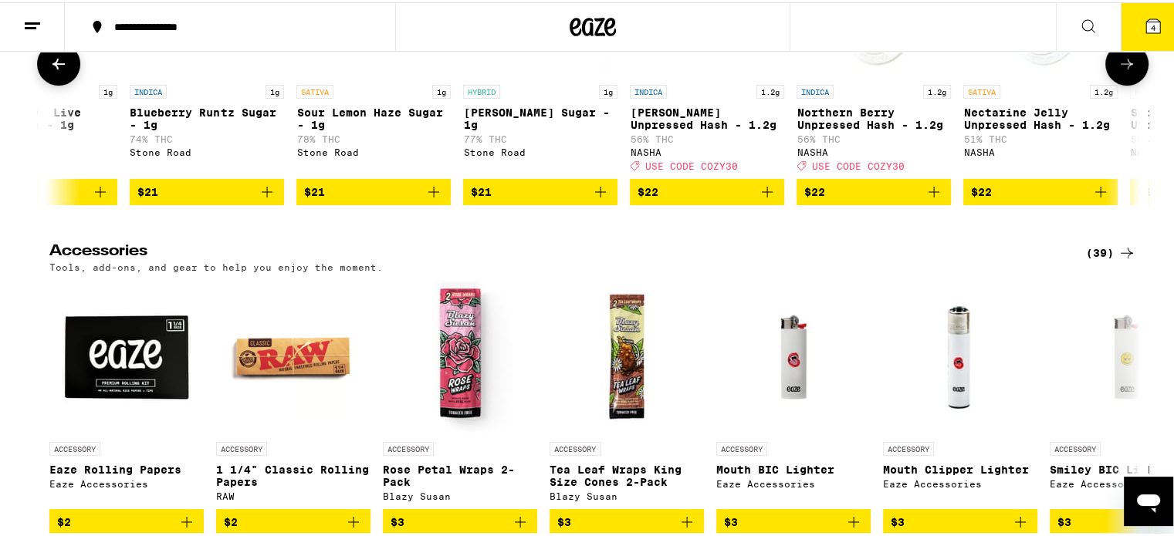
scroll to position [0, 2755]
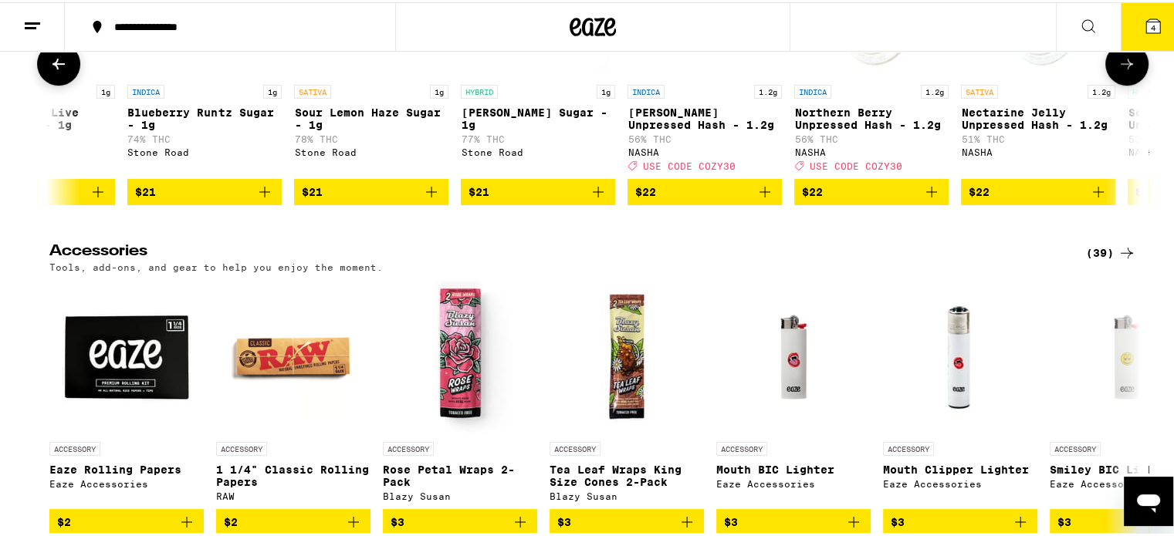
click at [759, 199] on icon "Add to bag" at bounding box center [764, 190] width 19 height 19
click at [937, 203] on button "$22" at bounding box center [871, 190] width 154 height 26
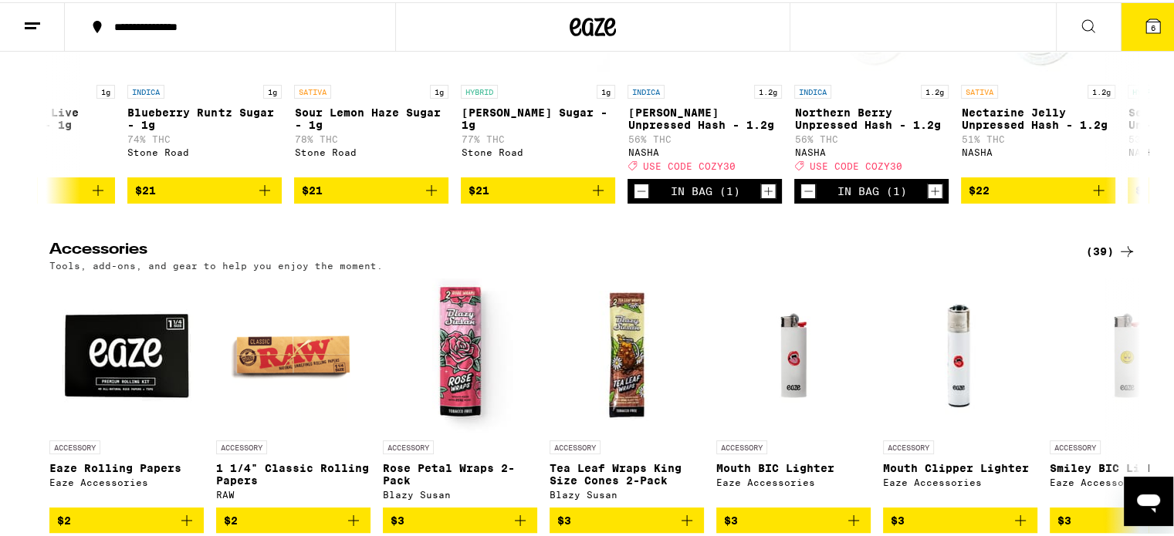
click at [1117, 258] on icon at bounding box center [1126, 249] width 19 height 19
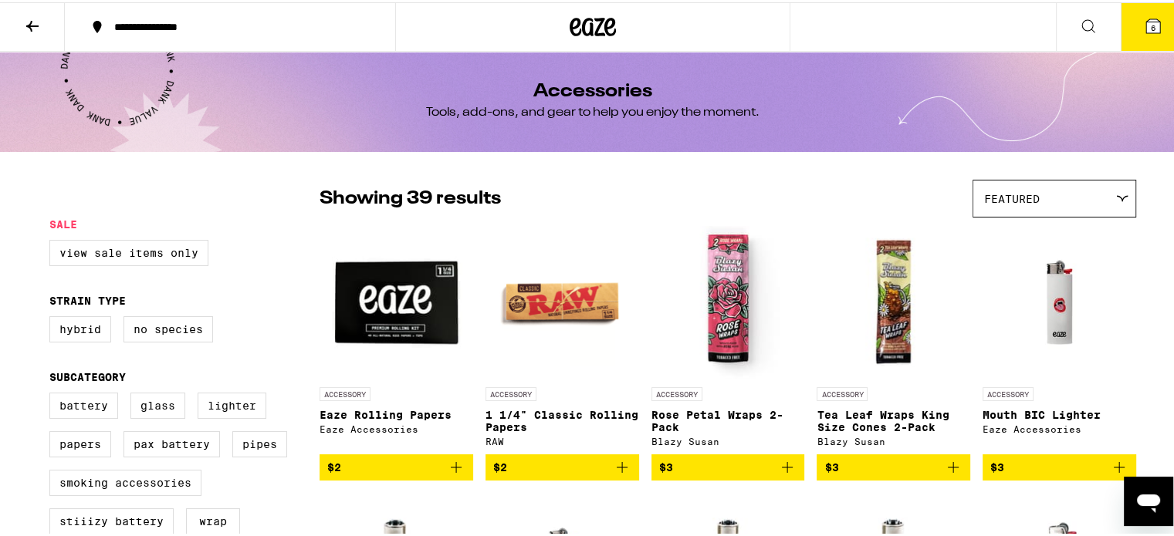
click at [1150, 25] on span "6" at bounding box center [1152, 25] width 5 height 9
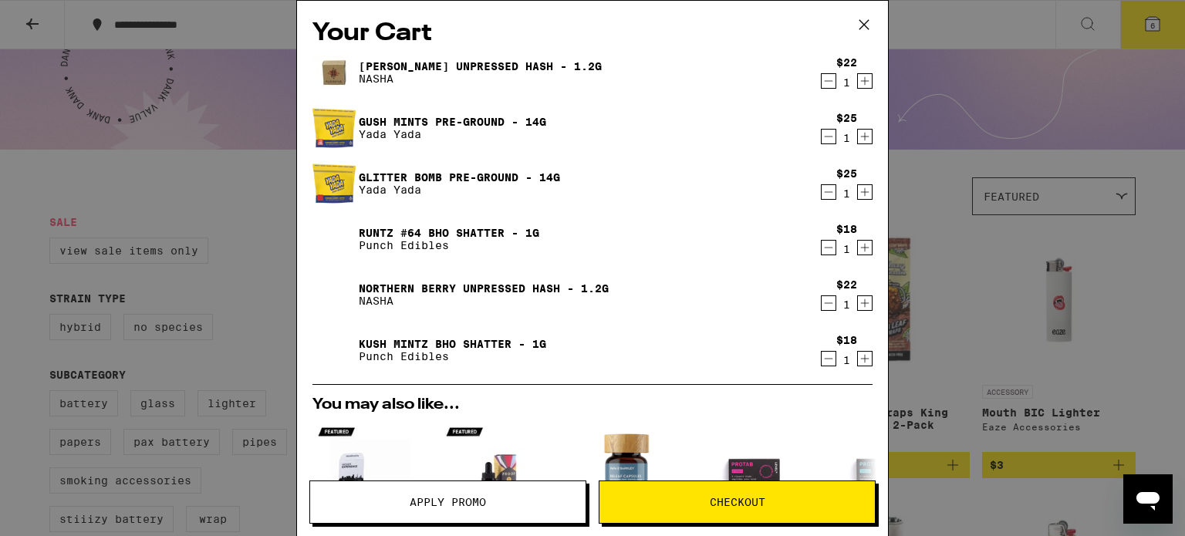
click at [861, 22] on icon at bounding box center [864, 24] width 23 height 23
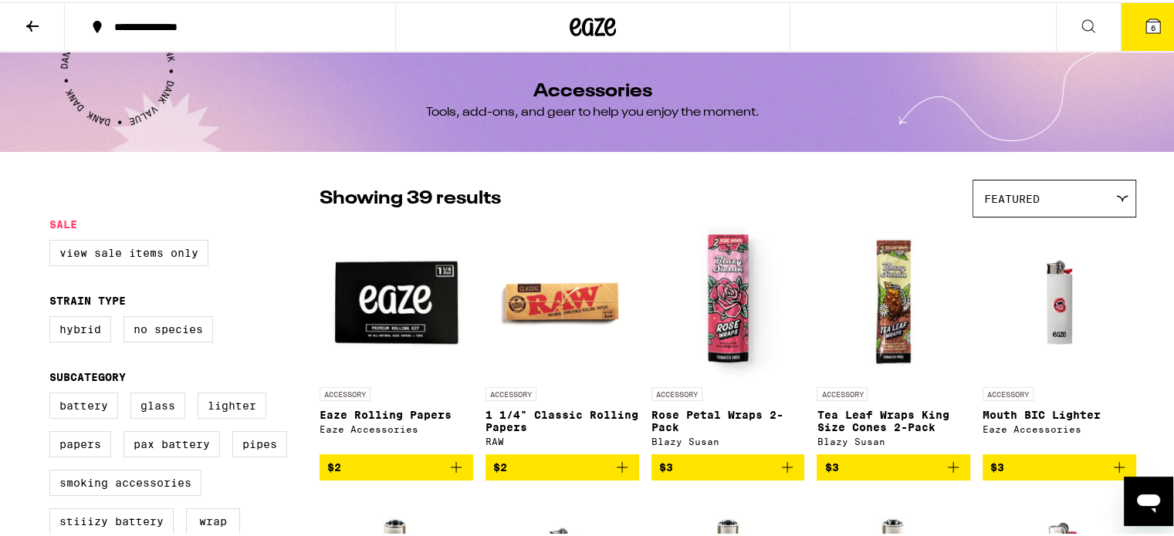
click at [29, 21] on icon at bounding box center [32, 24] width 12 height 11
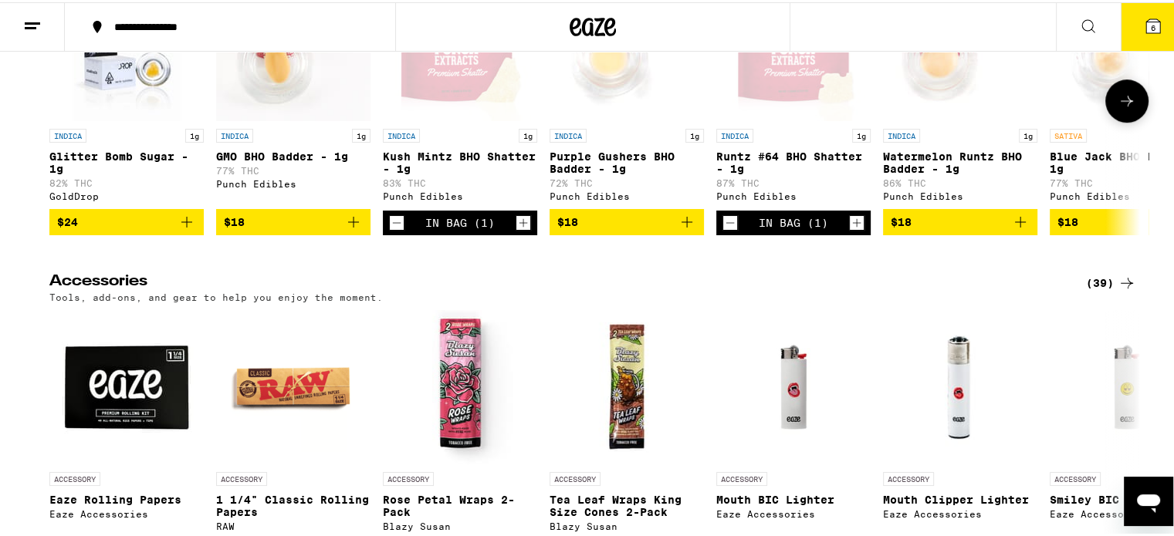
scroll to position [6734, 0]
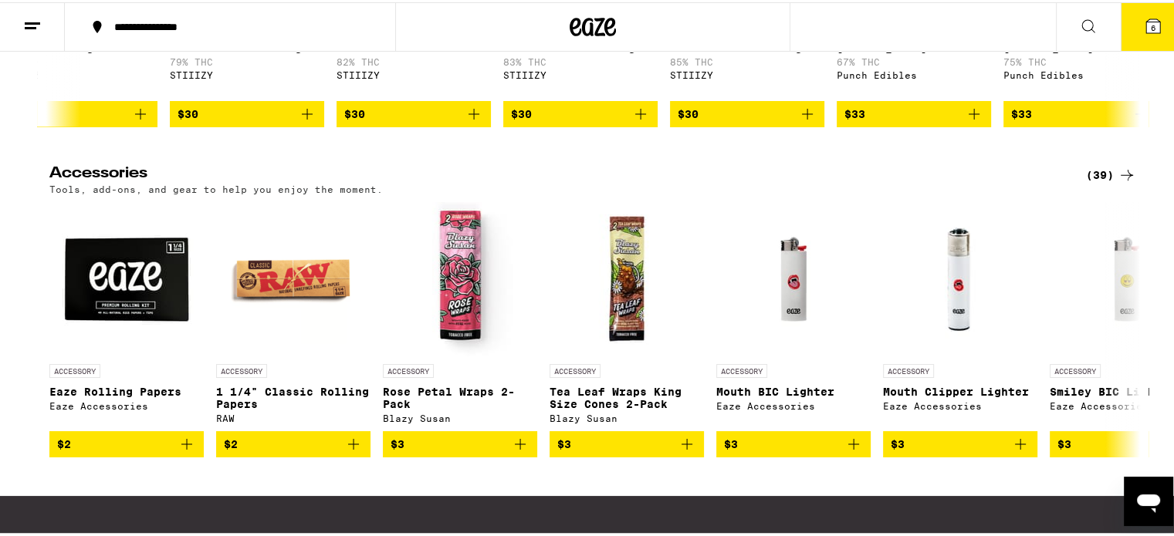
scroll to position [0, 5913]
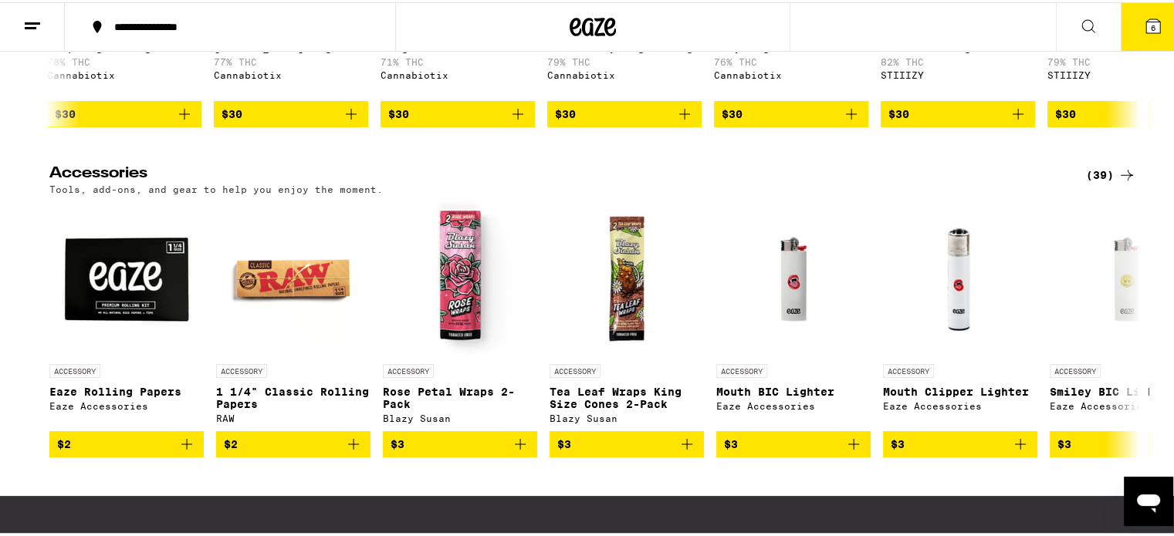
scroll to position [0, 4995]
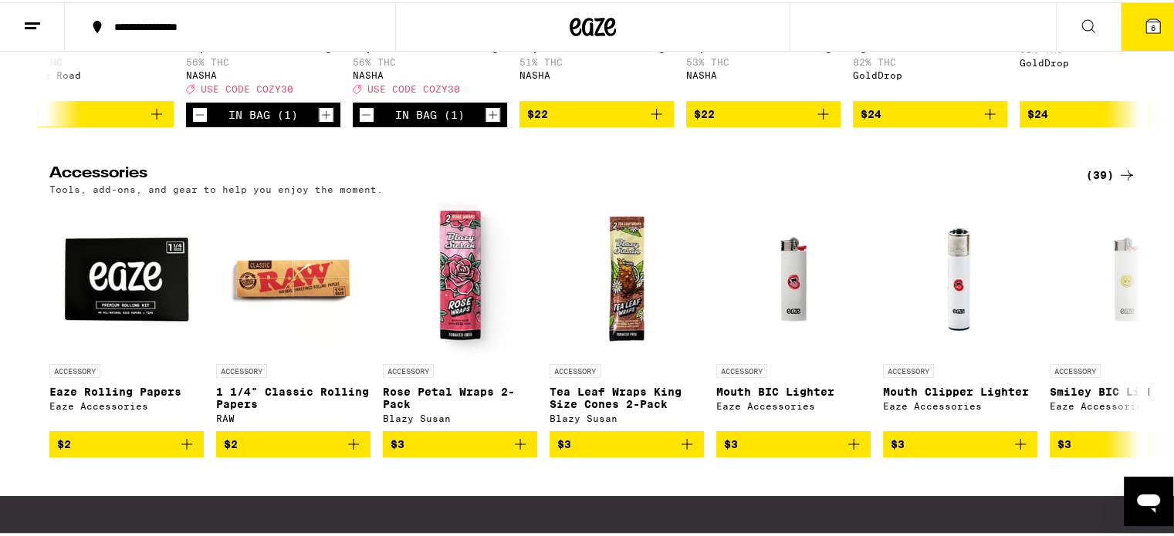
scroll to position [0, 3160]
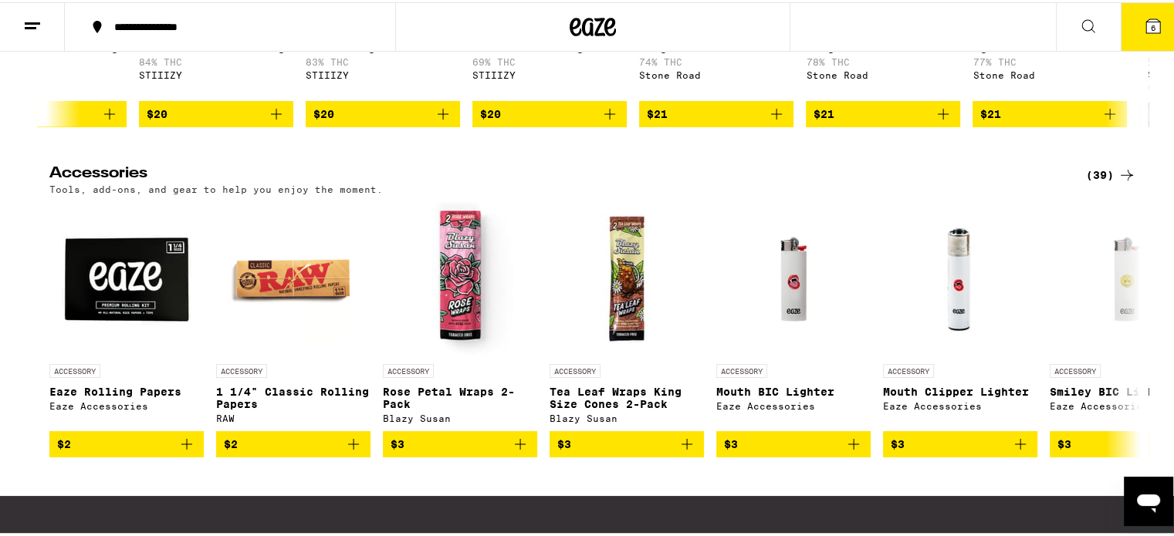
scroll to position [0, 2241]
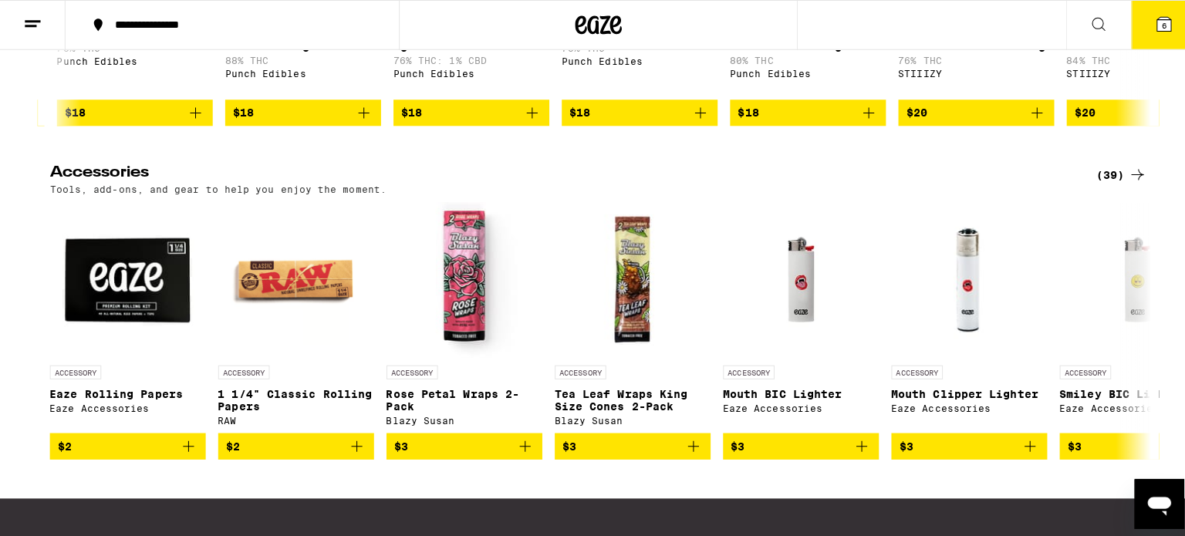
scroll to position [0, 1324]
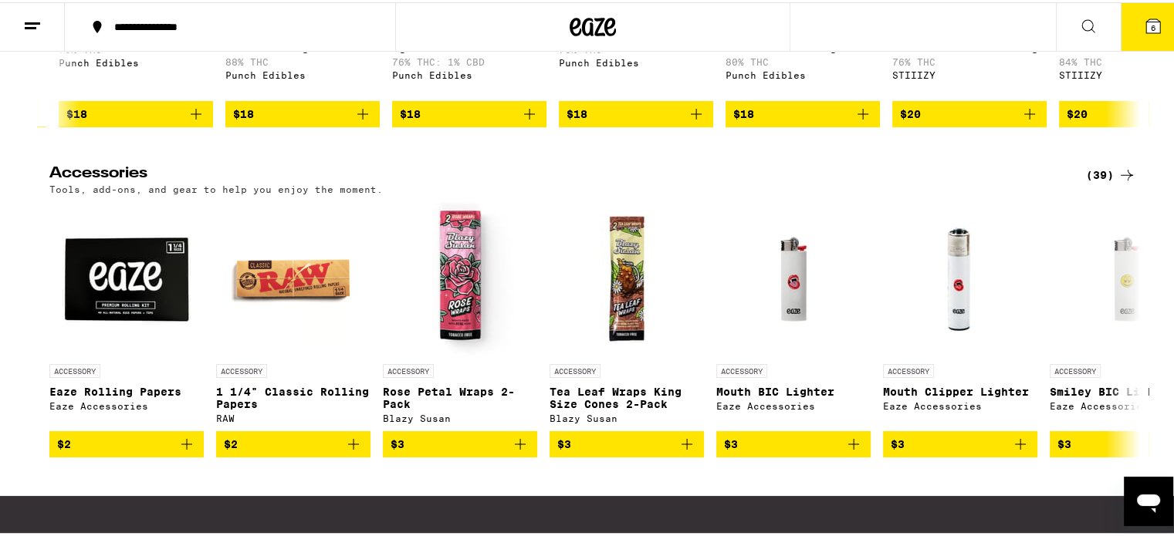
click at [353, 121] on icon "Add to bag" at bounding box center [362, 112] width 19 height 19
click at [1150, 29] on span "7" at bounding box center [1152, 25] width 5 height 9
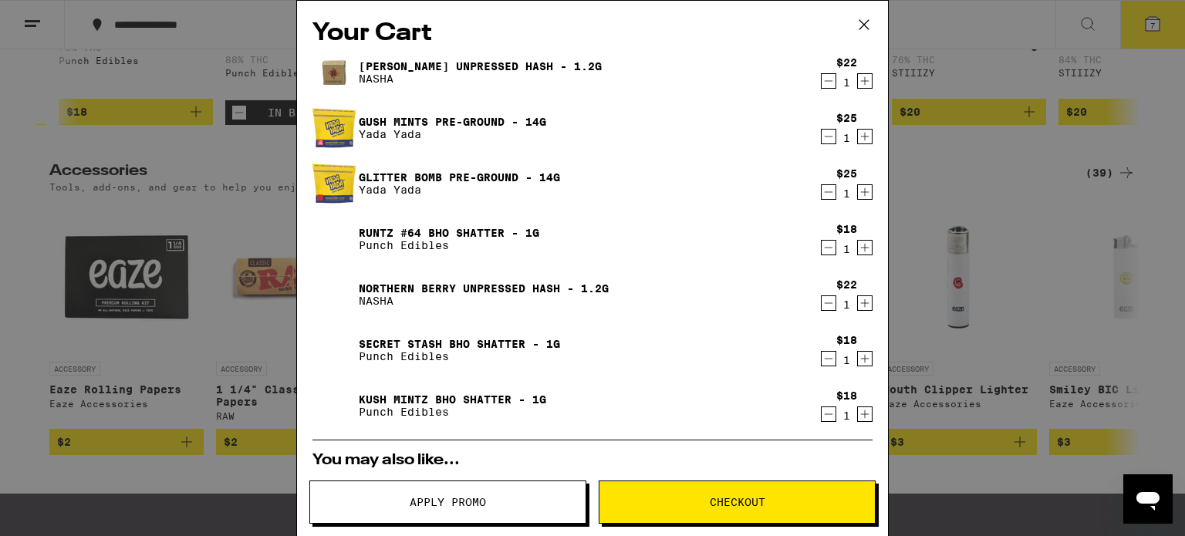
click at [822, 197] on icon "Decrement" at bounding box center [829, 192] width 14 height 19
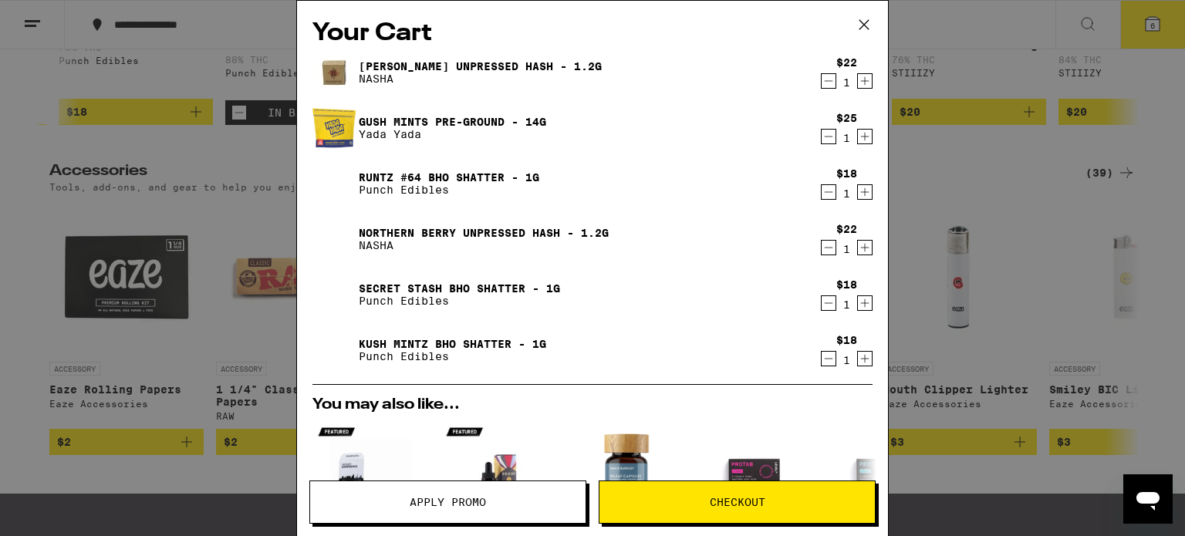
click at [746, 515] on button "Checkout" at bounding box center [737, 502] width 277 height 43
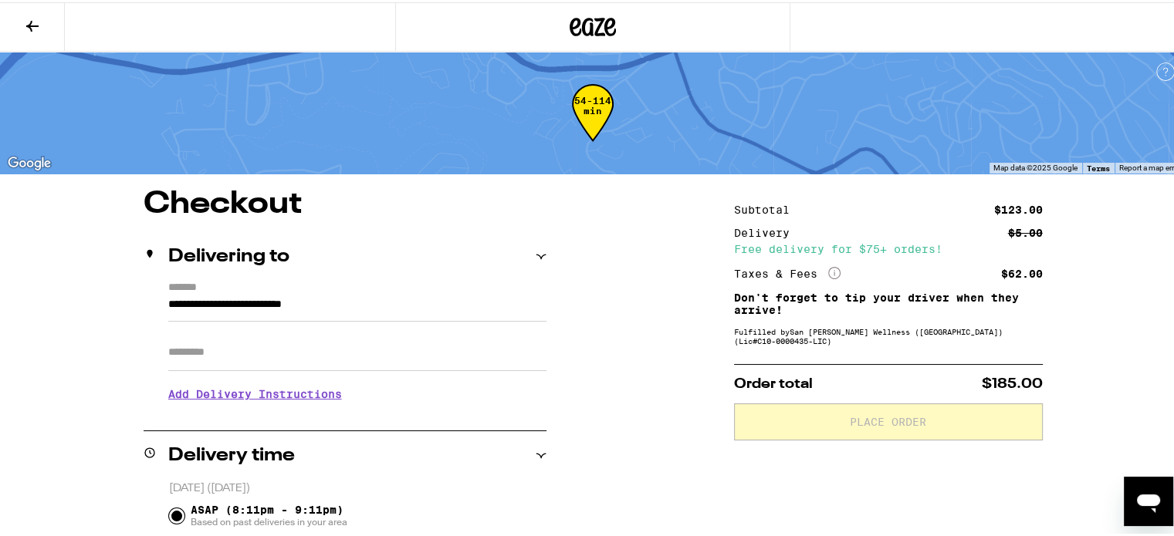
click at [31, 22] on icon at bounding box center [32, 24] width 19 height 19
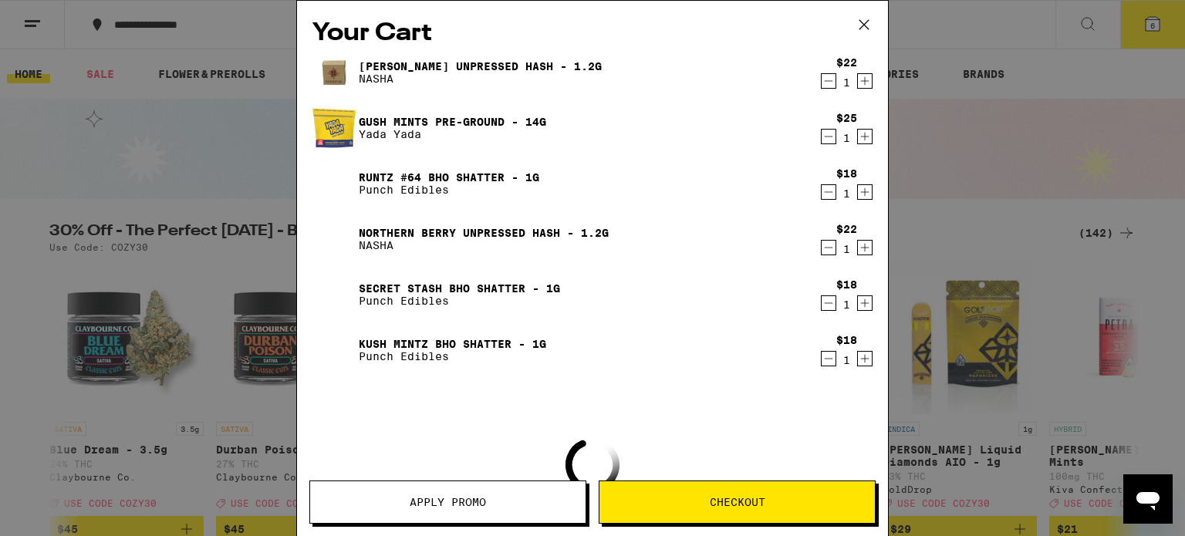
click at [465, 518] on button "Apply Promo" at bounding box center [447, 502] width 277 height 43
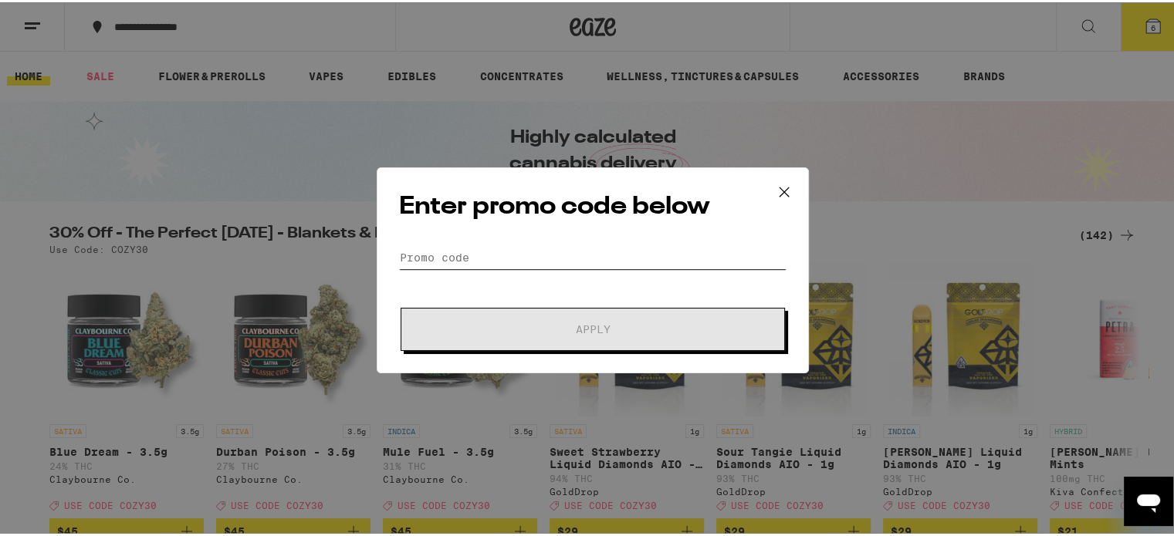
click at [480, 261] on input "Promo Code" at bounding box center [592, 255] width 387 height 23
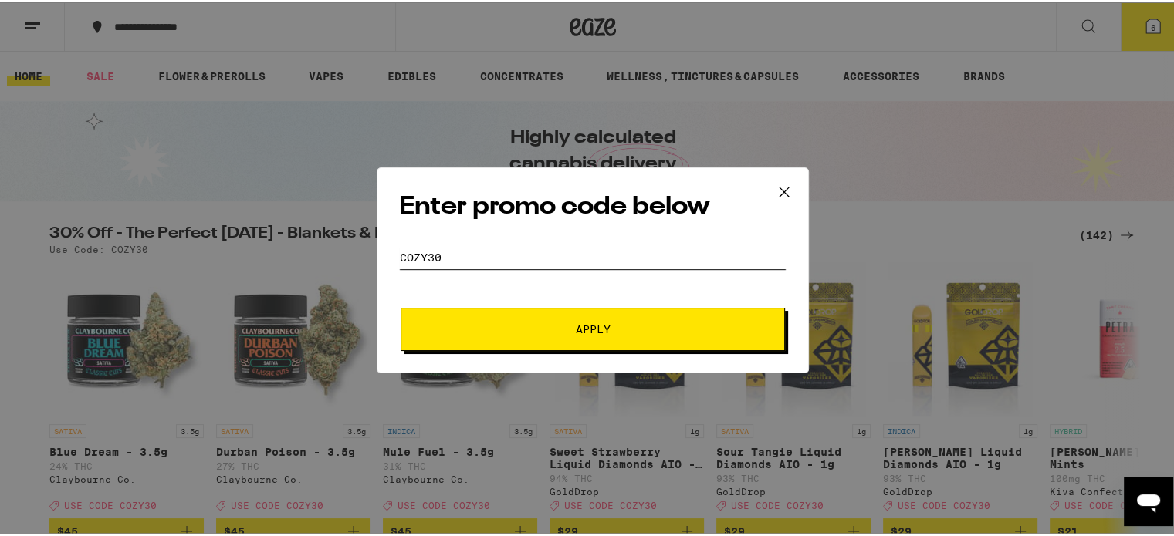
type input "Cozy30"
click at [515, 334] on button "Apply" at bounding box center [592, 327] width 384 height 43
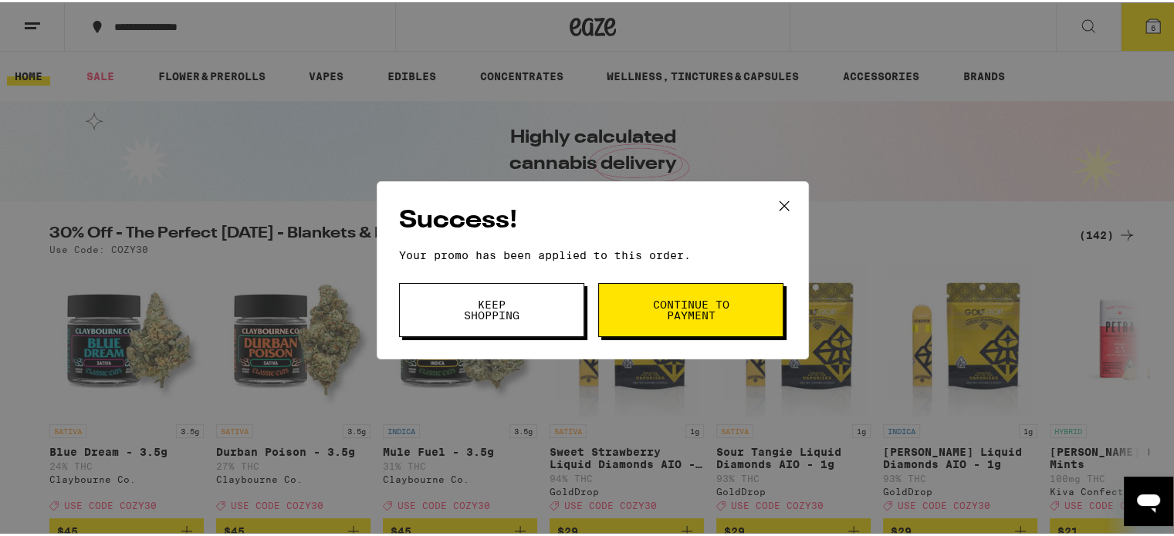
click at [676, 315] on span "Continue to payment" at bounding box center [690, 308] width 79 height 22
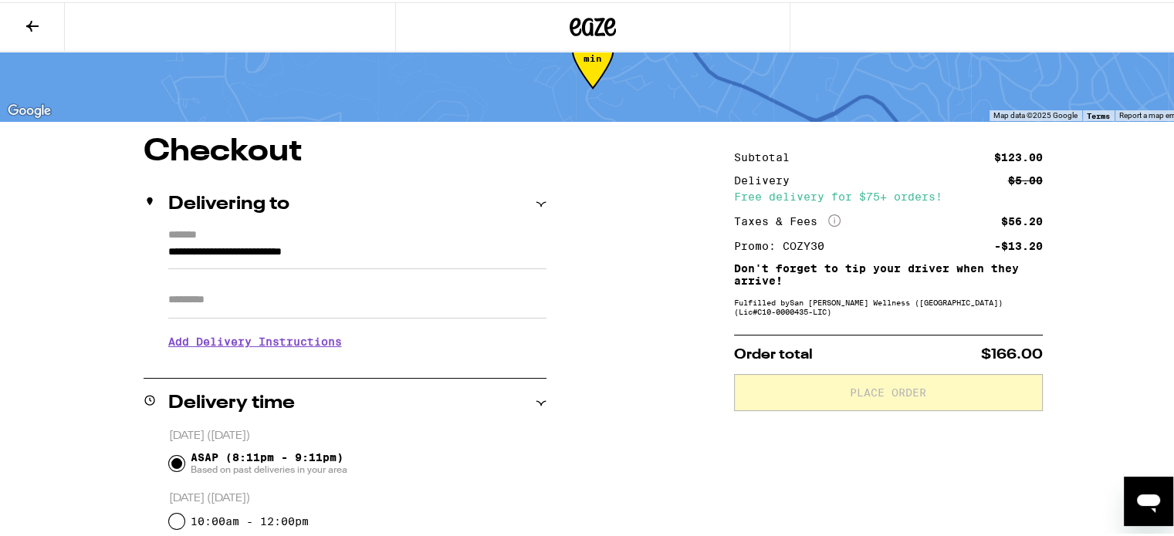
scroll to position [52, 0]
click at [333, 297] on input "Apt/Suite" at bounding box center [357, 297] width 378 height 37
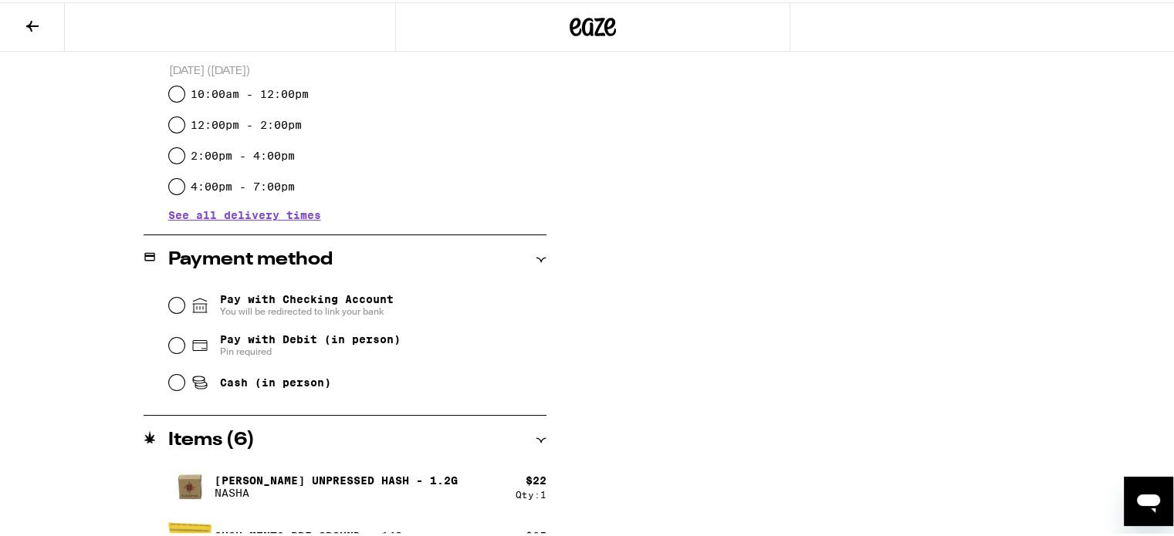
scroll to position [494, 0]
type input "***"
click at [169, 311] on div "Pay with Checking Account You will be redirected to link your bank" at bounding box center [357, 302] width 377 height 40
click at [170, 303] on input "Pay with Checking Account You will be redirected to link your bank" at bounding box center [176, 302] width 15 height 15
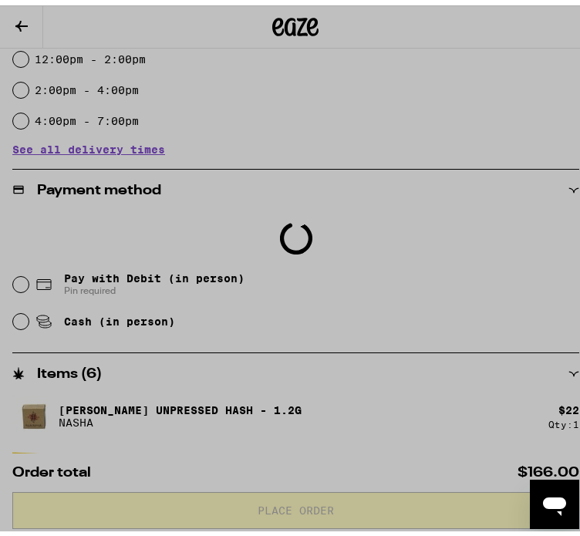
scroll to position [491, 0]
